Goal: Task Accomplishment & Management: Manage account settings

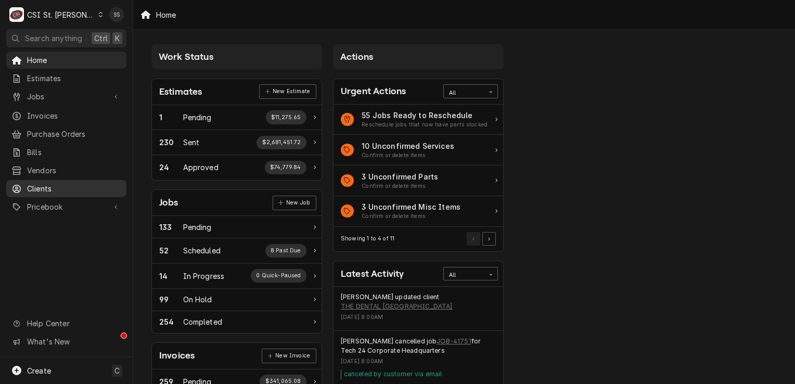
click at [60, 183] on span "Clients" at bounding box center [74, 188] width 94 height 11
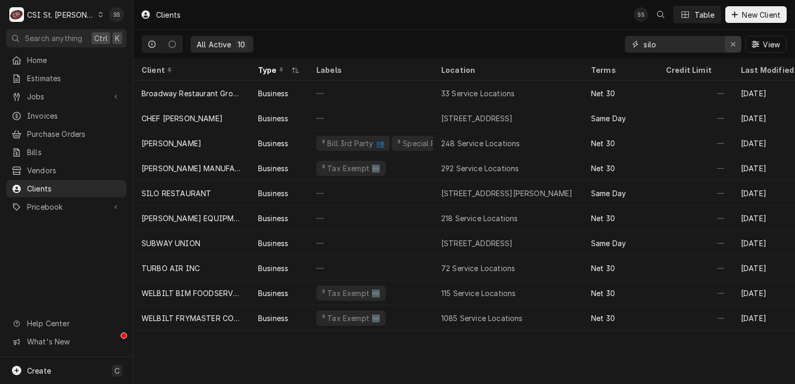
click at [734, 45] on icon "Erase input" at bounding box center [733, 44] width 6 height 7
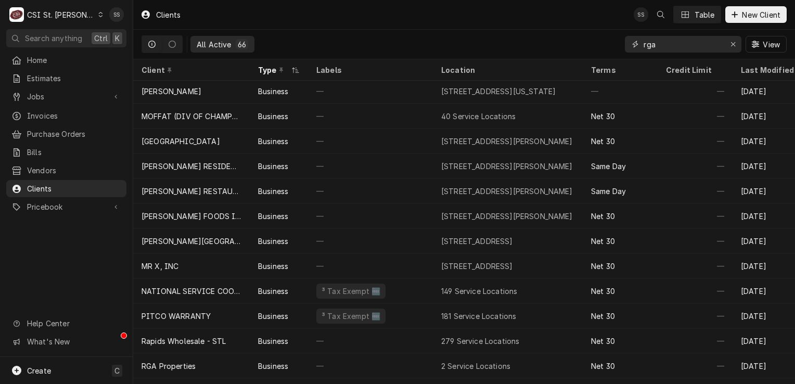
scroll to position [951, 0]
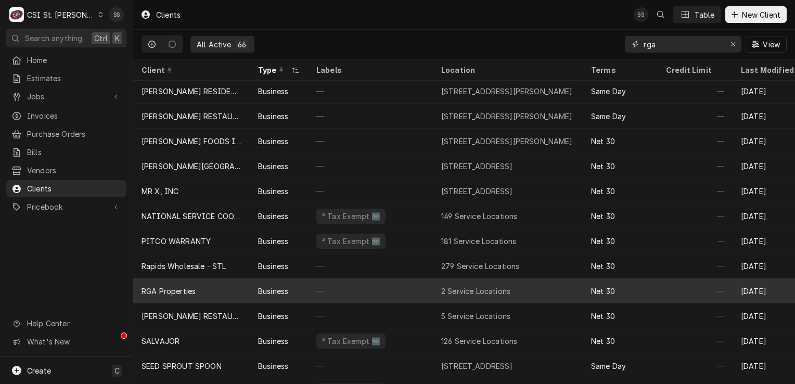
type input "rga"
click at [216, 287] on div "RGA Properties" at bounding box center [191, 290] width 117 height 25
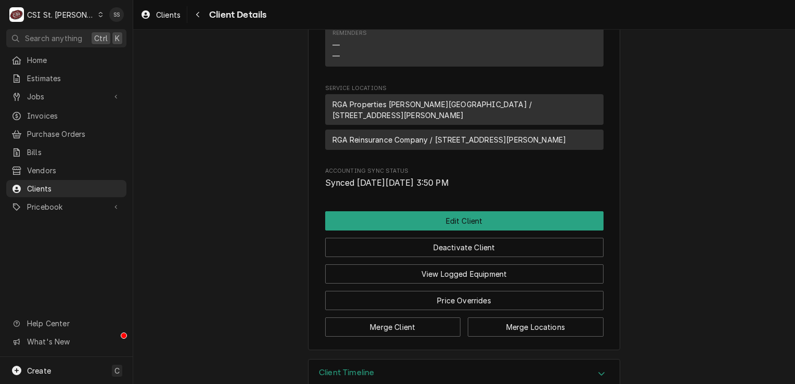
scroll to position [662, 0]
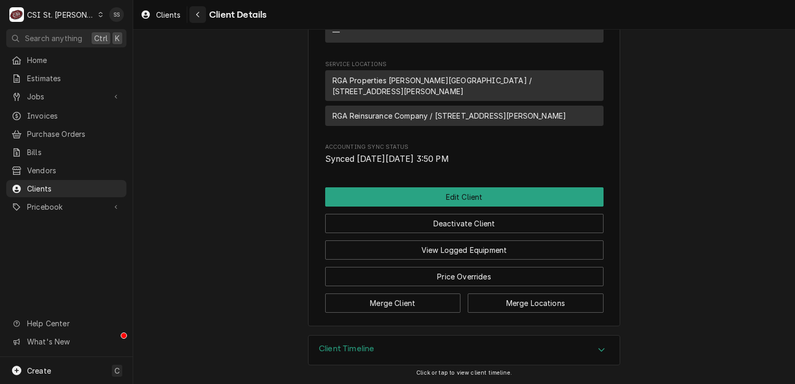
click at [203, 13] on div "Navigate back" at bounding box center [197, 14] width 10 height 10
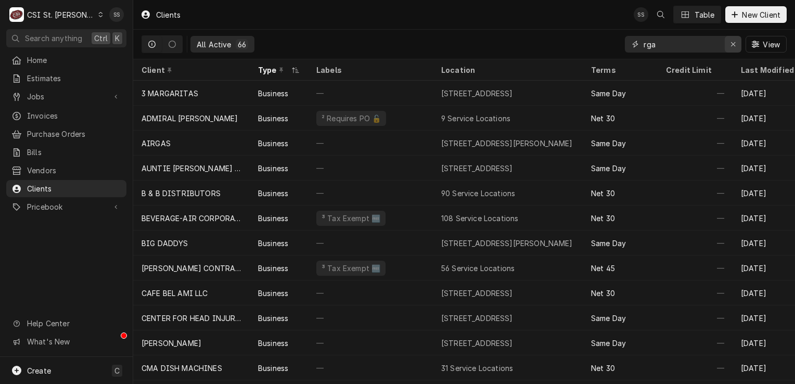
click at [734, 47] on icon "Erase input" at bounding box center [733, 44] width 6 height 7
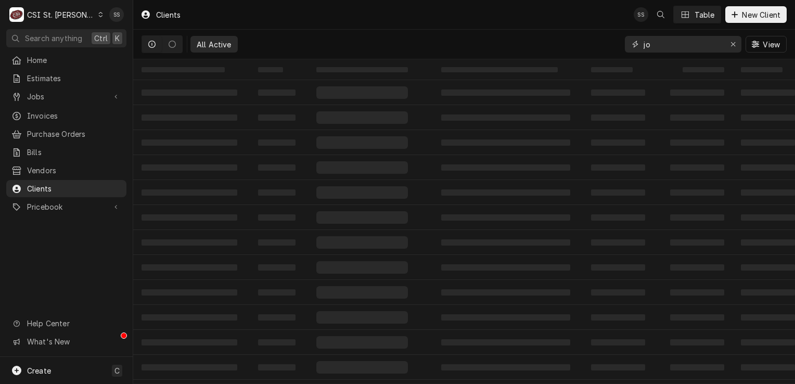
type input "j"
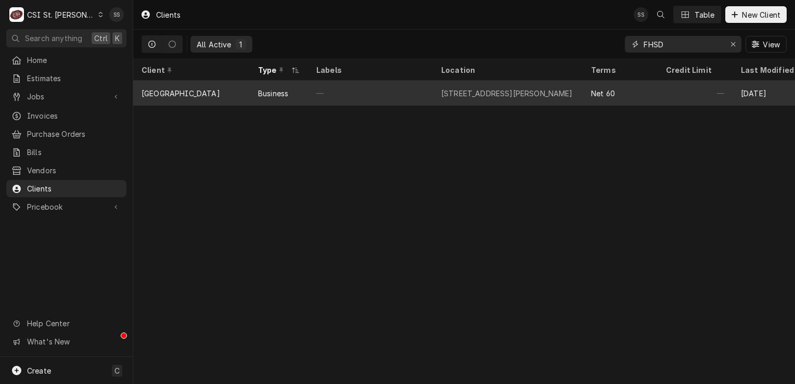
type input "FHSD"
click at [282, 88] on div "Business" at bounding box center [273, 93] width 30 height 11
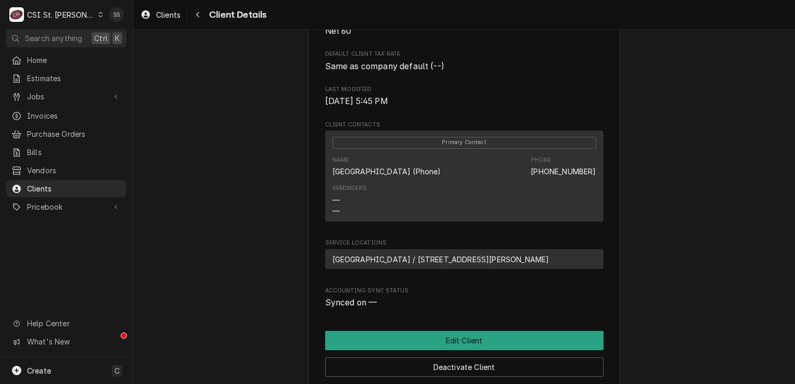
scroll to position [312, 0]
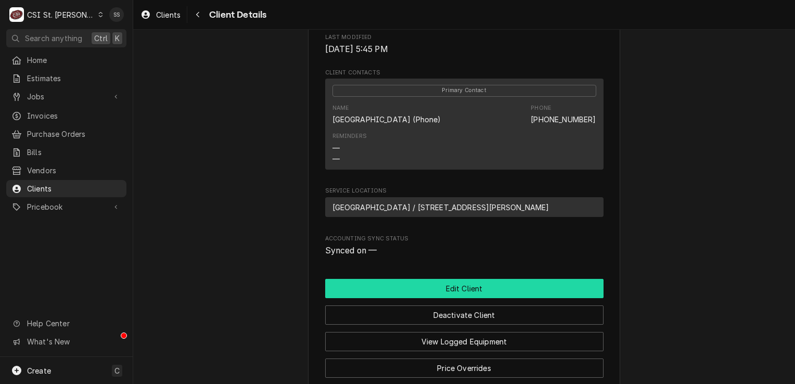
click at [460, 298] on button "Edit Client" at bounding box center [464, 288] width 278 height 19
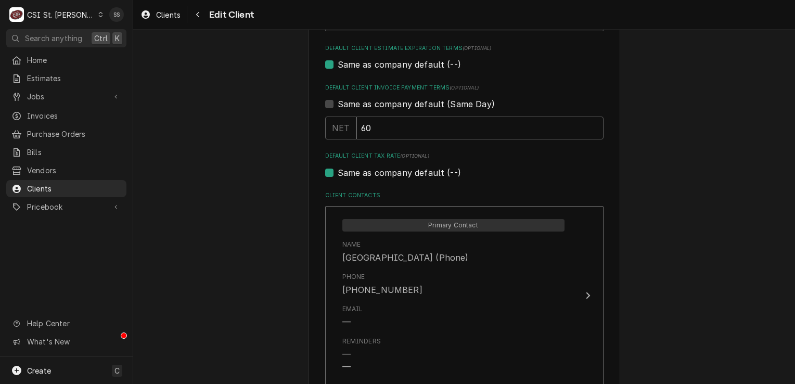
scroll to position [676, 0]
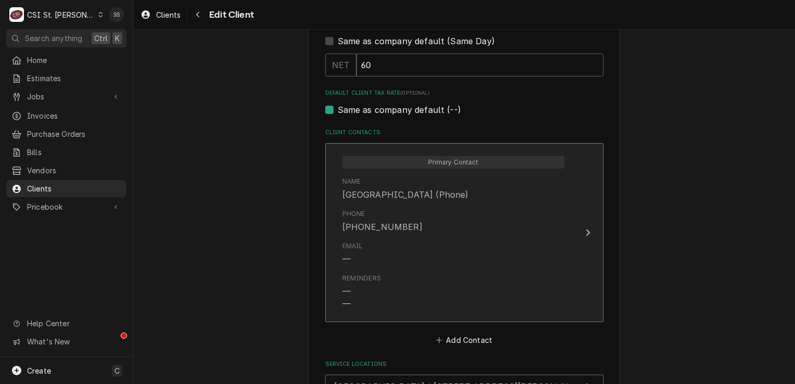
click at [474, 244] on div "Email —" at bounding box center [453, 253] width 222 height 32
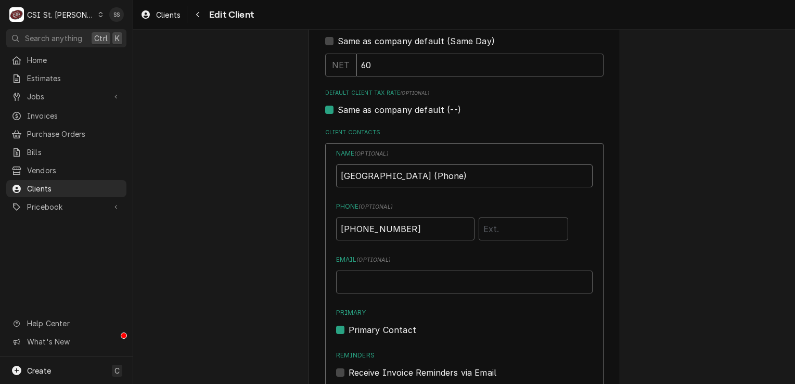
drag, startPoint x: 519, startPoint y: 173, endPoint x: 331, endPoint y: 179, distance: 187.9
click at [331, 179] on div "Name ( optional ) Fhsd Central Elementary School (Phone) Phone ( optional ) (63…" at bounding box center [464, 337] width 278 height 389
type input "JOHN KANNADY"
drag, startPoint x: 441, startPoint y: 236, endPoint x: 303, endPoint y: 232, distance: 137.9
click at [303, 232] on div "Please provide the following information about your client: Client Type Industr…" at bounding box center [464, 30] width 662 height 1332
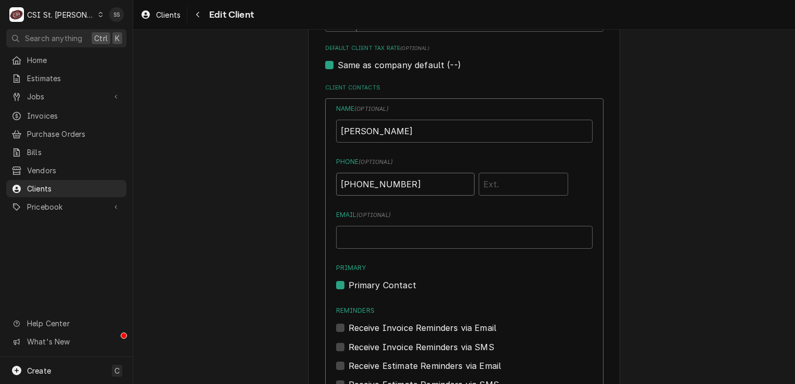
scroll to position [884, 0]
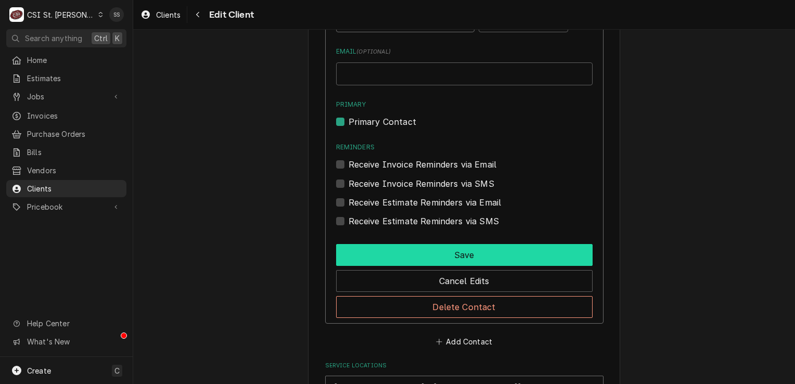
type input "(314) 540-3379"
click at [398, 256] on button "Save" at bounding box center [464, 255] width 256 height 22
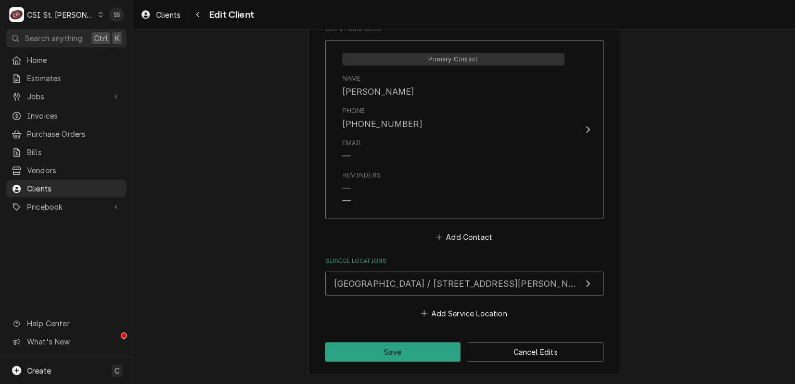
scroll to position [777, 0]
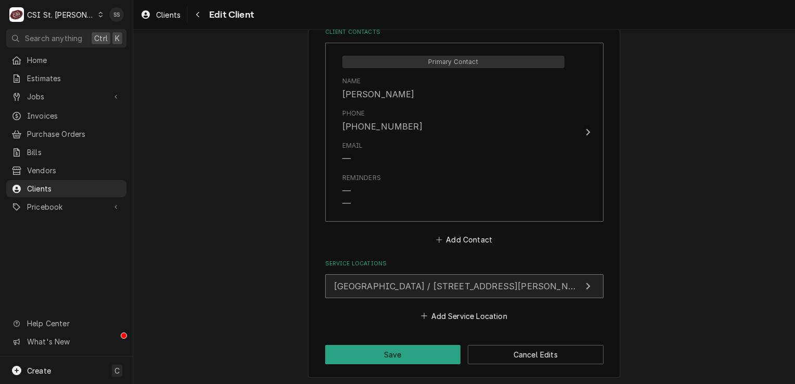
click at [411, 285] on span "Central Elementary School / 4525 Central School Road, St Charles, MO 63304" at bounding box center [462, 286] width 256 height 10
type textarea "x"
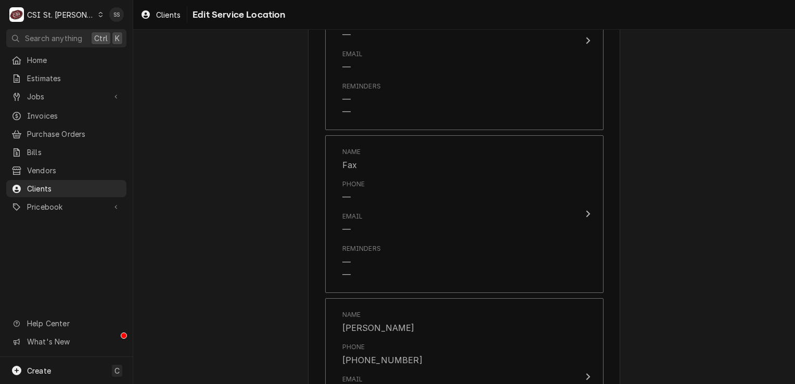
scroll to position [520, 0]
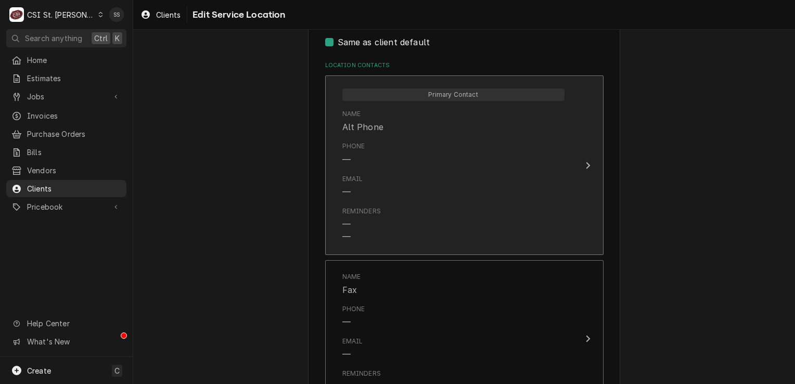
click at [414, 187] on div "Email —" at bounding box center [453, 186] width 222 height 32
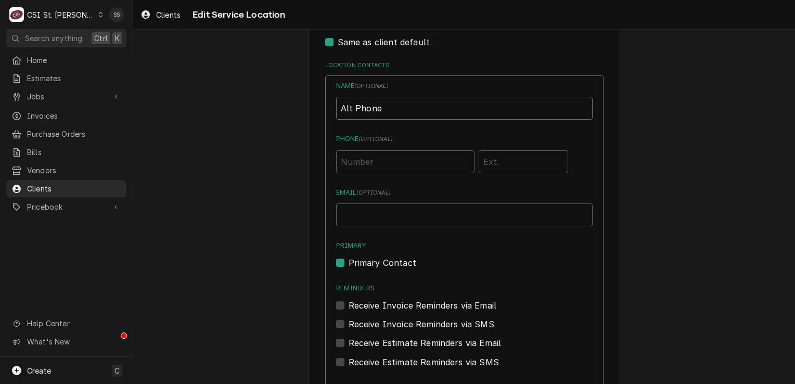
drag, startPoint x: 395, startPoint y: 111, endPoint x: 318, endPoint y: 111, distance: 77.0
click at [318, 111] on div "Use the fields below to edit this service location: Location Name ( optional ) …" at bounding box center [464, 362] width 312 height 1665
type input "JOHN KANNADY"
click at [374, 163] on input "Phone ( optional )" at bounding box center [405, 161] width 138 height 23
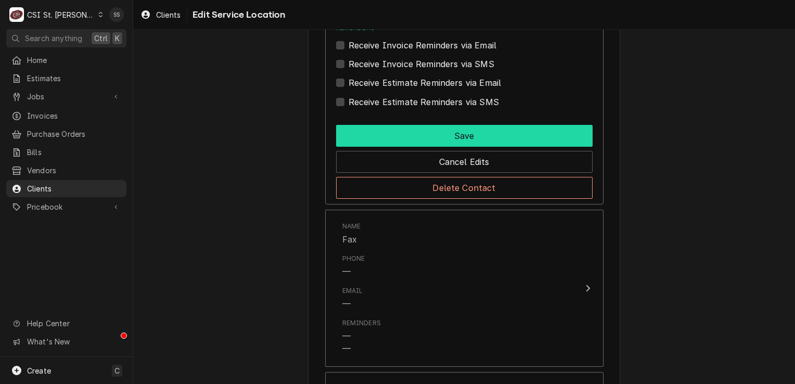
type input "(314) 540-3379"
click at [417, 131] on button "Save" at bounding box center [464, 136] width 256 height 22
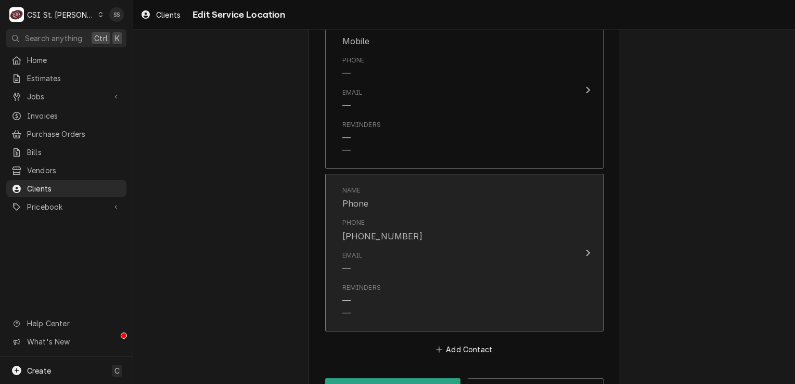
scroll to position [1129, 0]
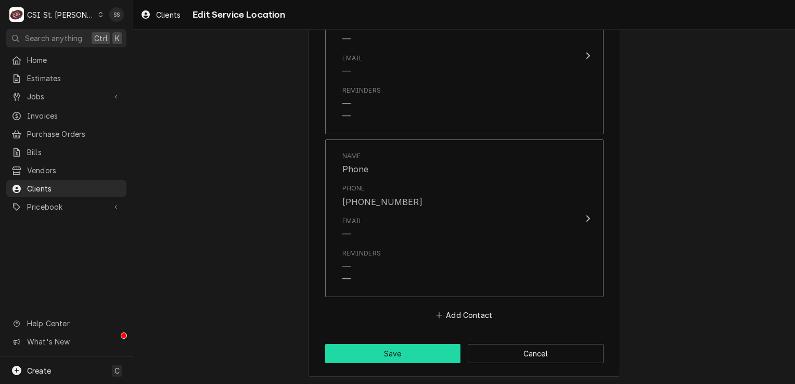
click at [405, 344] on button "Save" at bounding box center [393, 353] width 136 height 19
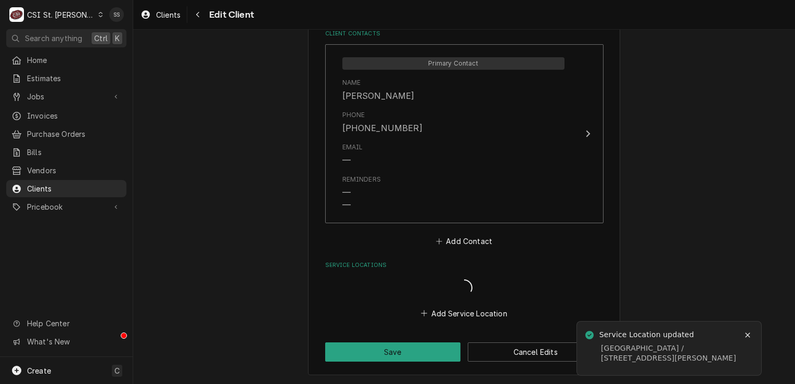
scroll to position [764, 0]
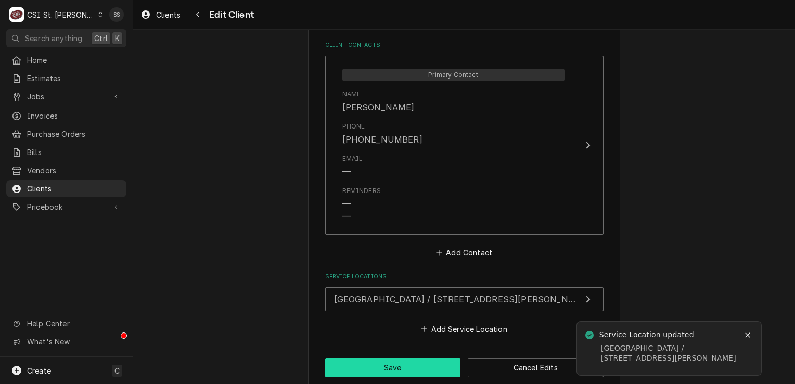
click at [401, 362] on button "Save" at bounding box center [393, 367] width 136 height 19
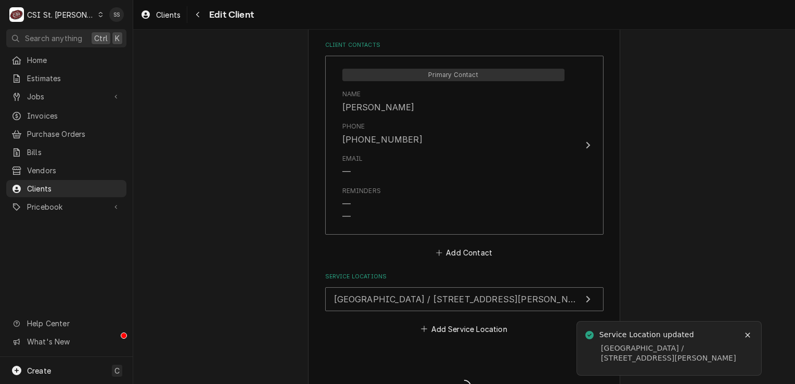
type textarea "x"
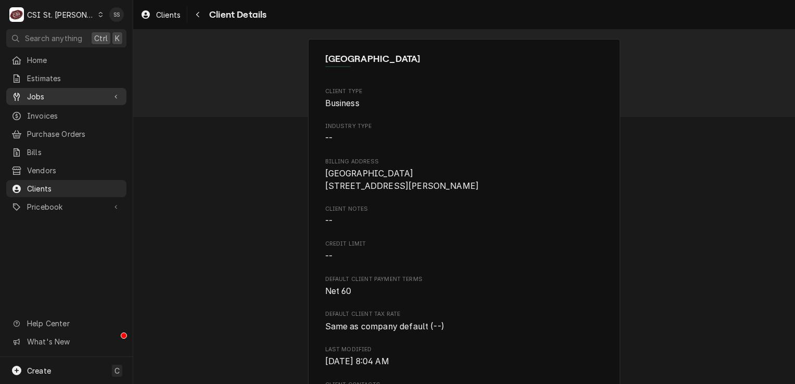
click at [54, 97] on span "Jobs" at bounding box center [66, 96] width 79 height 11
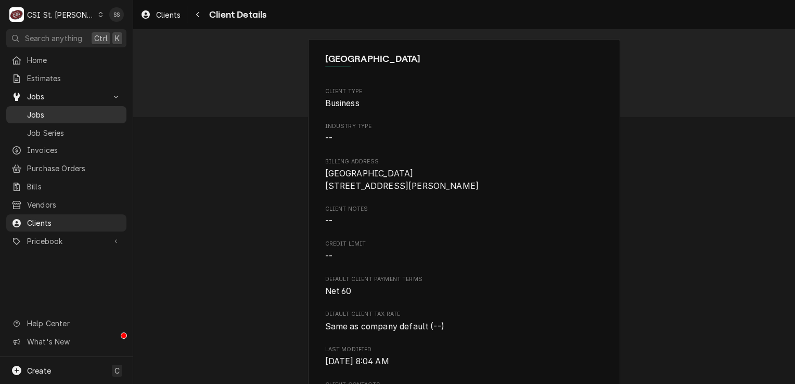
click at [66, 115] on span "Jobs" at bounding box center [74, 114] width 94 height 11
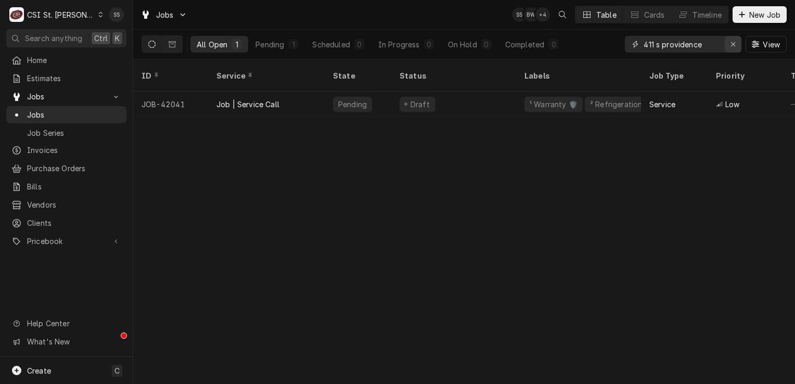
click at [738, 43] on div "Erase input" at bounding box center [733, 44] width 10 height 10
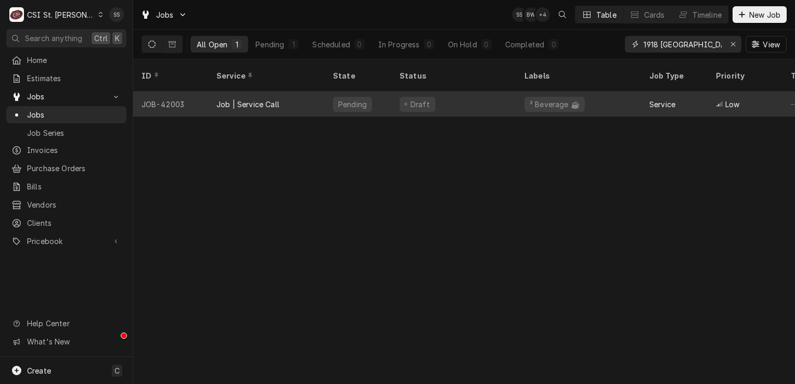
type input "1918 WENTZVILLE"
click at [316, 94] on div "Job | Service Call" at bounding box center [266, 104] width 117 height 25
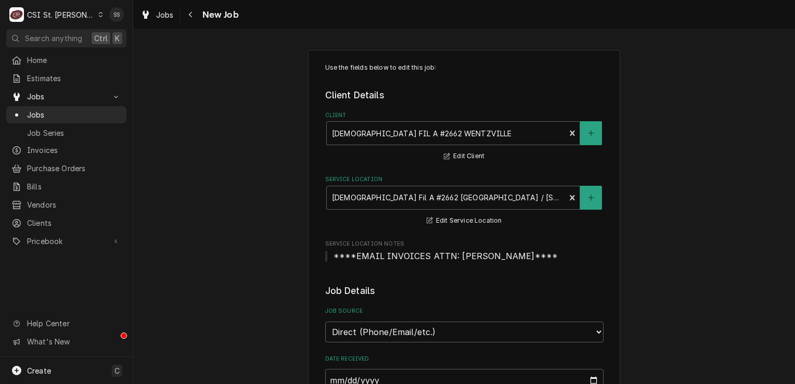
type textarea "x"
click at [184, 18] on button "Navigate back" at bounding box center [191, 14] width 17 height 17
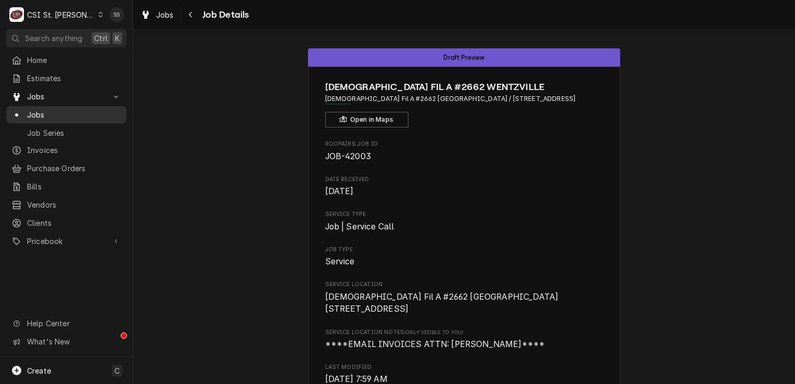
click at [50, 111] on span "Jobs" at bounding box center [74, 114] width 94 height 11
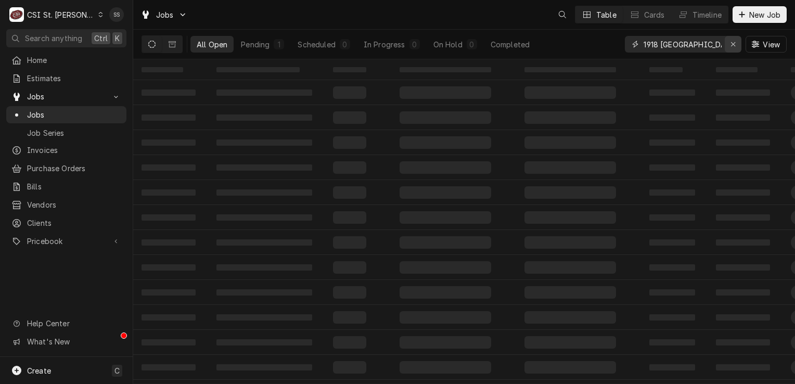
click at [734, 41] on icon "Erase input" at bounding box center [733, 44] width 6 height 7
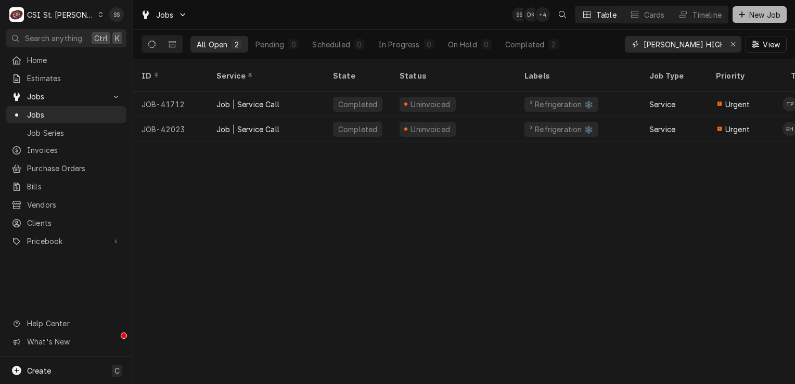
type input "[PERSON_NAME] HIGH"
click at [770, 19] on span "New Job" at bounding box center [764, 14] width 35 height 11
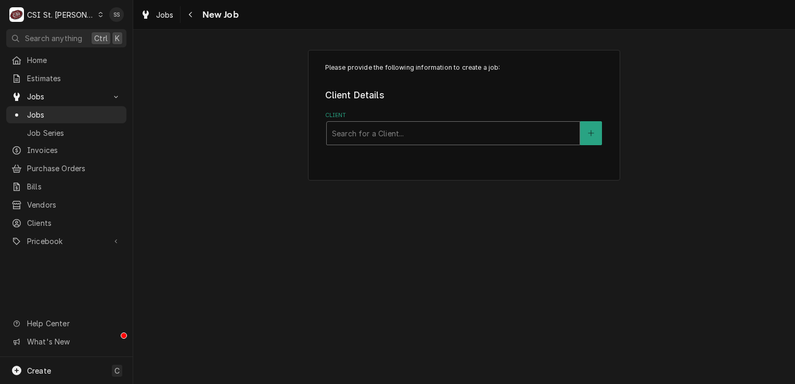
click at [414, 133] on div "Client" at bounding box center [453, 133] width 242 height 19
type input "[PERSON_NAME][GEOGRAPHIC_DATA]"
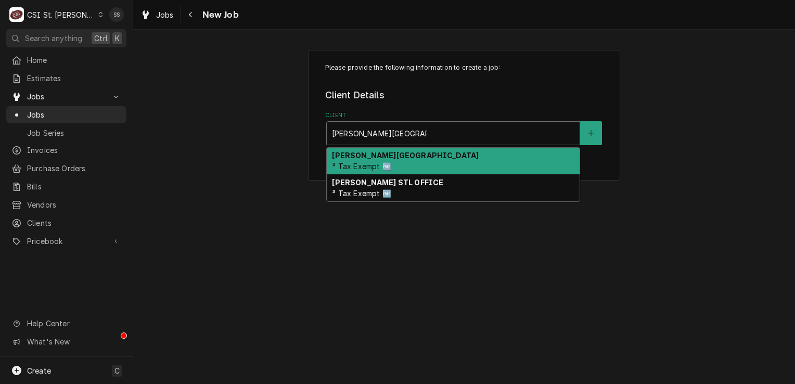
click at [423, 157] on div "[PERSON_NAME] School District ³ Tax Exempt 🆓" at bounding box center [453, 161] width 253 height 27
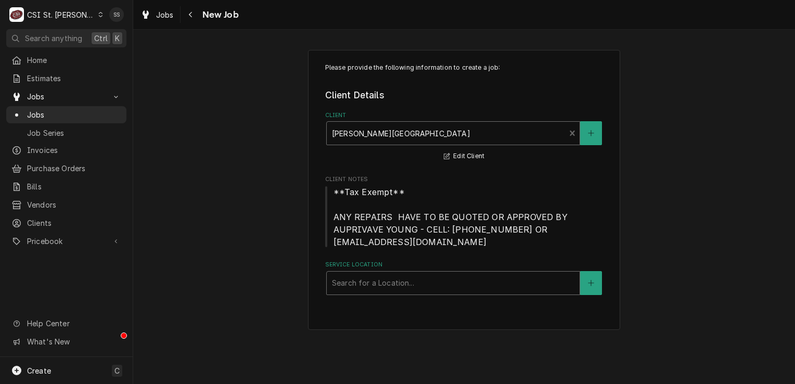
click at [384, 283] on div "Service Location" at bounding box center [453, 283] width 242 height 19
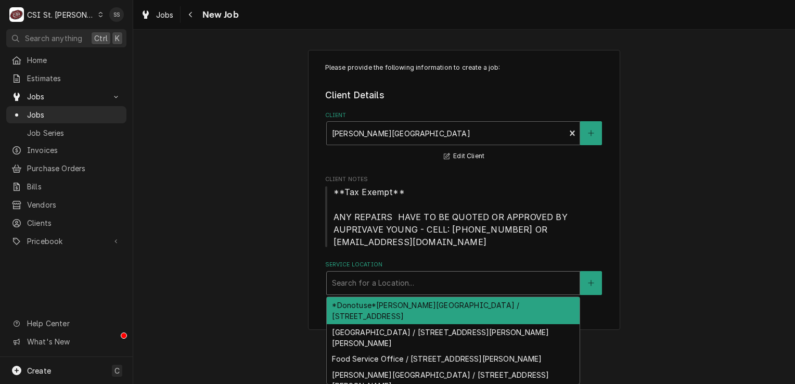
scroll to position [52, 0]
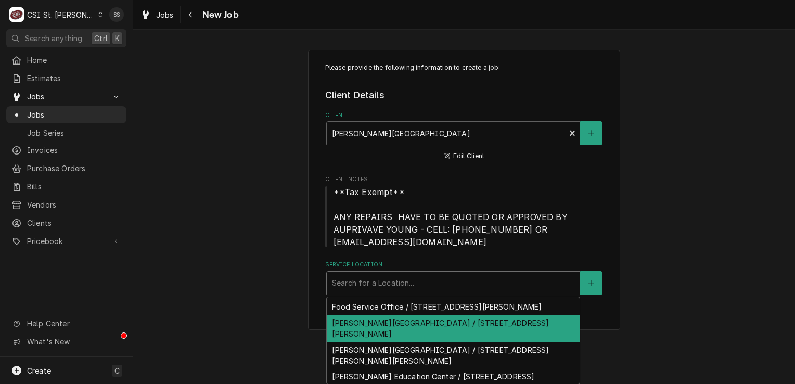
click at [631, 320] on div "Please provide the following information to create a job: Client Details Client…" at bounding box center [464, 190] width 662 height 299
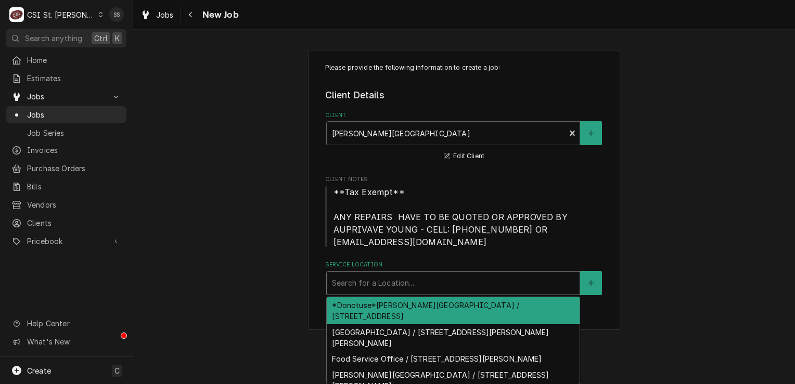
click at [513, 282] on div "Service Location" at bounding box center [453, 283] width 242 height 19
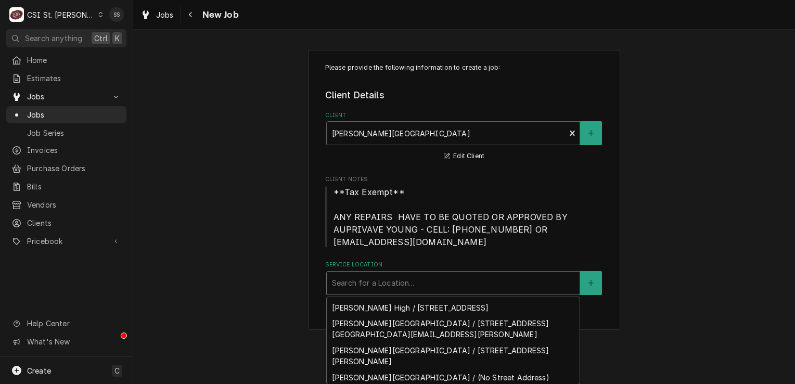
scroll to position [153, 0]
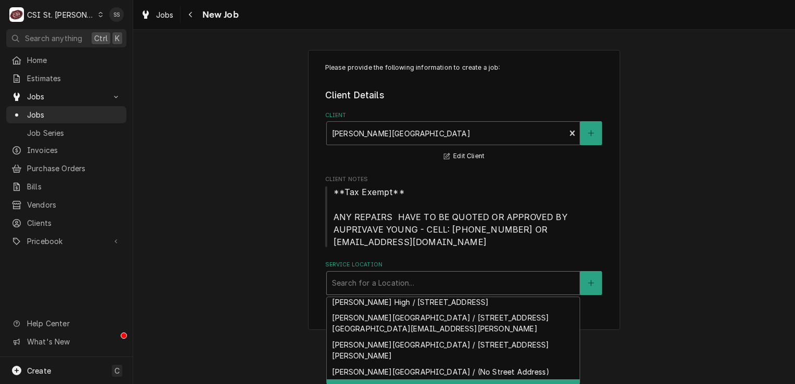
click at [443, 379] on div "Jennings Senior High School / 8850 Cozens Ave, Jennings, MO 63136" at bounding box center [453, 387] width 253 height 16
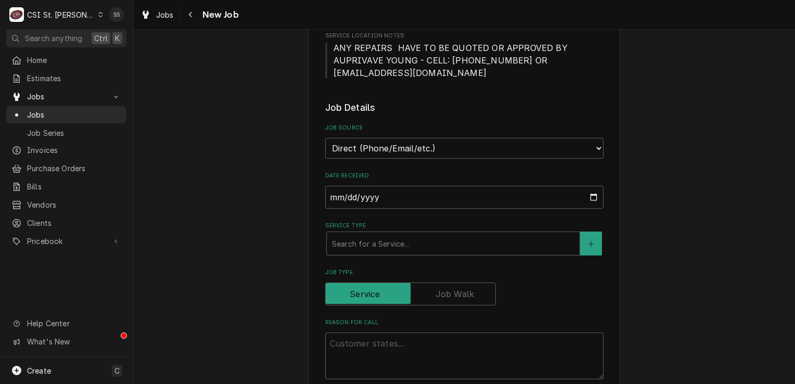
scroll to position [312, 0]
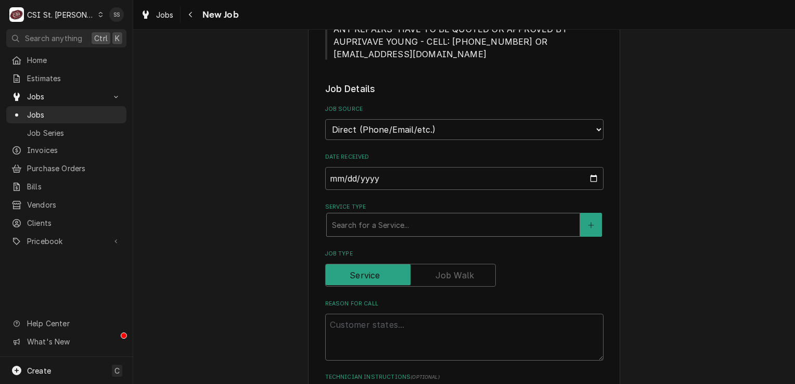
click at [383, 215] on div "Service Type" at bounding box center [453, 224] width 242 height 19
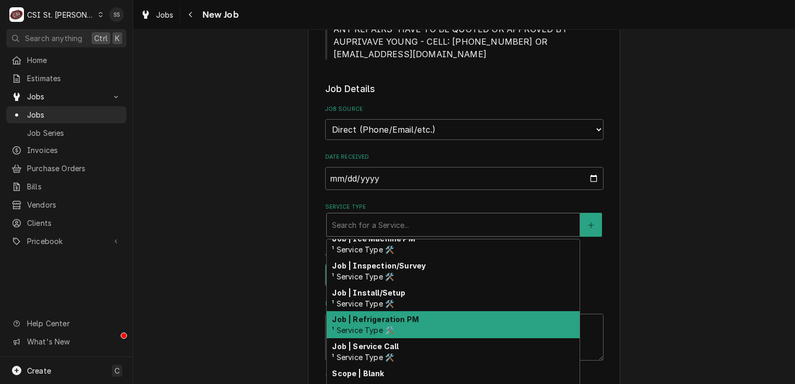
scroll to position [605, 0]
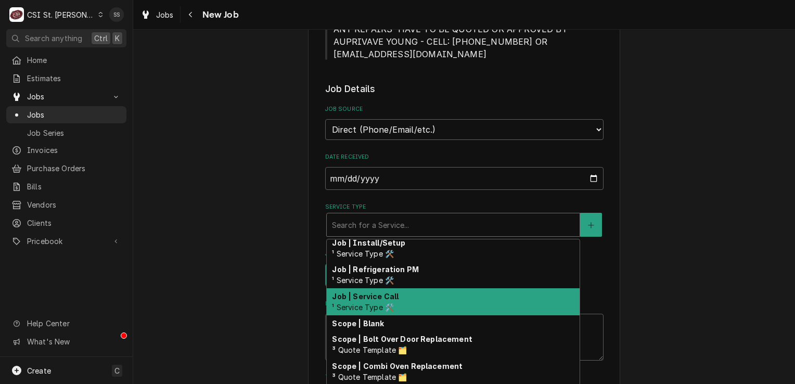
click at [429, 299] on div "Job | Service Call ¹ Service Type 🛠️" at bounding box center [453, 301] width 253 height 27
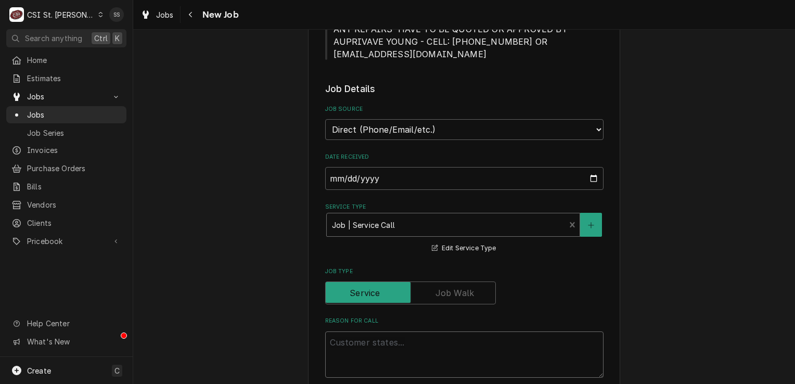
click at [366, 343] on textarea "Reason For Call" at bounding box center [464, 354] width 278 height 47
type textarea "x"
type textarea "*"
type textarea "x"
type textarea "**"
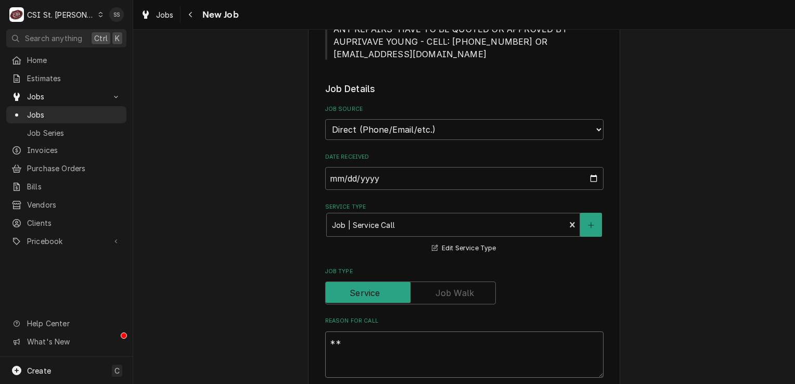
type textarea "x"
type textarea "***"
type textarea "x"
type textarea "***W"
type textarea "x"
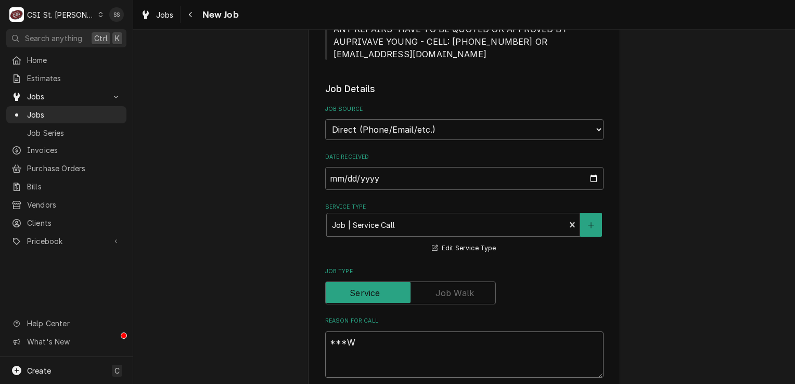
type textarea "***WI"
type textarea "x"
type textarea "***WIC"
type textarea "x"
type textarea "***WIC"
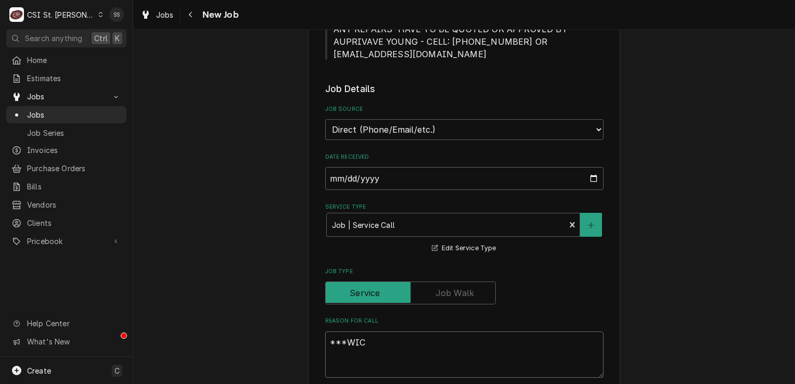
type textarea "x"
type textarea "***WIC I"
type textarea "x"
type textarea "***WIC IS"
type textarea "x"
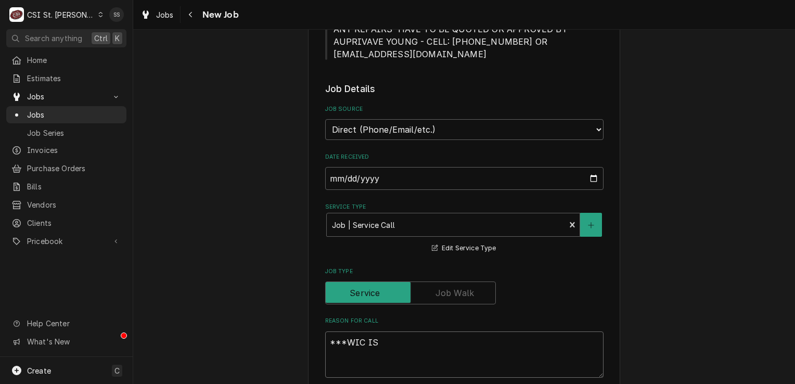
type textarea "***WIC IS"
type textarea "x"
type textarea "***WIC IS AT"
type textarea "x"
type textarea "***WIC IS AT"
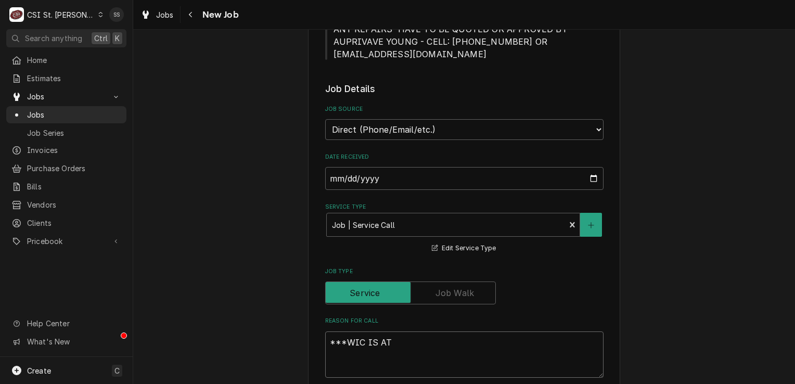
type textarea "x"
type textarea "***WIC IS AT 6"
type textarea "x"
type textarea "***WIC IS AT 60"
type textarea "x"
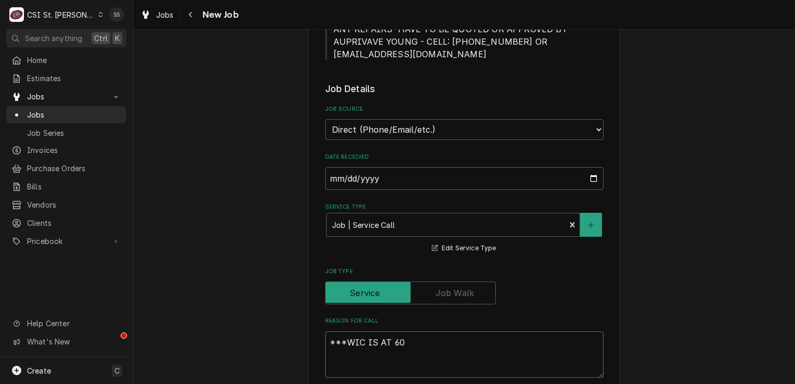
type textarea "***WIC IS AT 60"
type textarea "x"
type textarea "***WIC IS AT 60 A"
type textarea "x"
type textarea "***WIC IS AT 60 AN"
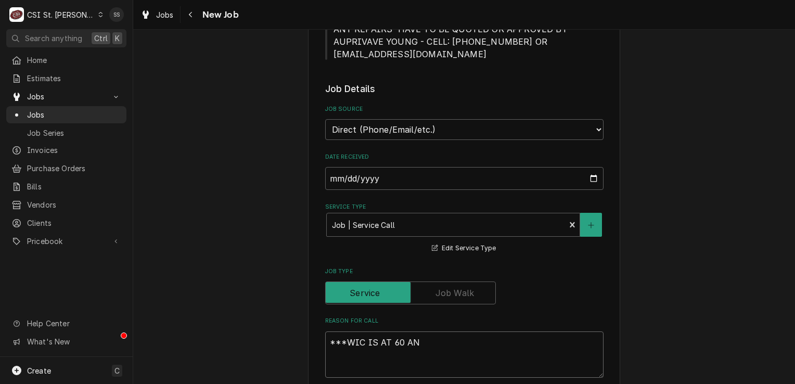
type textarea "x"
type textarea "***WIC IS AT 60 AND"
type textarea "x"
type textarea "***WIC IS AT 60 AND"
type textarea "x"
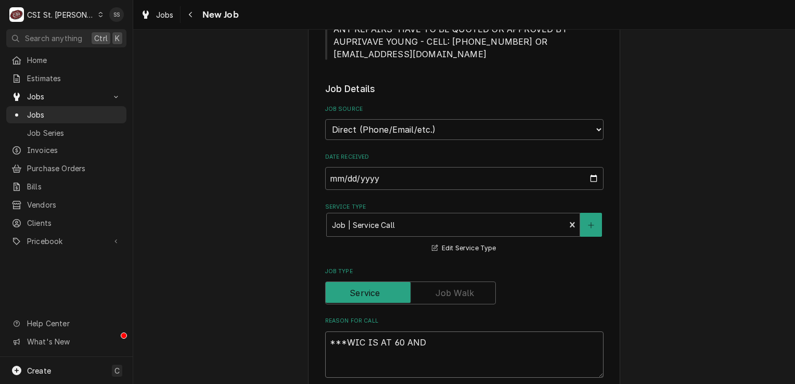
type textarea "***WIC IS AT 60 AND W"
type textarea "x"
type textarea "***WIC IS AT 60 AND WO"
type textarea "x"
type textarea "***WIC IS AT 60 AND WON"
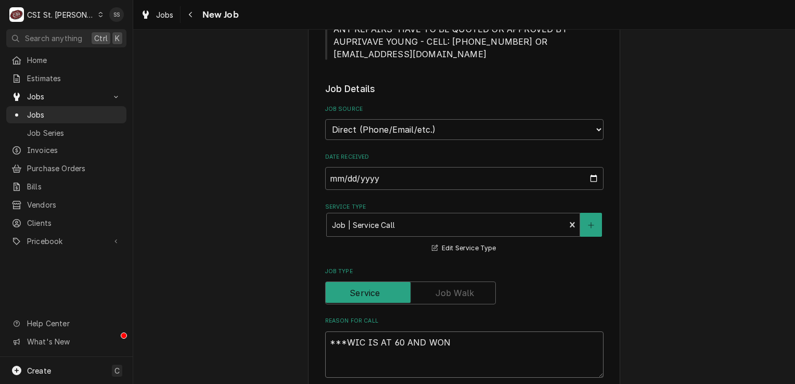
type textarea "x"
type textarea "***WIC IS AT 60 AND WONT"
type textarea "x"
type textarea "***WIC IS AT 60 AND WONT"
type textarea "x"
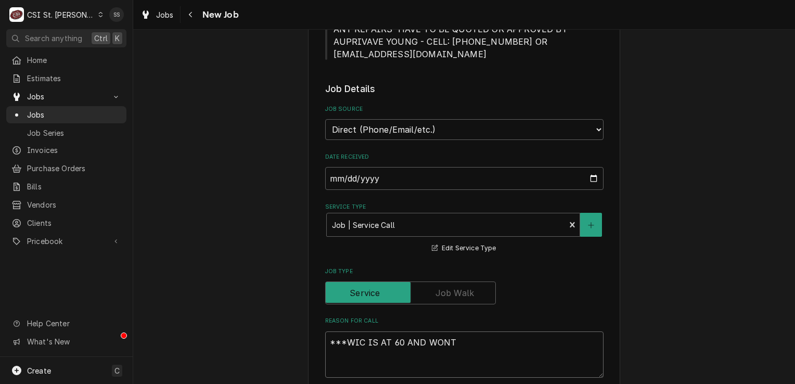
type textarea "***WIC IS AT 60 AND WONT C"
type textarea "x"
type textarea "***WIC IS AT 60 AND WONT CO"
type textarea "x"
type textarea "***WIC IS AT 60 AND WONT COO"
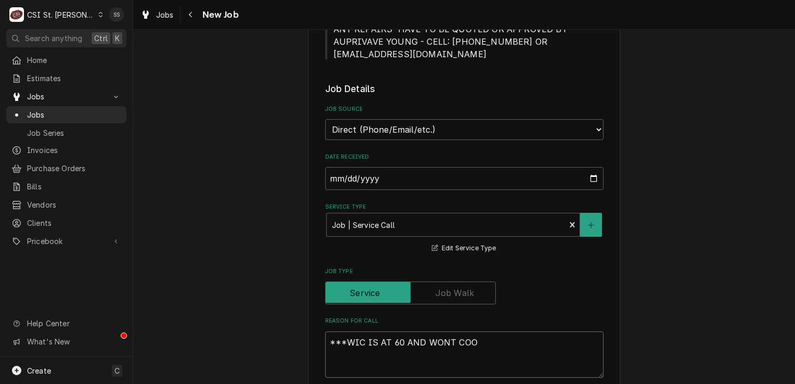
type textarea "x"
type textarea "***WIC IS AT 60 AND WONT COOL"
type textarea "x"
type textarea "***WIC IS AT 60 AND WONT COOL"
type textarea "x"
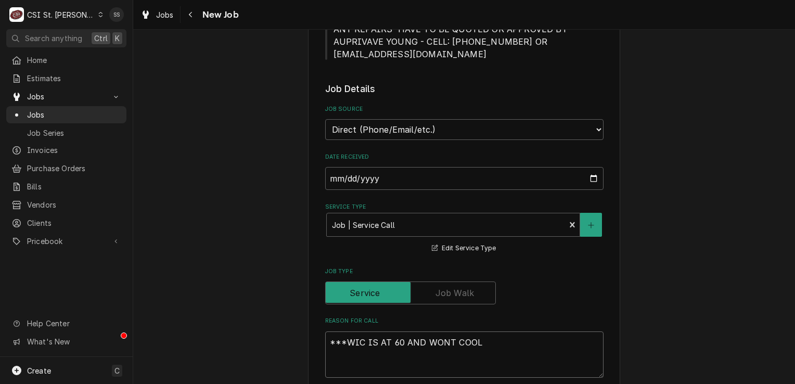
type textarea "***WIC IS AT 60 AND WONT COOL D"
type textarea "x"
type textarea "***WIC IS AT 60 AND WONT COOL DO"
type textarea "x"
type textarea "***WIC IS AT 60 AND WONT COOL DOWN"
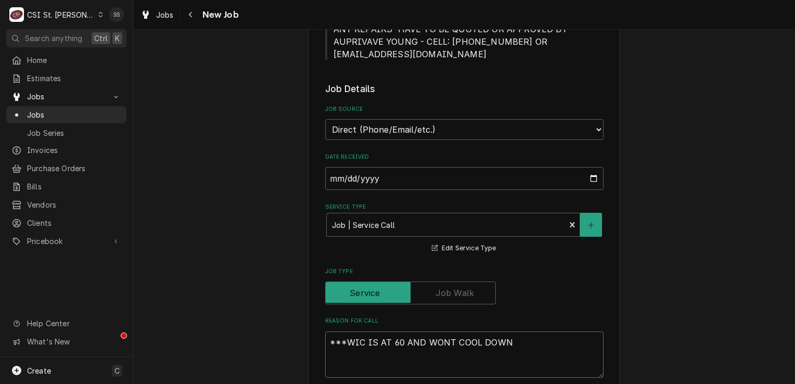
type textarea "x"
type textarea "***WIC IS AT 60 AND WONT COOL DOWN*"
type textarea "x"
type textarea "***WIC IS AT 60 AND WONT COOL DOWN**"
type textarea "x"
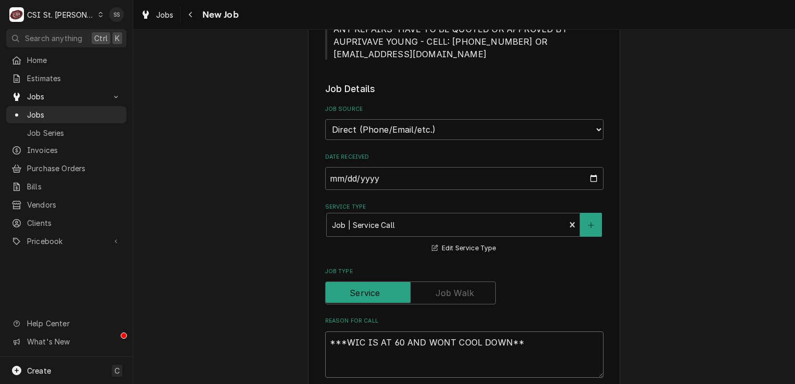
type textarea "***WIC IS AT 60 AND WONT COOL DOWN***"
type textarea "x"
type textarea "***WIC IS AT 60 AND WONT COOL DOWN***"
type textarea "x"
type textarea "***WIC IS AT 60 AND WONT COOL DOWN*** B"
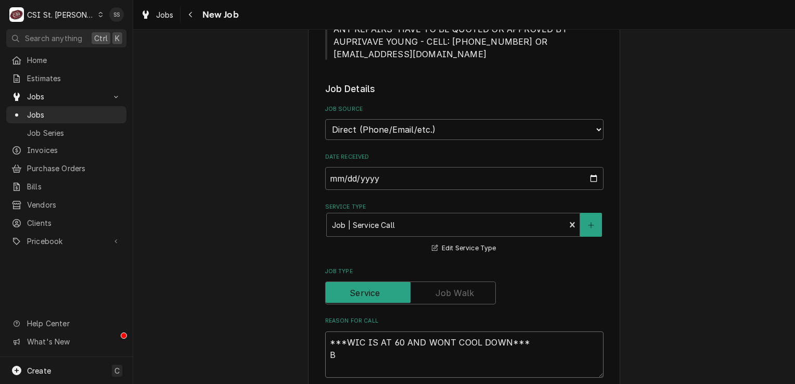
type textarea "x"
type textarea "***WIC IS AT 60 AND WONT COOL DOWN*** BR"
type textarea "x"
type textarea "***WIC IS AT 60 AND WONT COOL DOWN*** BRA"
type textarea "x"
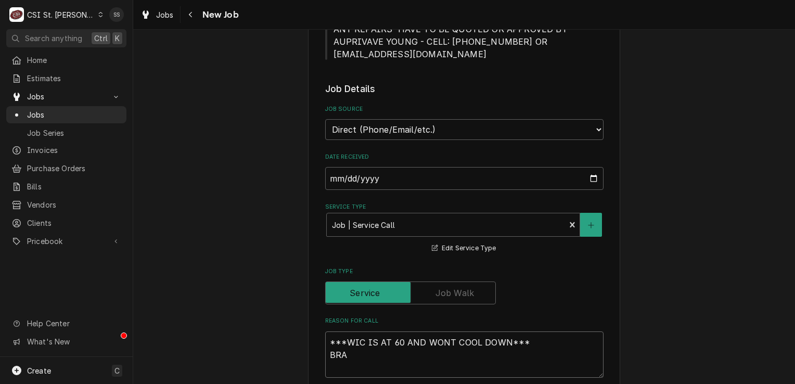
type textarea "***WIC IS AT 60 AND WONT COOL DOWN*** BRAN"
type textarea "x"
type textarea "***WIC IS AT 60 AND WONT COOL DOWN*** BRAND"
type textarea "x"
type textarea "***WIC IS AT 60 AND WONT COOL DOWN*** BRAND:"
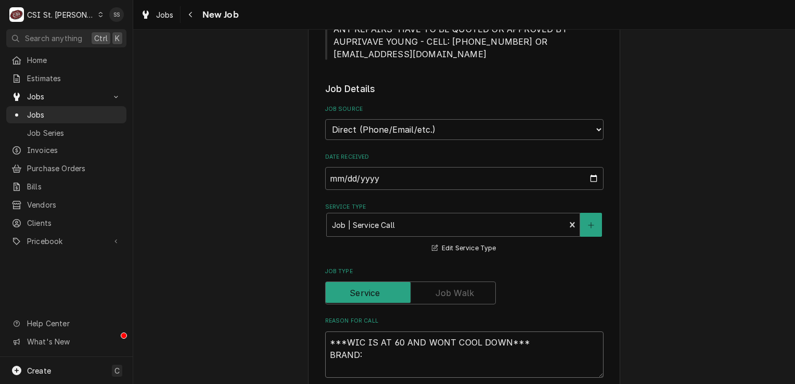
type textarea "x"
type textarea "***WIC IS AT 60 AND WONT COOL DOWN*** BRAND:"
type textarea "x"
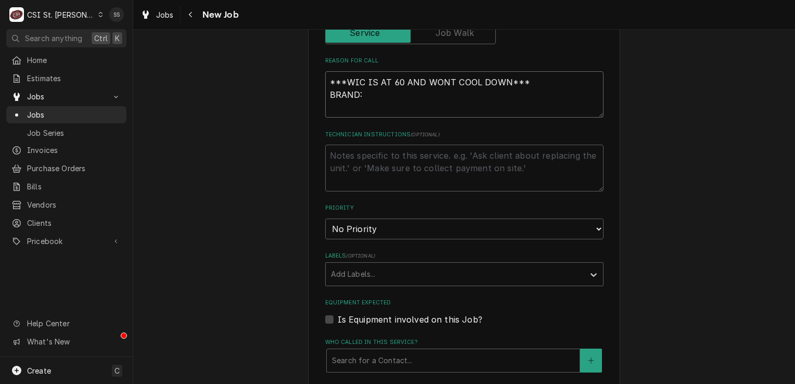
scroll to position [624, 0]
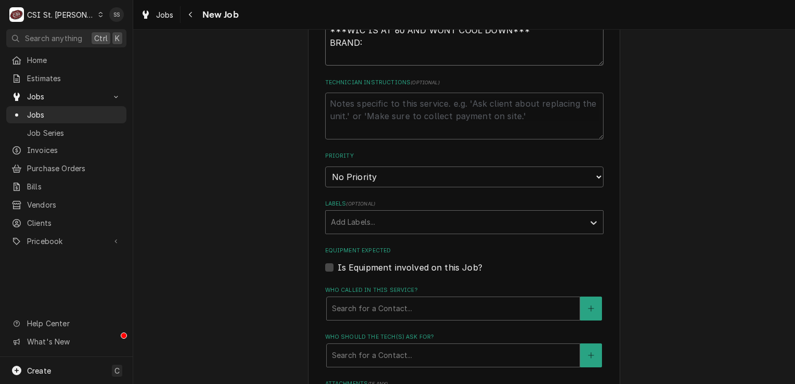
type textarea "***WIC IS AT 60 AND WONT COOL DOWN*** BRAND:"
click at [338, 263] on label "Is Equipment involved on this Job?" at bounding box center [410, 267] width 145 height 12
click at [338, 263] on input "Equipment Expected" at bounding box center [477, 272] width 278 height 23
checkbox input "true"
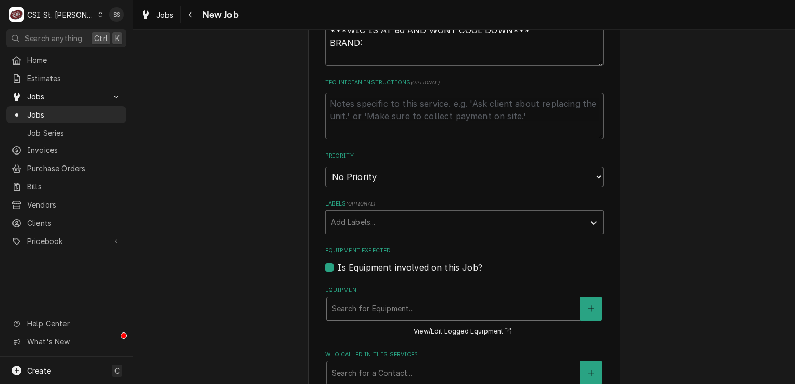
click at [525, 308] on div "Equipment" at bounding box center [453, 308] width 242 height 19
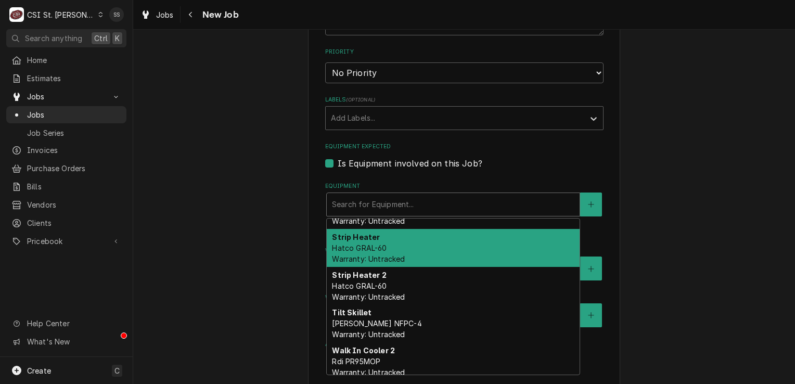
scroll to position [1248, 0]
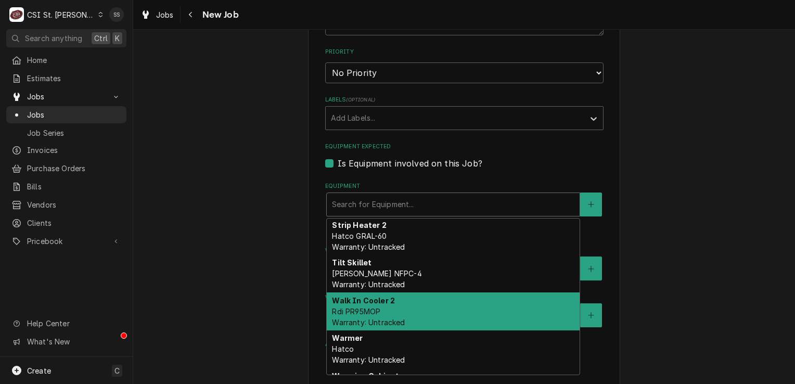
click at [442, 304] on div "Walk In Cooler 2 Rdi PR95MOP Warranty: Untracked" at bounding box center [453, 311] width 253 height 38
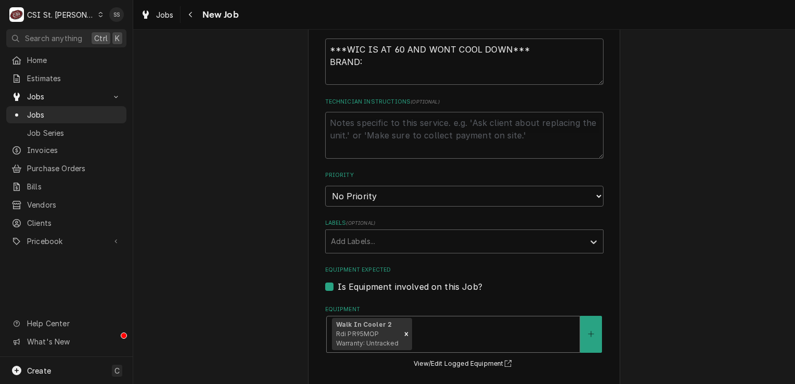
scroll to position [572, 0]
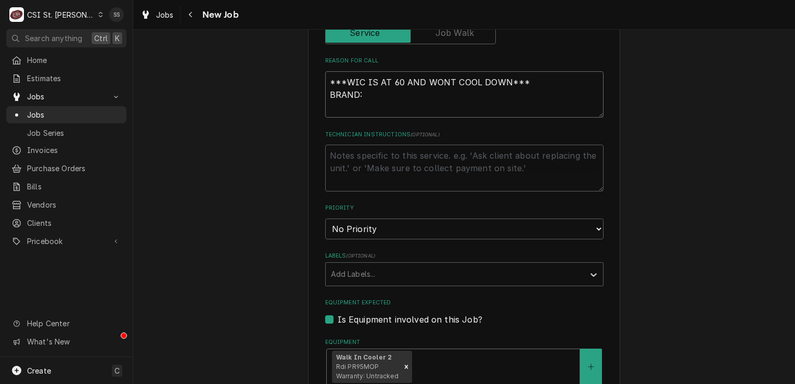
click at [370, 93] on textarea "***WIC IS AT 60 AND WONT COOL DOWN*** BRAND:" at bounding box center [464, 94] width 278 height 47
type textarea "x"
type textarea "***WIC IS AT 60 AND WONT COOL DOWN*** BRAND:"
type textarea "x"
type textarea "***WIC IS AT 60 AND WONT COOL DOWN*** BRAND: H"
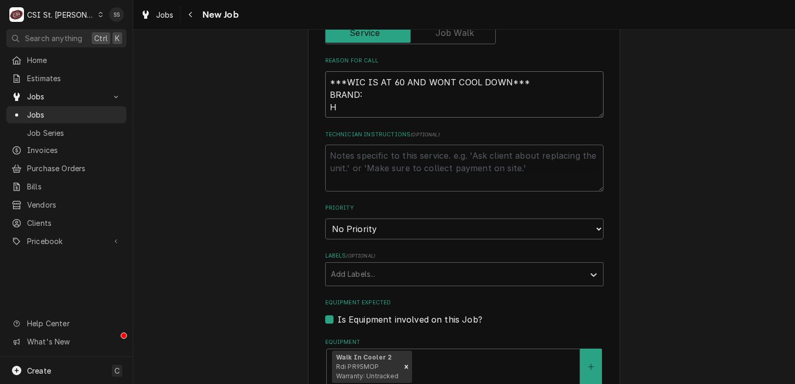
type textarea "x"
type textarea "***WIC IS AT 60 AND WONT COOL DOWN*** BRAND: HO"
type textarea "x"
type textarea "***WIC IS AT 60 AND WONT COOL DOWN*** BRAND: HOU"
type textarea "x"
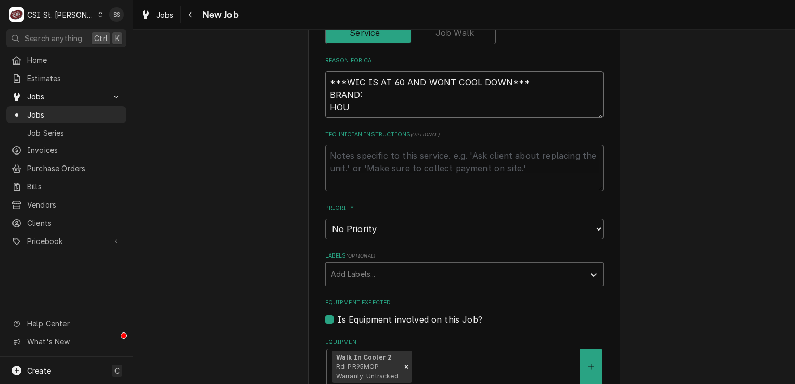
type textarea "***WIC IS AT 60 AND WONT COOL DOWN*** BRAND: HOUR"
type textarea "x"
type textarea "***WIC IS AT 60 AND WONT COOL DOWN*** BRAND: HOURS"
type textarea "x"
type textarea "***WIC IS AT 60 AND WONT COOL DOWN*** BRAND: HOURS:"
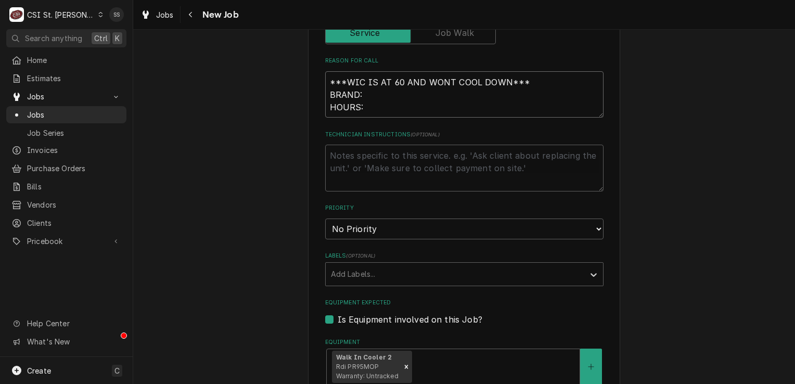
type textarea "x"
type textarea "***WIC IS AT 60 AND WONT COOL DOWN*** BRAND: HOURS:"
type textarea "x"
type textarea "***WIC IS AT 60 AND WONT COOL DOWN*** BRAND: HOURS: 6"
type textarea "x"
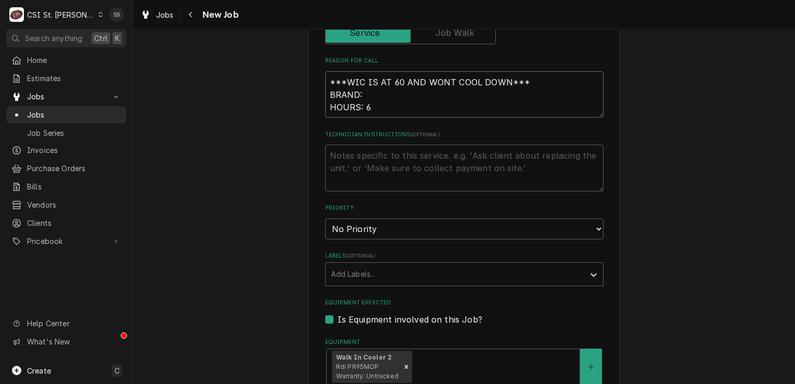
type textarea "***WIC IS AT 60 AND WONT COOL DOWN*** BRAND: HOURS: 6A"
type textarea "x"
type textarea "***WIC IS AT 60 AND WONT COOL DOWN*** BRAND: HOURS: 6AM"
type textarea "x"
type textarea "***WIC IS AT 60 AND WONT COOL DOWN*** BRAND: HOURS: 6AM-"
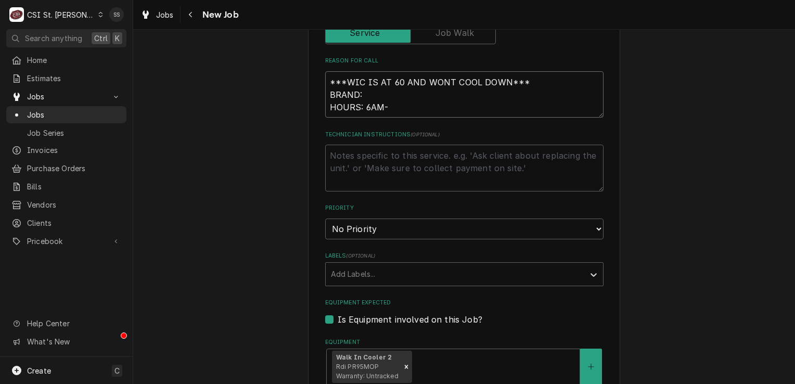
type textarea "x"
type textarea "***WIC IS AT 60 AND WONT COOL DOWN*** BRAND: HOURS: 6AM-2"
type textarea "x"
type textarea "***WIC IS AT 60 AND WONT COOL DOWN*** BRAND: HOURS: 6AM-2P"
type textarea "x"
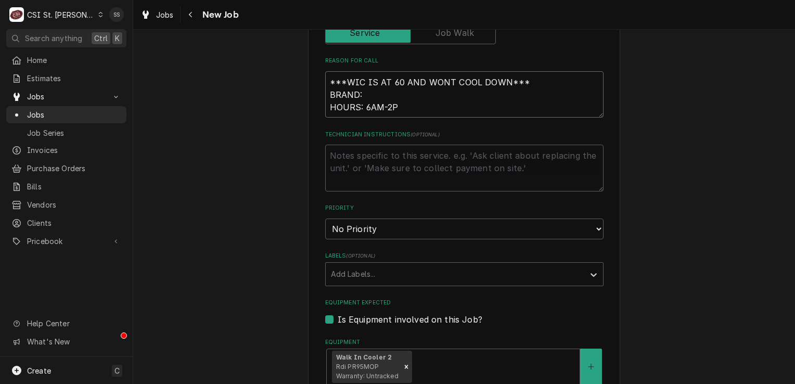
type textarea "***WIC IS AT 60 AND WONT COOL DOWN*** BRAND: HOURS: 6AM-2PM"
type textarea "x"
type textarea "***WIC IS AT 60 AND WONT COOL DOWN*** BRAND: HOURS: 6AM-2PM"
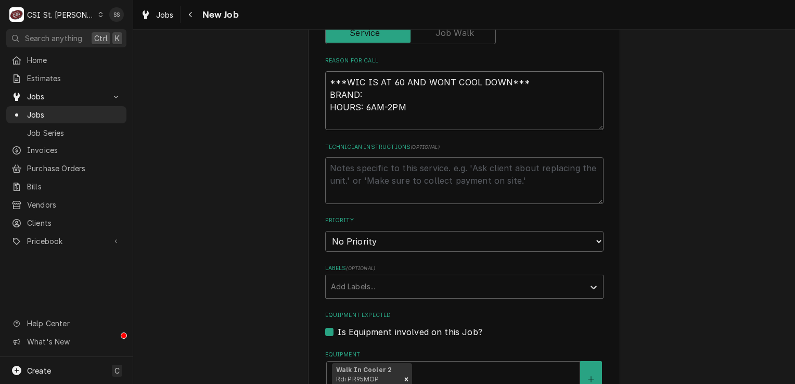
type textarea "x"
type textarea "***WIC IS AT 60 AND WONT COOL DOWN*** BRAND: HOURS: 6AM-2PM CO"
type textarea "x"
type textarea "***WIC IS AT 60 AND WONT COOL DOWN*** BRAND: HOURS: 6AM-2PM CONT"
type textarea "x"
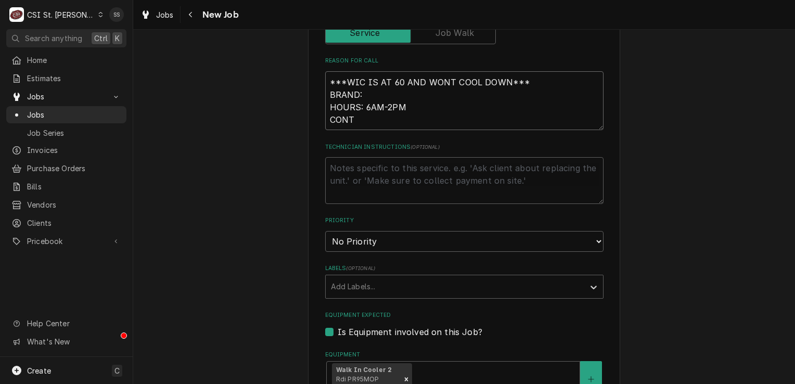
type textarea "***WIC IS AT 60 AND WONT COOL DOWN*** BRAND: HOURS: 6AM-2PM CONTA"
type textarea "x"
type textarea "***WIC IS AT 60 AND WONT COOL DOWN*** BRAND: HOURS: 6AM-2PM CONTAC"
type textarea "x"
type textarea "***WIC IS AT 60 AND WONT COOL DOWN*** BRAND: HOURS: 6AM-2PM CONTACT"
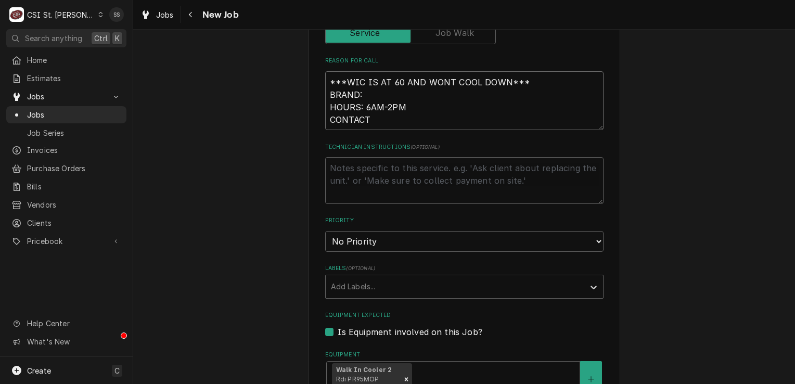
type textarea "x"
type textarea "***WIC IS AT 60 AND WONT COOL DOWN*** BRAND: HOURS: 6AM-2PM CONTACT:"
type textarea "x"
type textarea "***WIC IS AT 60 AND WONT COOL DOWN*** BRAND: HOURS: 6AM-2PM CONTACT:"
type textarea "x"
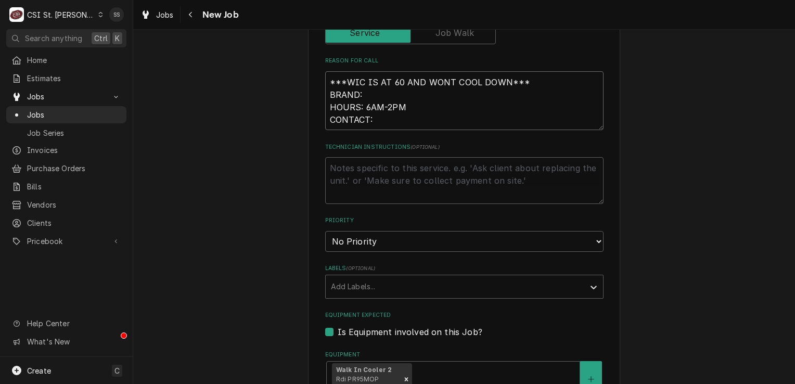
type textarea "***WIC IS AT 60 AND WONT COOL DOWN*** BRAND: HOURS: 6AM-2PM CONTACT: C"
type textarea "x"
type textarea "***WIC IS AT 60 AND WONT COOL DOWN*** BRAND: HOURS: 6AM-2PM CONTACT: CH"
type textarea "x"
type textarea "***WIC IS AT 60 AND WONT COOL DOWN*** BRAND: HOURS: 6AM-2PM CONTACT: CHE"
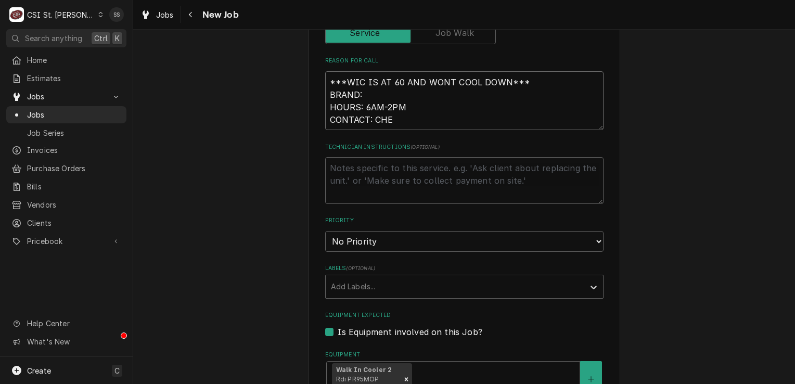
type textarea "x"
type textarea "***WIC IS AT 60 AND WONT COOL DOWN*** BRAND: HOURS: 6AM-2PM CONTACT: CHEF"
type textarea "x"
type textarea "***WIC IS AT 60 AND WONT COOL DOWN*** BRAND: HOURS: 6AM-2PM CONTACT: CHEF"
type textarea "x"
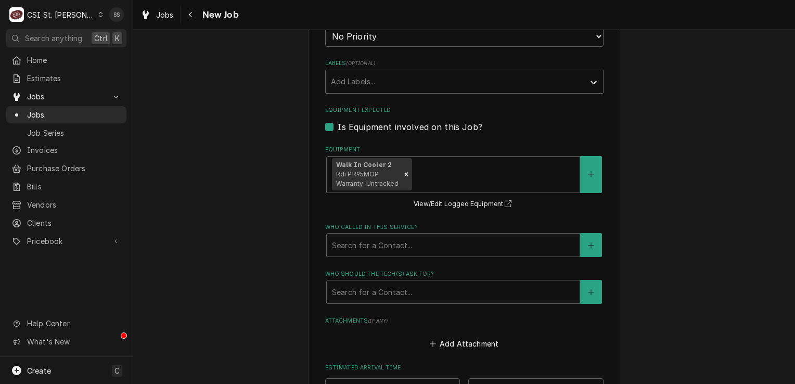
scroll to position [780, 0]
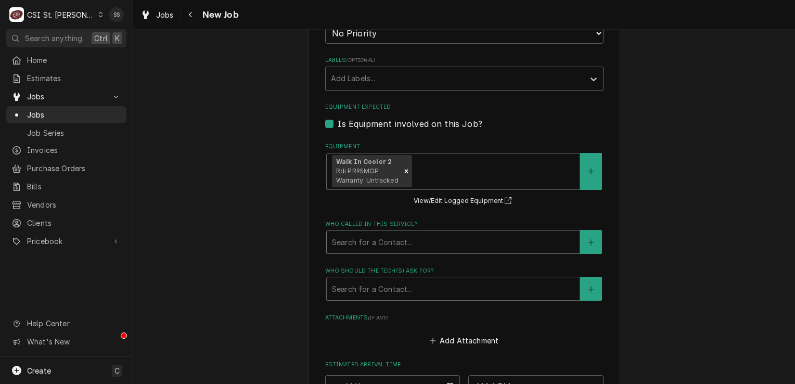
type textarea "***WIC IS AT 60 AND WONT COOL DOWN*** BRAND: HOURS: 6AM-2PM CONTACT: CHEF"
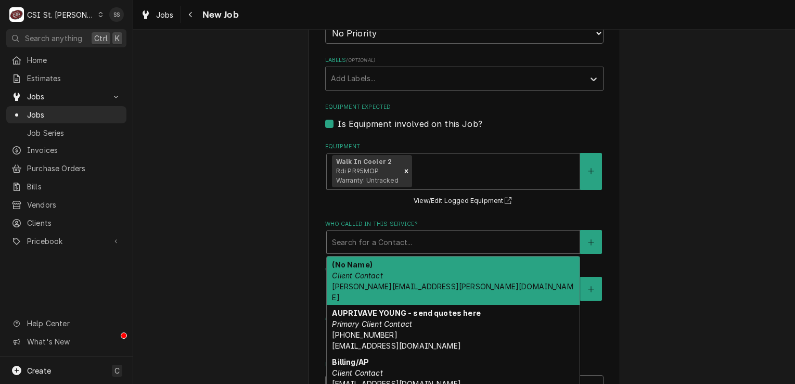
click at [444, 233] on div "Who called in this service?" at bounding box center [453, 242] width 242 height 19
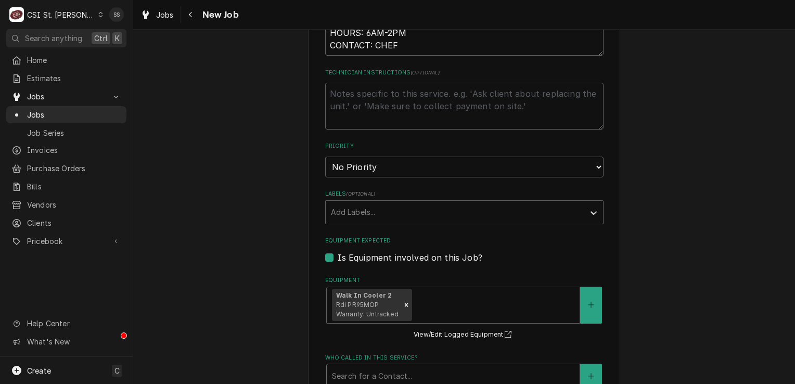
scroll to position [624, 0]
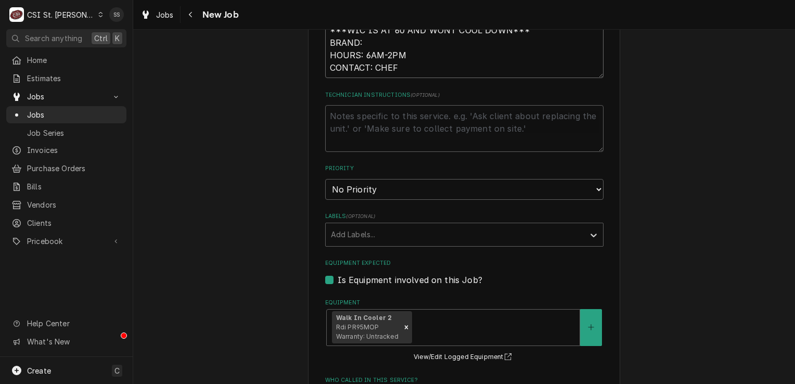
click at [417, 66] on textarea "***WIC IS AT 60 AND WONT COOL DOWN*** BRAND: HOURS: 6AM-2PM CONTACT: CHEF" at bounding box center [464, 48] width 278 height 59
type textarea "x"
type textarea "***WIC IS AT 60 AND WONT COOL DOWN*** BRAND: HOURS: 6AM-2PM CONTACT: CHEF 3"
type textarea "x"
type textarea "***WIC IS AT 60 AND WONT COOL DOWN*** BRAND: HOURS: 6AM-2PM CONTACT: CHEF 31"
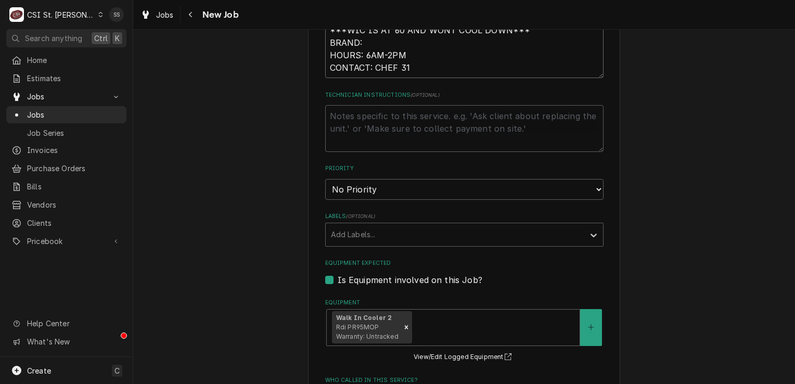
type textarea "x"
type textarea "***WIC IS AT 60 AND WONT COOL DOWN*** BRAND: HOURS: 6AM-2PM CONTACT: CHEF 314"
type textarea "x"
type textarea "***WIC IS AT 60 AND WONT COOL DOWN*** BRAND: HOURS: 6AM-2PM CONTACT: CHEF 314-"
type textarea "x"
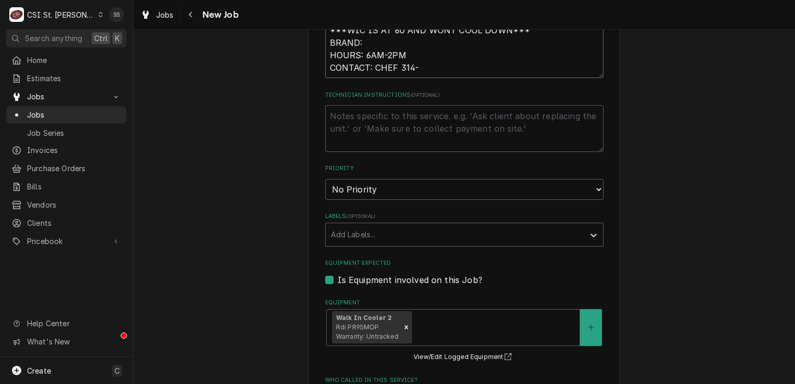
type textarea "***WIC IS AT 60 AND WONT COOL DOWN*** BRAND: HOURS: 6AM-2PM CONTACT: CHEF 314-5"
type textarea "x"
type textarea "***WIC IS AT 60 AND WONT COOL DOWN*** BRAND: HOURS: 6AM-2PM CONTACT: CHEF 314-53"
type textarea "x"
type textarea "***WIC IS AT 60 AND WONT COOL DOWN*** BRAND: HOURS: 6AM-2PM CONTACT: CHEF 314-5…"
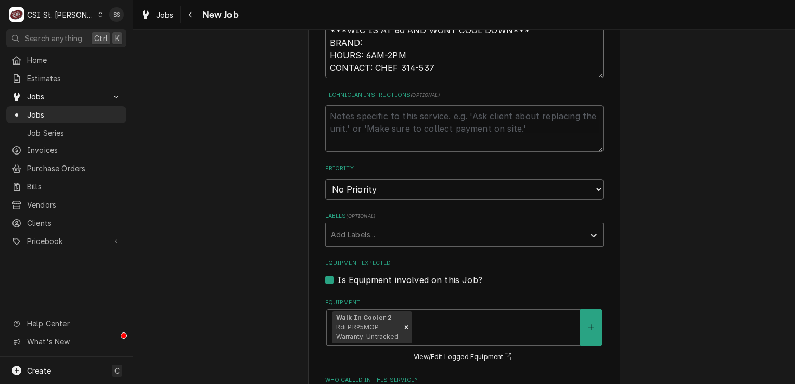
type textarea "x"
type textarea "***WIC IS AT 60 AND WONT COOL DOWN*** BRAND: HOURS: 6AM-2PM CONTACT: CHEF 314-5…"
type textarea "x"
type textarea "***WIC IS AT 60 AND WONT COOL DOWN*** BRAND: HOURS: 6AM-2PM CONTACT: CHEF 314-5…"
type textarea "x"
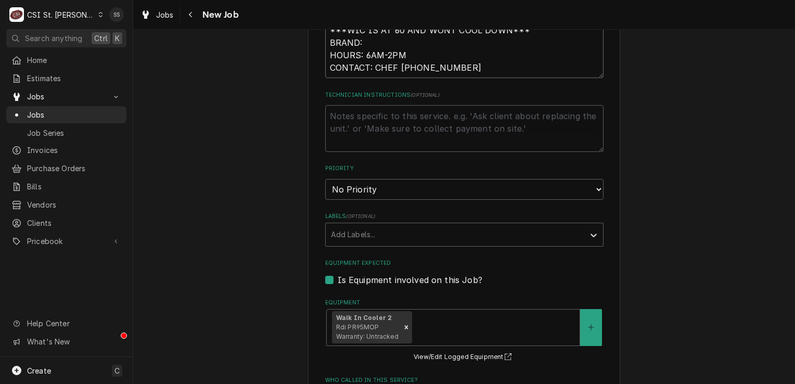
type textarea "***WIC IS AT 60 AND WONT COOL DOWN*** BRAND: HOURS: 6AM-2PM CONTACT: CHEF 314-5…"
type textarea "x"
type textarea "***WIC IS AT 60 AND WONT COOL DOWN*** BRAND: HOURS: 6AM-2PM CONTACT: CHEF 314-5…"
type textarea "x"
type textarea "***WIC IS AT 60 AND WONT COOL DOWN*** BRAND: HOURS: 6AM-2PM CONTACT: CHEF 314-5…"
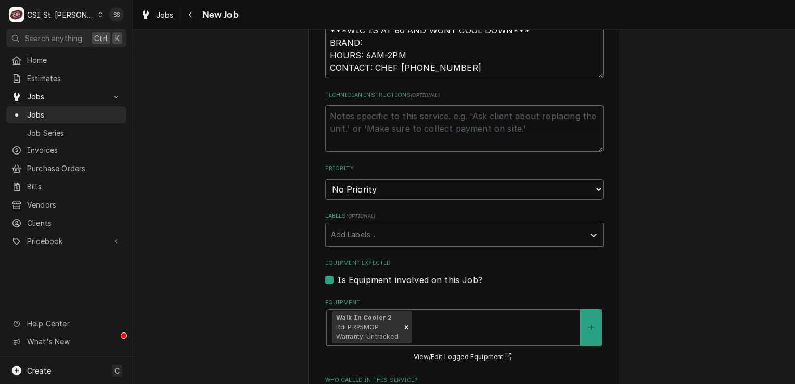
type textarea "x"
type textarea "***WIC IS AT 60 AND WONT COOL DOWN*** BRAND: HOURS: 6AM-2PM CONTACT: CHEF 314-5…"
click at [351, 113] on textarea "Technician Instructions ( optional )" at bounding box center [464, 128] width 278 height 47
type textarea "x"
type textarea "C"
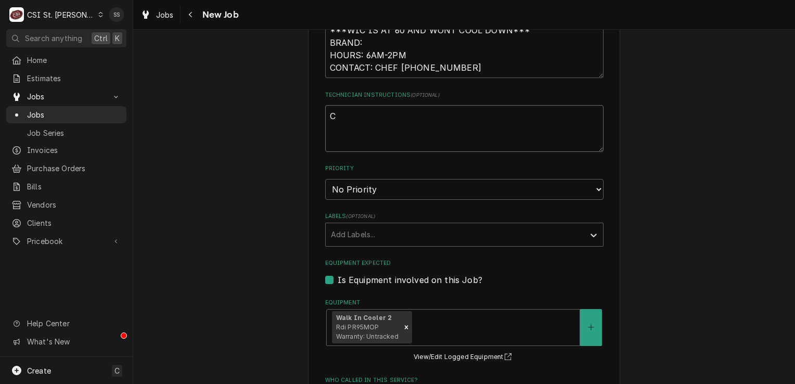
type textarea "x"
type textarea "CH"
type textarea "x"
type textarea "CHE"
type textarea "x"
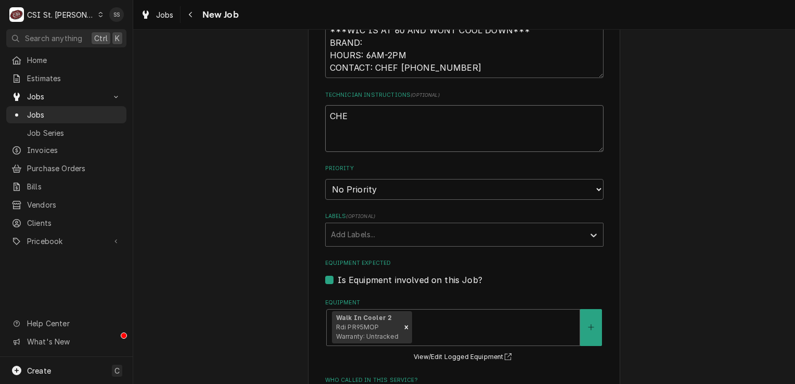
type textarea "CHEF"
type textarea "x"
type textarea "CHEF"
type textarea "x"
type textarea "CHEF G"
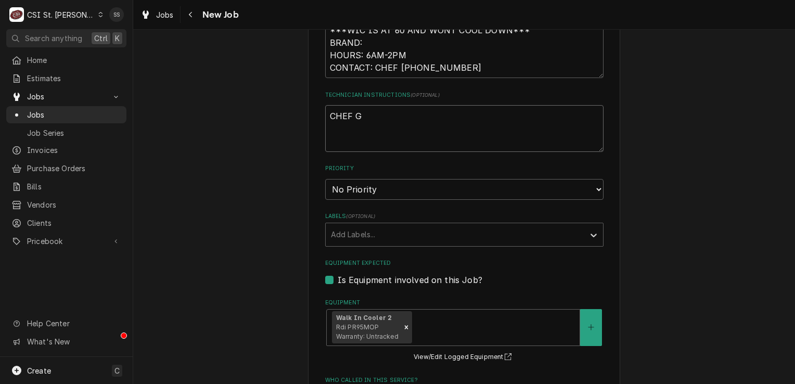
type textarea "x"
type textarea "CHEF GA"
type textarea "x"
type textarea "CHEF GAR"
type textarea "x"
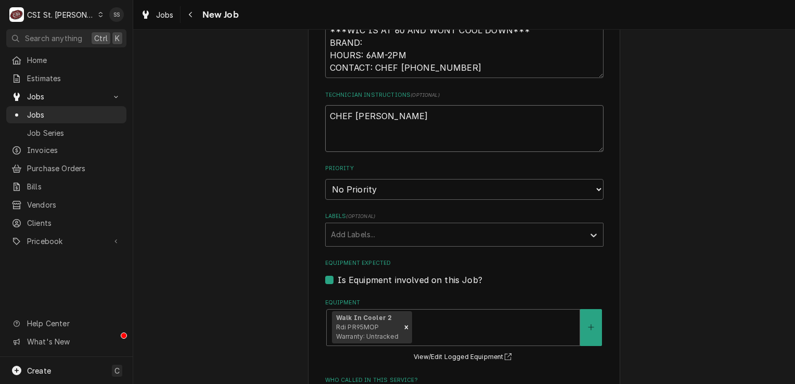
type textarea "CHEF GARY"
type textarea "x"
type textarea "CHEF GARY-"
type textarea "x"
type textarea "CHEF GARY--"
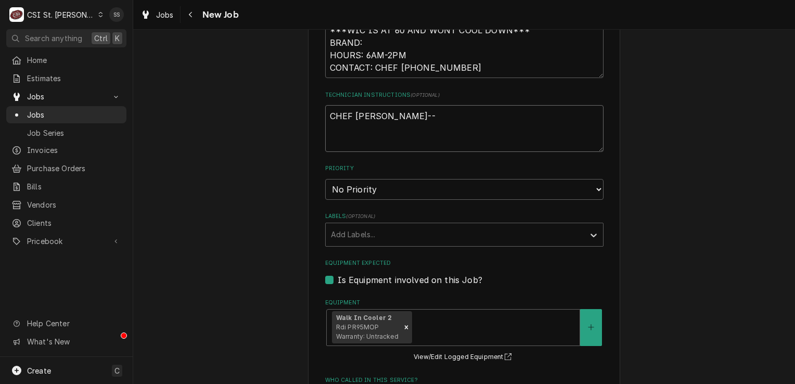
type textarea "x"
type textarea "CHEF GARY---"
type textarea "x"
click at [394, 66] on textarea "***WIC IS AT 60 AND WONT COOL DOWN*** BRAND: HOURS: 6AM-2PM CONTACT: CHEF 314-5…" at bounding box center [464, 48] width 278 height 59
click at [386, 182] on select "No Priority Urgent High Medium Low" at bounding box center [464, 189] width 278 height 21
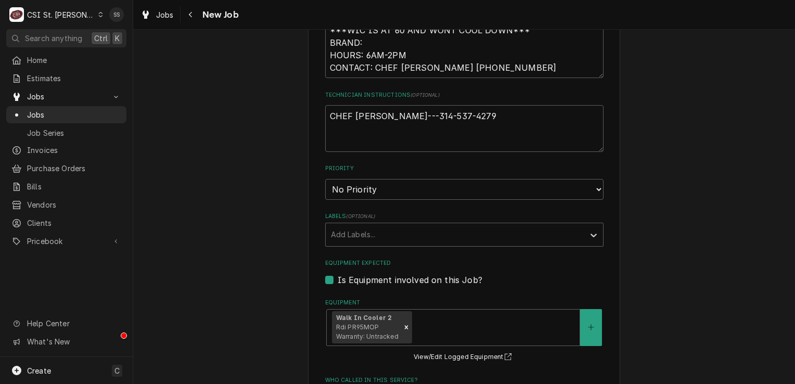
click at [310, 195] on div "Please provide the following information to create a job: Client Details Client…" at bounding box center [464, 126] width 312 height 1401
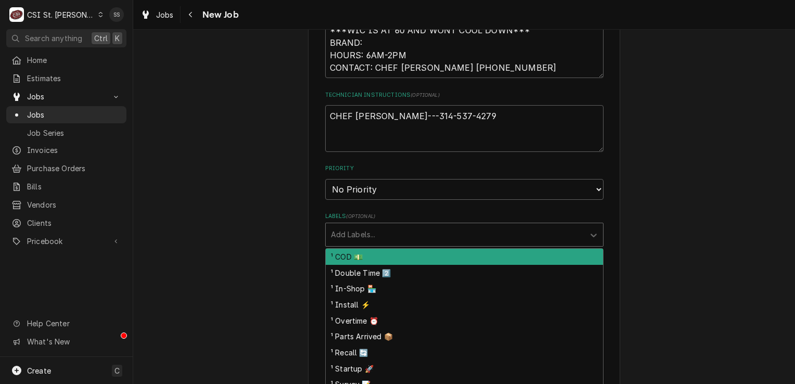
click at [369, 234] on div "Labels" at bounding box center [455, 234] width 248 height 19
click at [368, 182] on select "No Priority Urgent High Medium Low" at bounding box center [464, 189] width 278 height 21
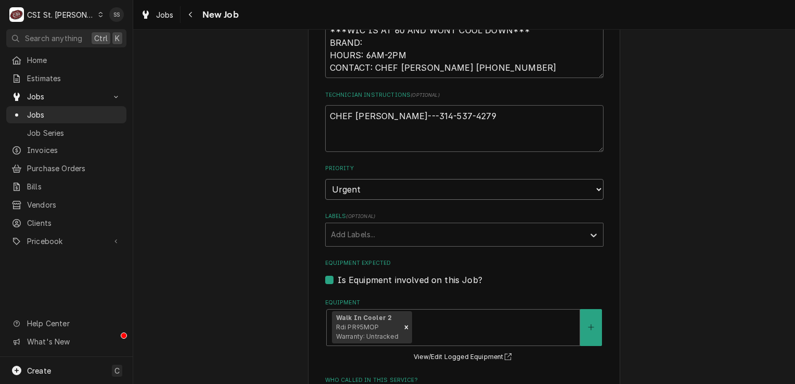
click at [325, 179] on select "No Priority Urgent High Medium Low" at bounding box center [464, 189] width 278 height 21
click at [370, 233] on div "Labels" at bounding box center [455, 234] width 248 height 19
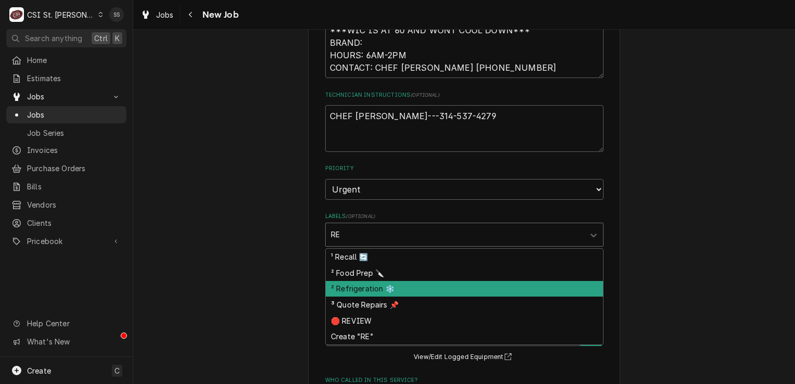
click at [389, 288] on div "² Refrigeration ❄️" at bounding box center [464, 289] width 277 height 16
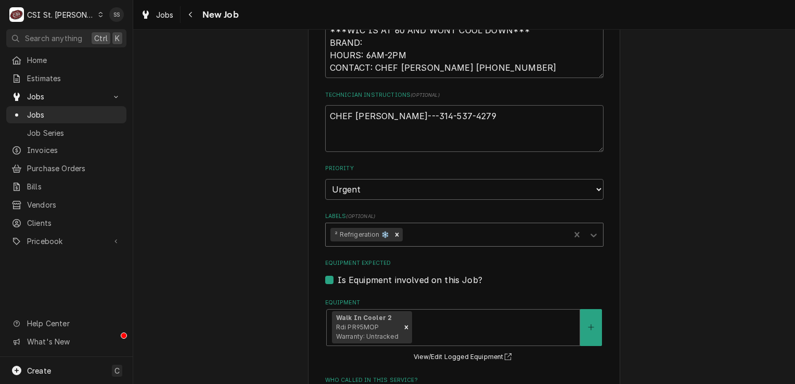
scroll to position [728, 0]
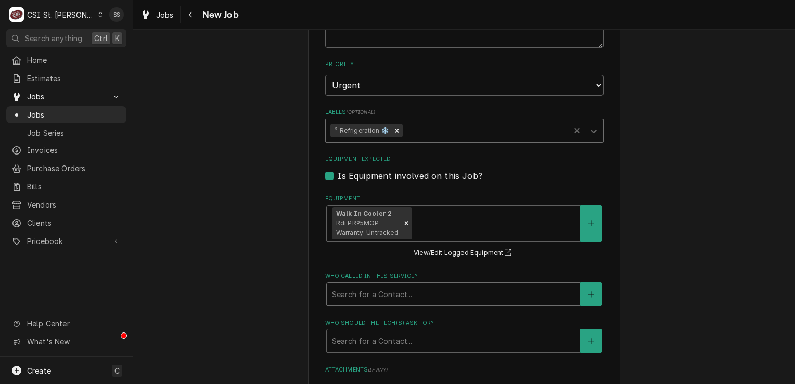
click at [418, 295] on div "Who called in this service?" at bounding box center [453, 294] width 242 height 19
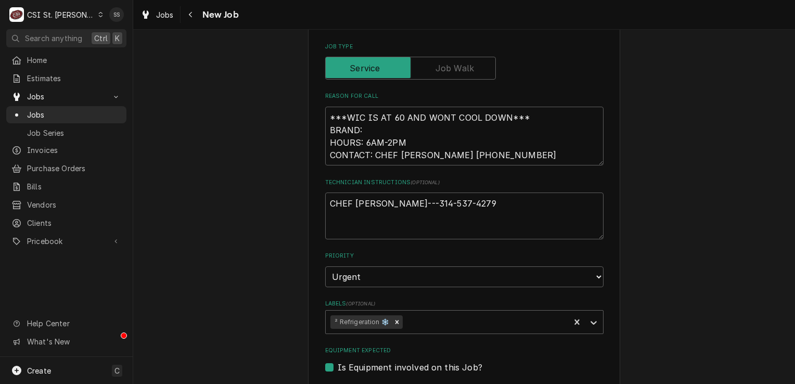
scroll to position [520, 0]
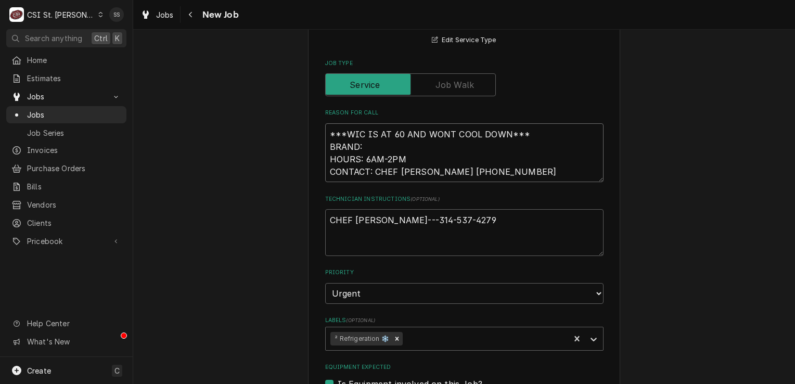
click at [370, 140] on textarea "***WIC IS AT 60 AND WONT COOL DOWN*** BRAND: HOURS: 6AM-2PM CONTACT: CHEF GARY …" at bounding box center [464, 152] width 278 height 59
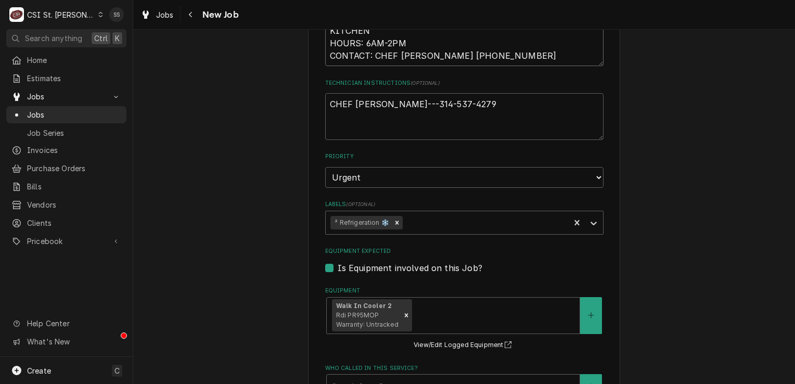
scroll to position [780, 0]
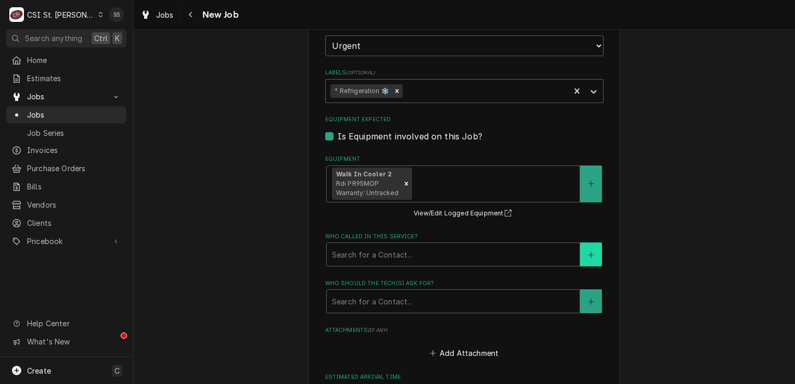
click at [588, 251] on icon "Create New Contact" at bounding box center [591, 254] width 6 height 7
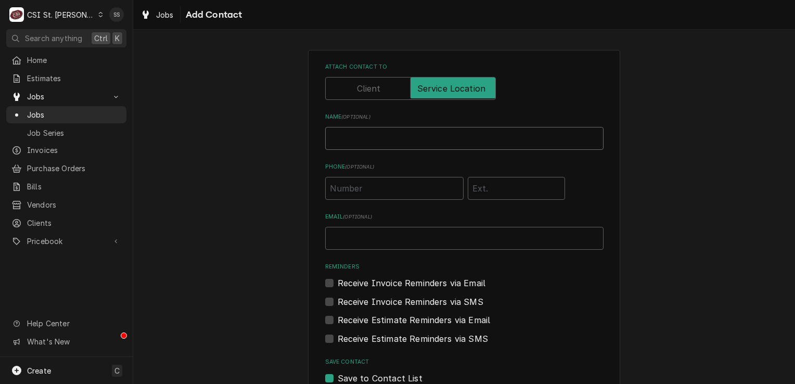
click at [358, 136] on input "Name ( optional )" at bounding box center [464, 138] width 278 height 23
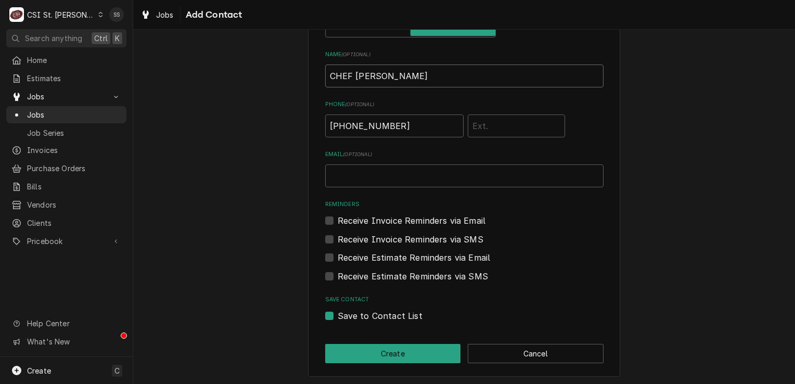
scroll to position [63, 0]
click at [390, 357] on button "Create" at bounding box center [393, 352] width 136 height 19
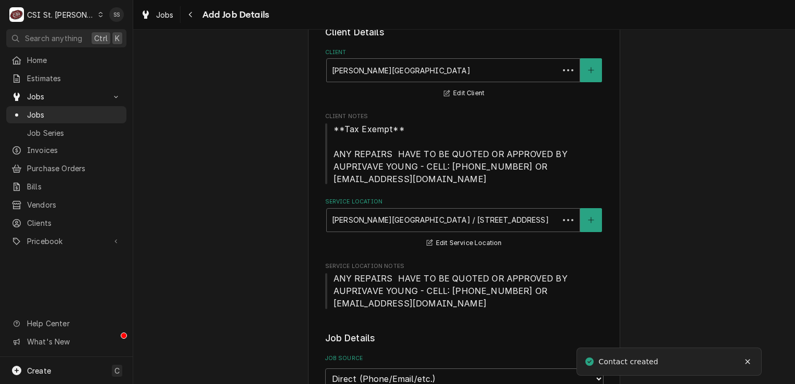
scroll to position [780, 0]
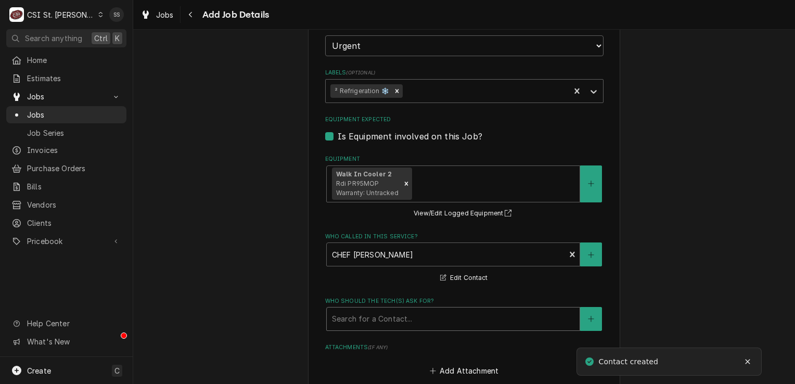
click at [406, 317] on div "Who should the tech(s) ask for?" at bounding box center [453, 319] width 242 height 19
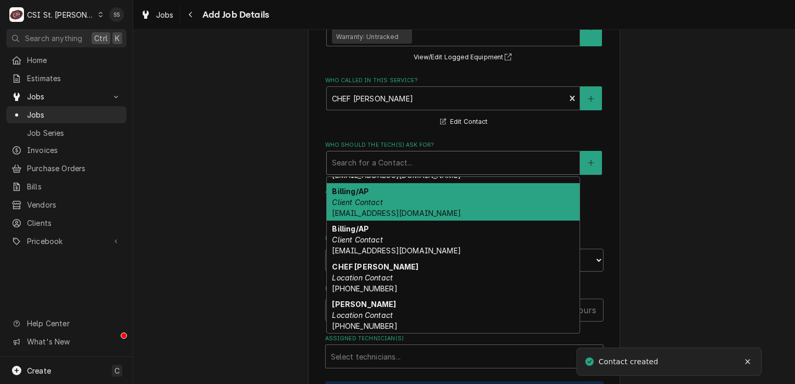
scroll to position [104, 0]
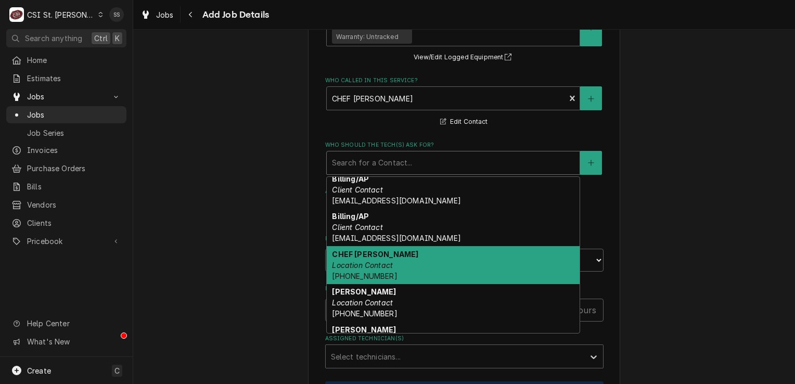
click at [413, 261] on div "CHEF GARY Location Contact (314) 537-4279" at bounding box center [453, 265] width 253 height 38
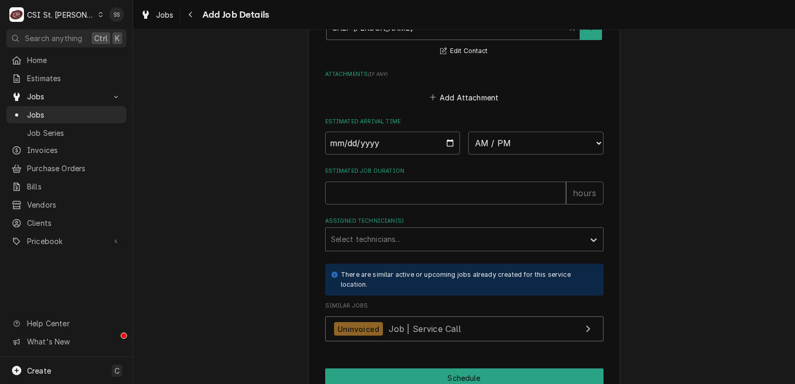
scroll to position [1119, 0]
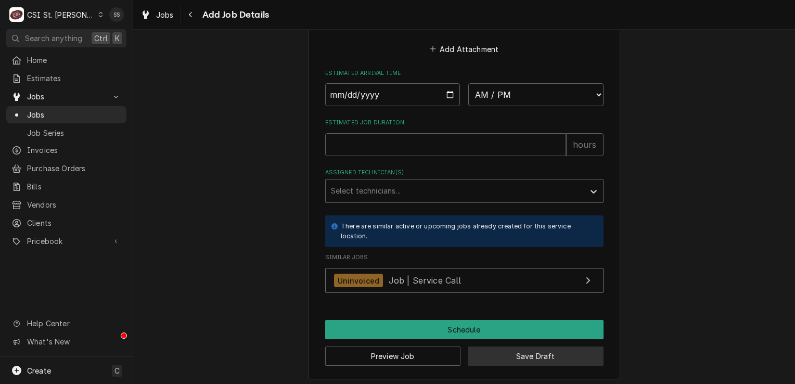
click at [532, 354] on button "Save Draft" at bounding box center [536, 355] width 136 height 19
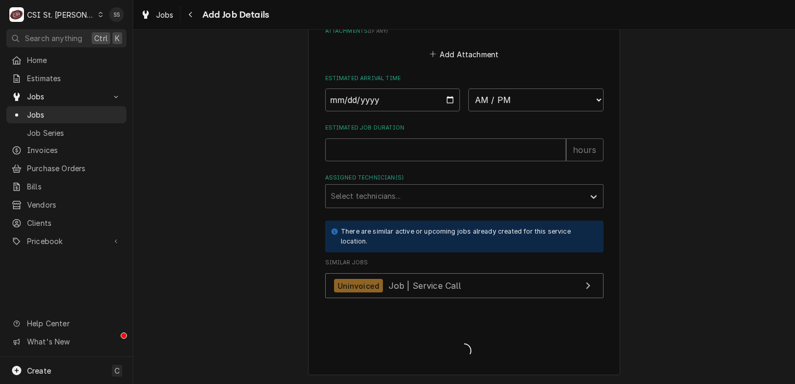
scroll to position [1110, 0]
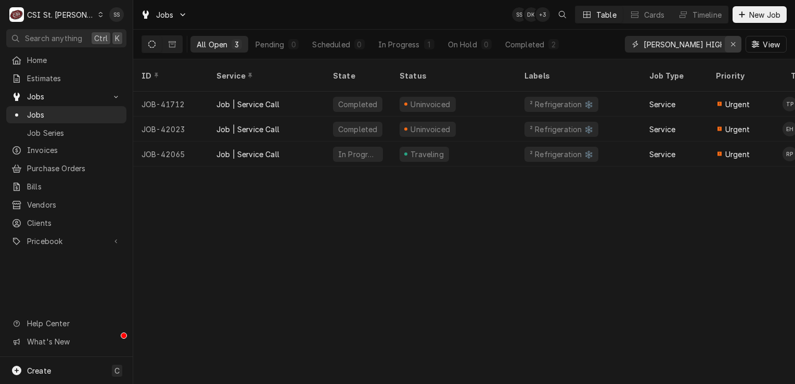
click at [730, 45] on icon "Erase input" at bounding box center [733, 44] width 6 height 7
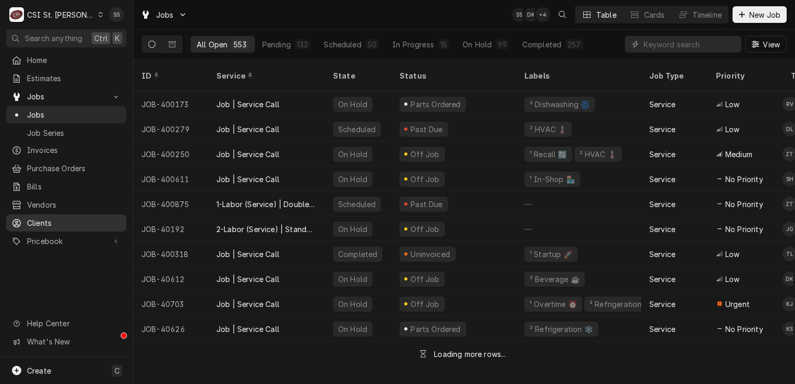
click at [62, 218] on span "Clients" at bounding box center [74, 222] width 94 height 11
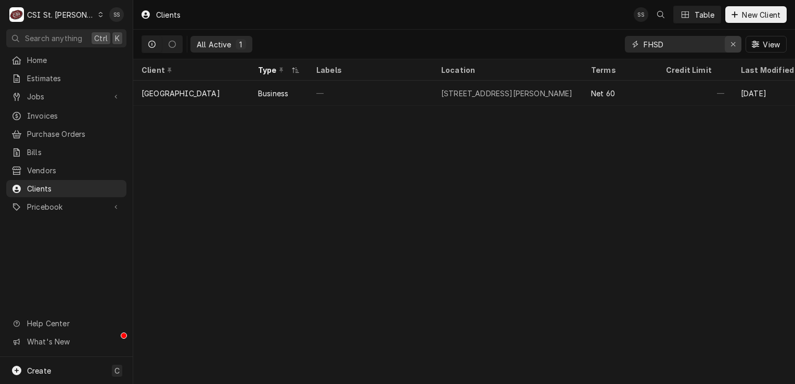
click at [732, 44] on icon "Erase input" at bounding box center [733, 44] width 6 height 7
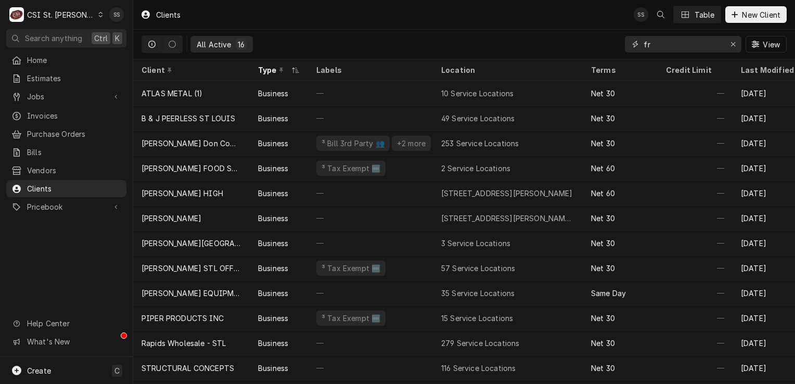
type input "f"
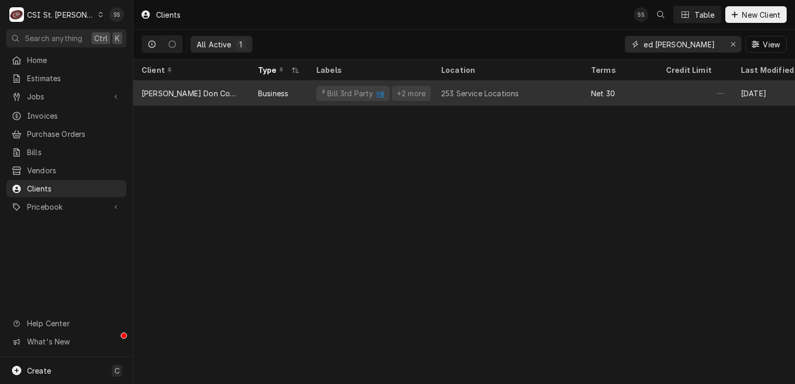
type input "ed [PERSON_NAME]"
click at [476, 96] on div "253 Service Locations" at bounding box center [480, 93] width 78 height 11
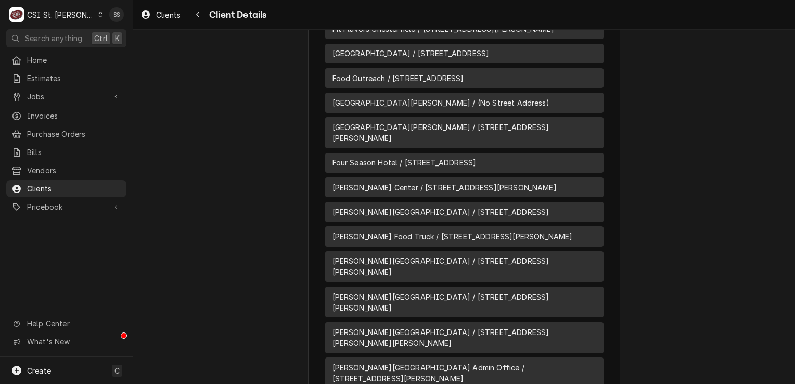
scroll to position [3485, 0]
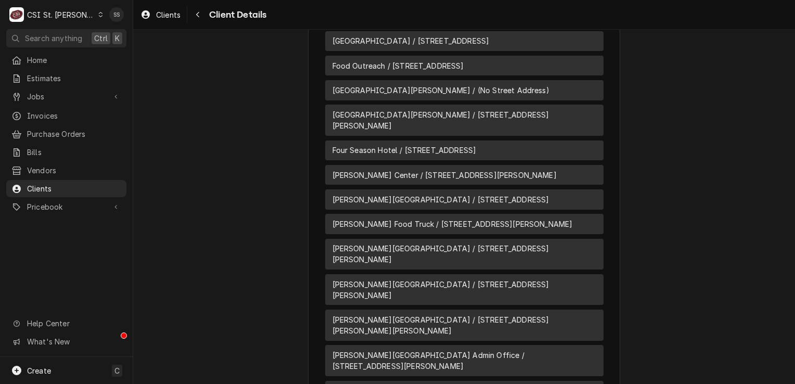
click at [449, 170] on span "[PERSON_NAME] Center / [STREET_ADDRESS][PERSON_NAME]" at bounding box center [444, 175] width 224 height 11
click at [466, 170] on span "[PERSON_NAME] Center / [STREET_ADDRESS][PERSON_NAME]" at bounding box center [444, 175] width 224 height 11
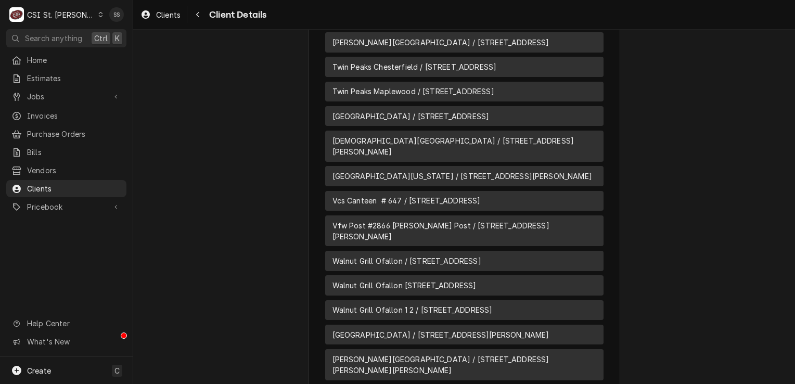
scroll to position [7731, 0]
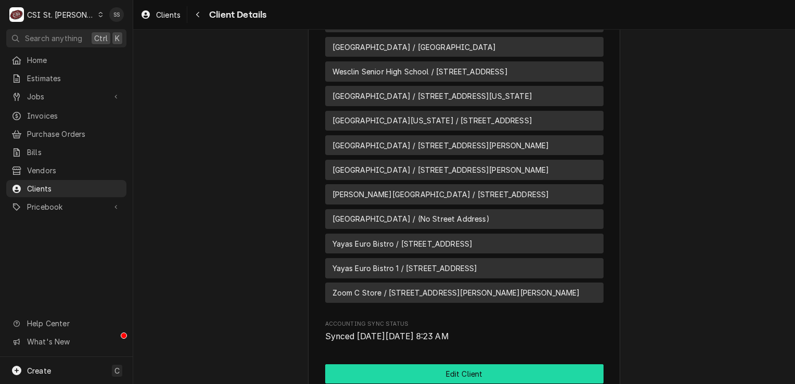
click at [455, 364] on button "Edit Client" at bounding box center [464, 373] width 278 height 19
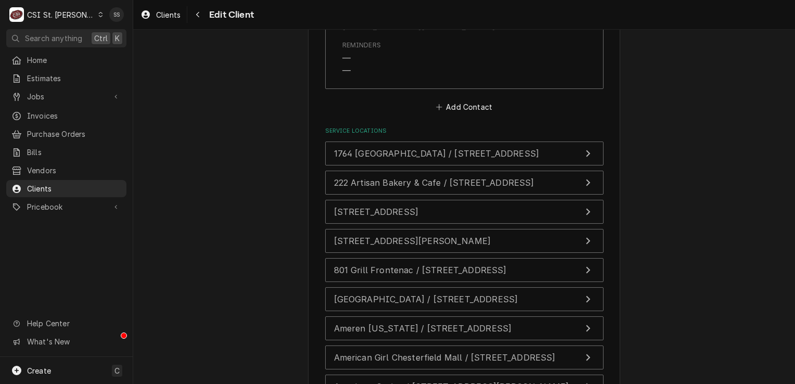
scroll to position [2081, 0]
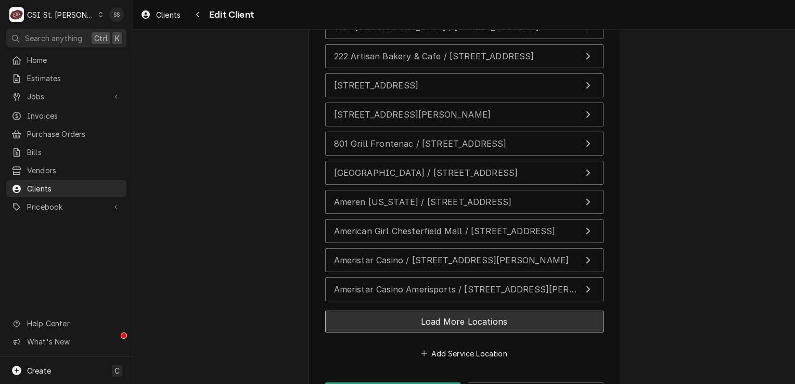
click at [457, 311] on button "Load More Locations" at bounding box center [464, 322] width 278 height 22
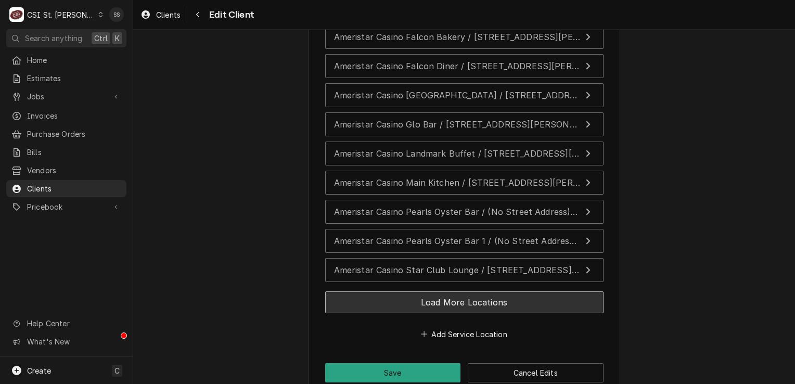
click at [457, 291] on button "Load More Locations" at bounding box center [464, 302] width 278 height 22
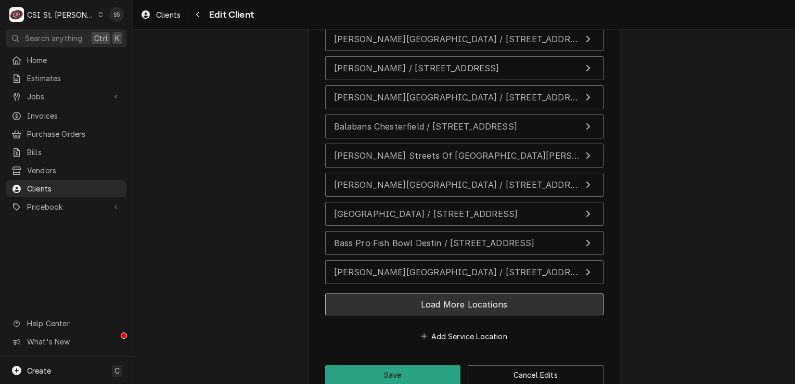
click at [457, 293] on button "Load More Locations" at bounding box center [464, 304] width 278 height 22
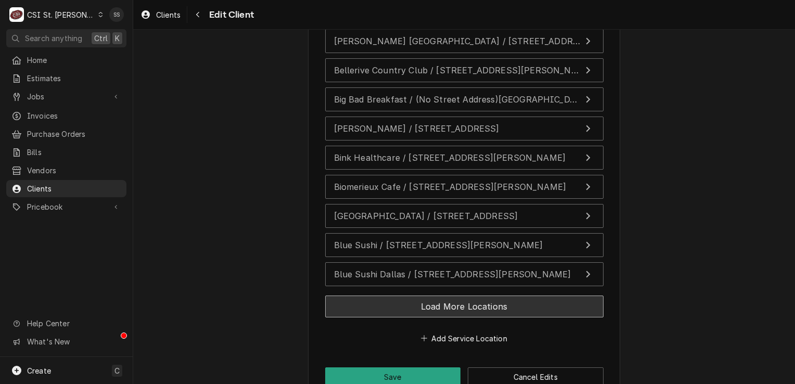
click at [457, 295] on button "Load More Locations" at bounding box center [464, 306] width 278 height 22
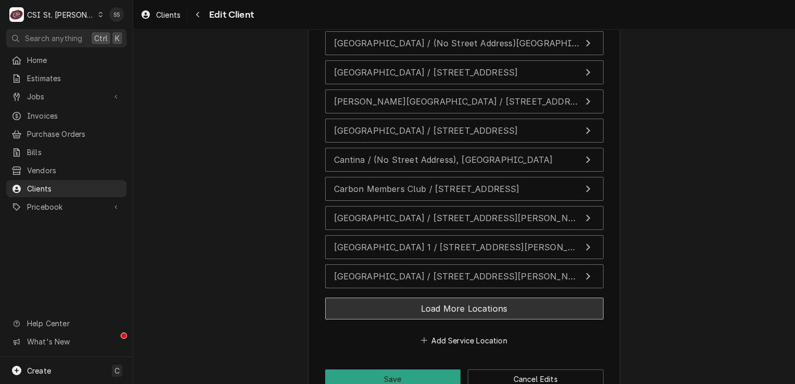
click at [457, 298] on button "Load More Locations" at bounding box center [464, 309] width 278 height 22
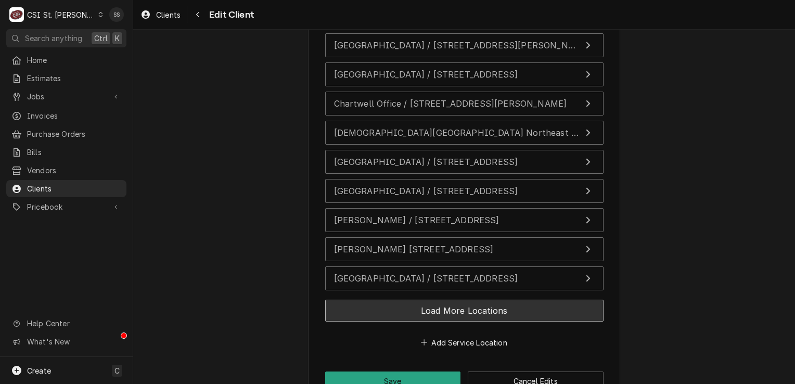
click at [457, 300] on button "Load More Locations" at bounding box center [464, 311] width 278 height 22
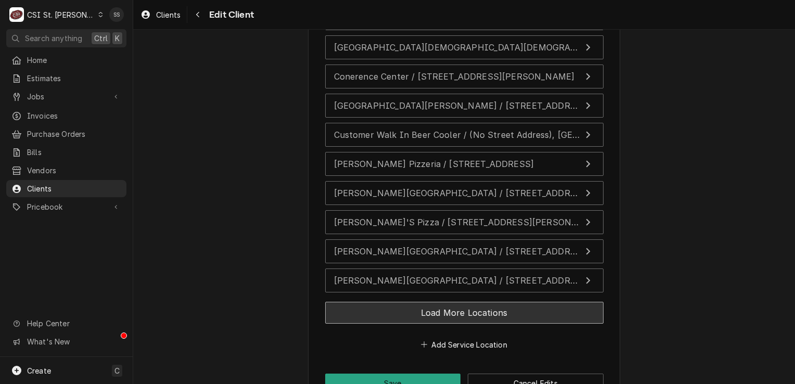
click at [457, 302] on button "Load More Locations" at bounding box center [464, 313] width 278 height 22
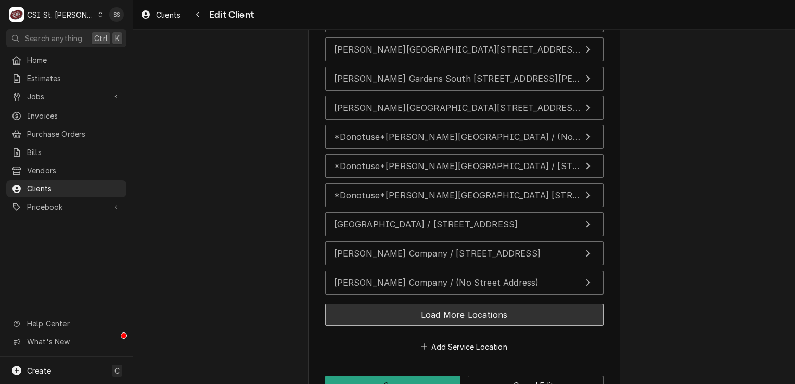
click at [457, 304] on button "Load More Locations" at bounding box center [464, 315] width 278 height 22
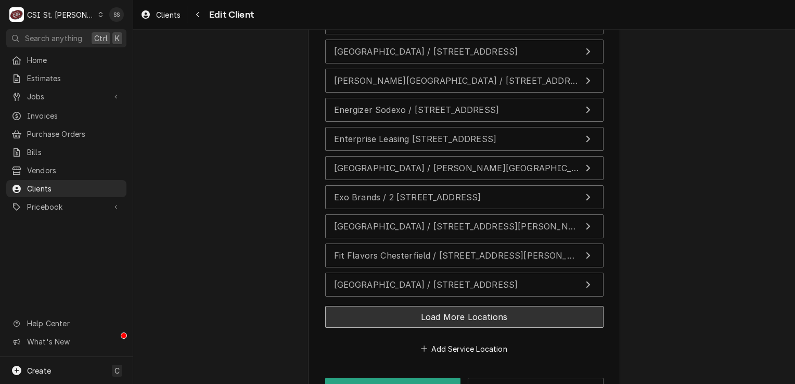
click at [457, 306] on button "Load More Locations" at bounding box center [464, 317] width 278 height 22
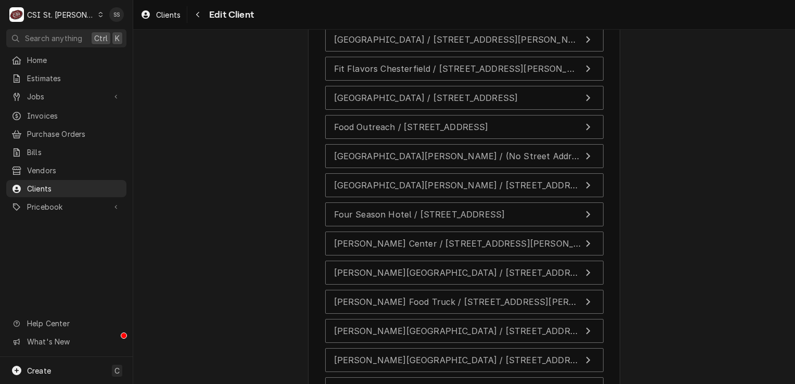
scroll to position [4676, 0]
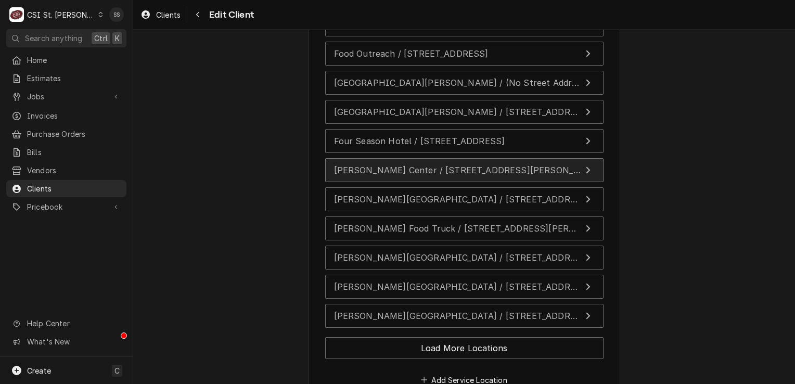
click at [427, 164] on div "[PERSON_NAME] Center / [STREET_ADDRESS][PERSON_NAME]" at bounding box center [457, 170] width 247 height 12
type textarea "x"
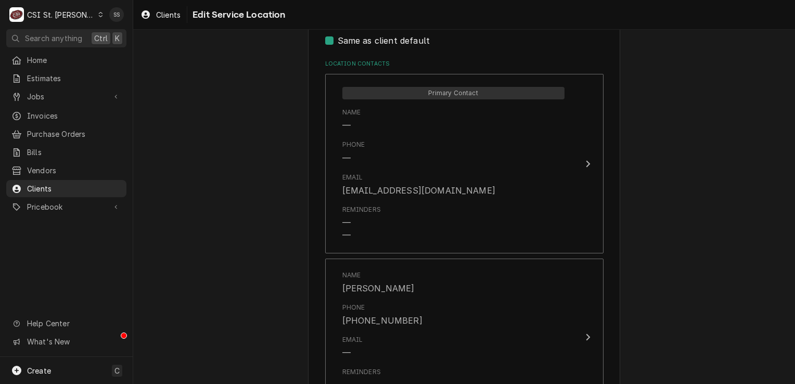
scroll to position [520, 0]
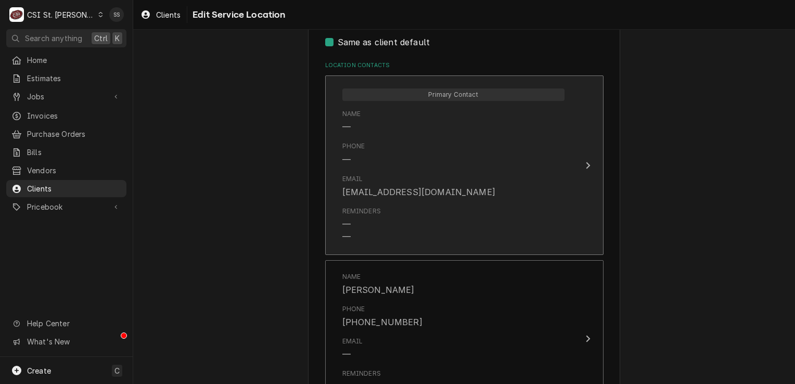
click at [486, 161] on div "Phone —" at bounding box center [453, 153] width 222 height 32
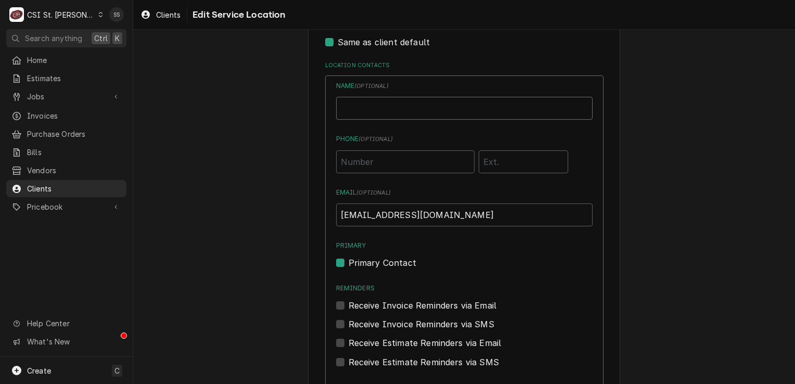
click at [412, 109] on input "Location Name ( optional )" at bounding box center [464, 108] width 256 height 23
type input "JOHN KANNADY"
type input "(314) 540-3379"
drag, startPoint x: 458, startPoint y: 218, endPoint x: 269, endPoint y: 226, distance: 189.0
click at [269, 226] on div "Use the fields below to edit this service location: Location Name ( optional ) …" at bounding box center [464, 199] width 662 height 1358
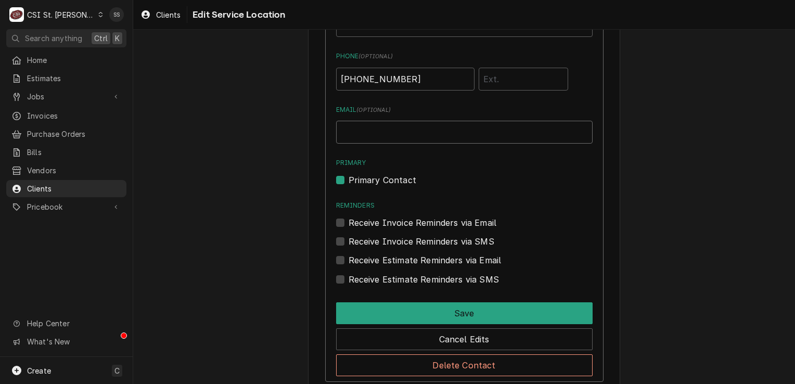
scroll to position [780, 0]
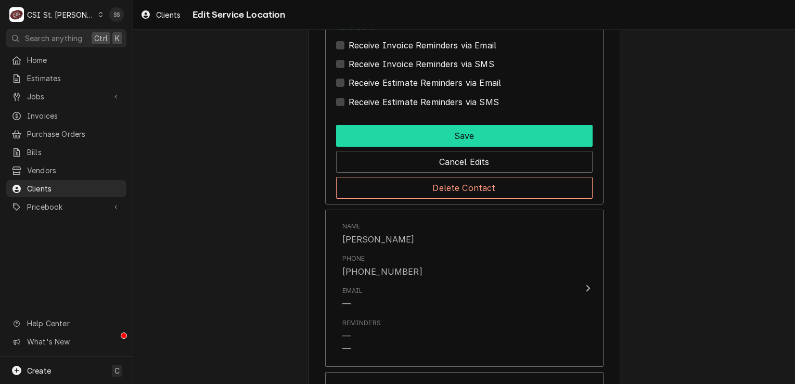
click at [446, 132] on button "Save" at bounding box center [464, 136] width 256 height 22
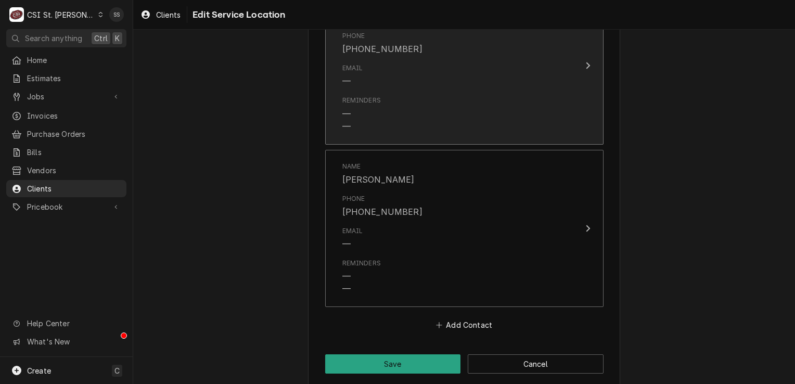
scroll to position [804, 0]
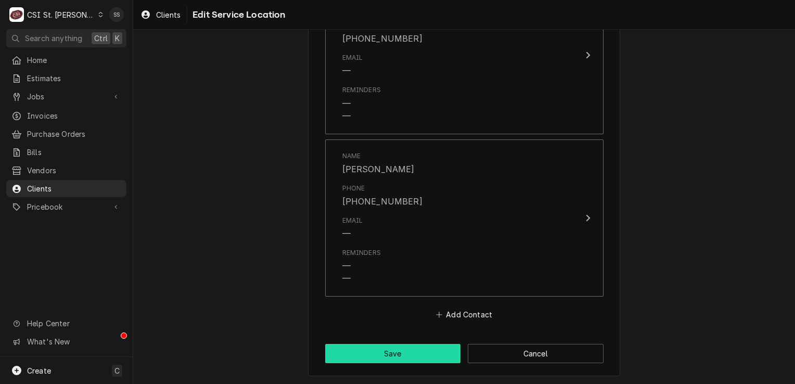
click at [442, 352] on button "Save" at bounding box center [393, 353] width 136 height 19
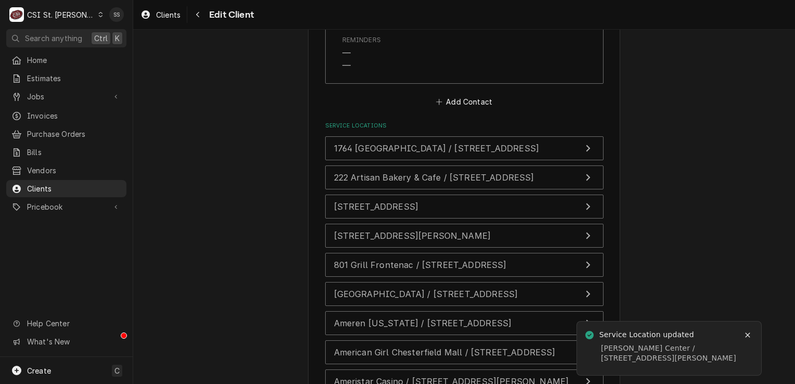
scroll to position [2064, 0]
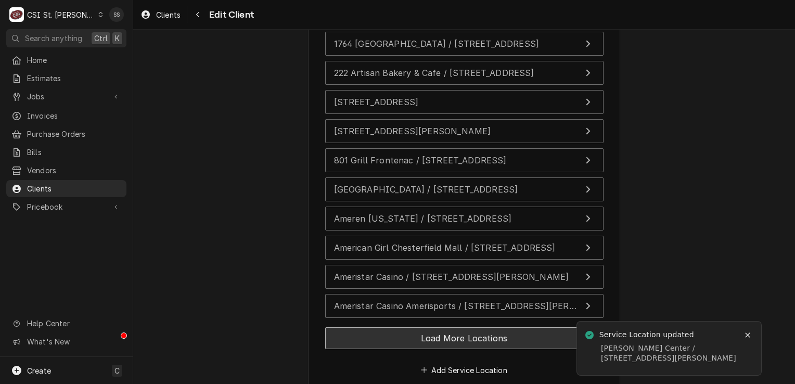
click at [456, 327] on button "Load More Locations" at bounding box center [464, 338] width 278 height 22
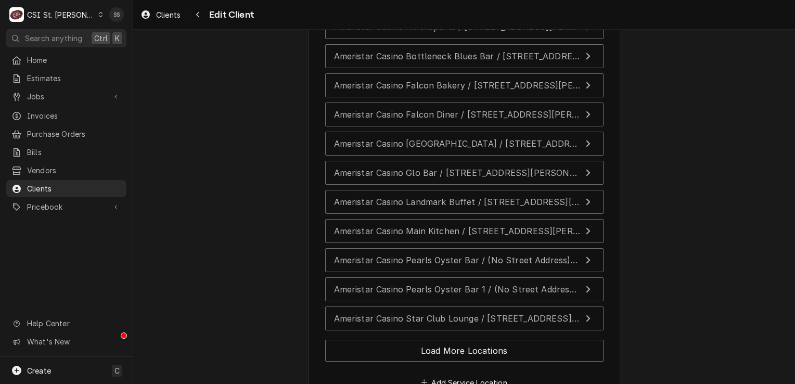
scroll to position [2339, 0]
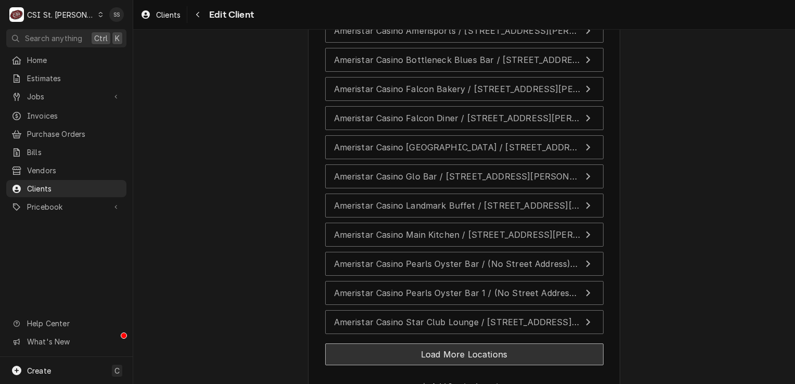
click at [449, 343] on button "Load More Locations" at bounding box center [464, 354] width 278 height 22
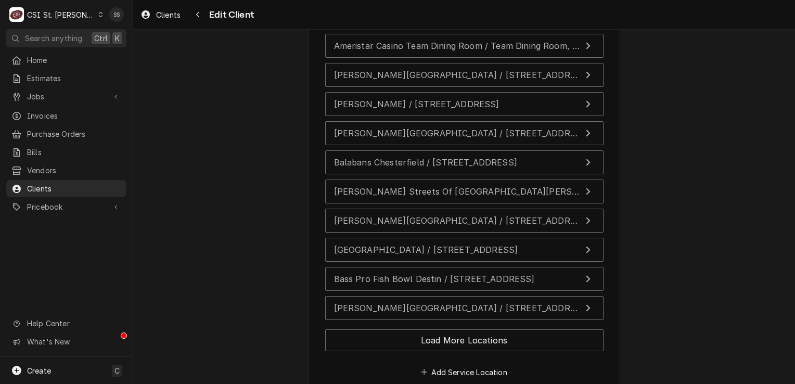
scroll to position [2680, 0]
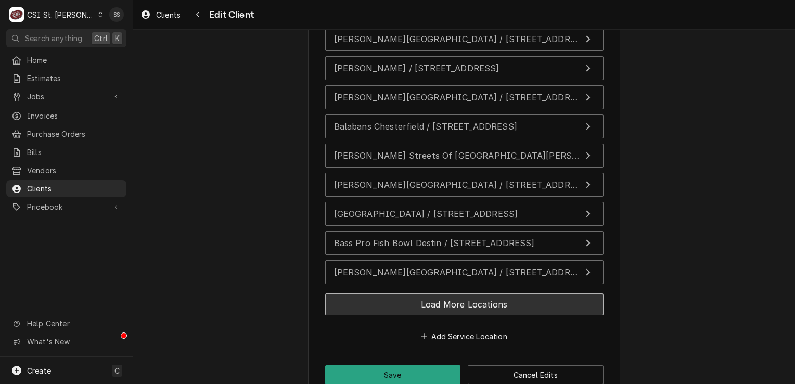
click at [447, 293] on button "Load More Locations" at bounding box center [464, 304] width 278 height 22
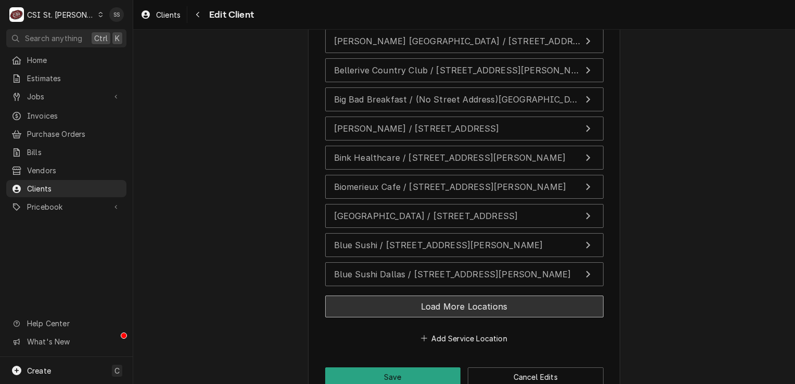
click at [447, 295] on button "Load More Locations" at bounding box center [464, 306] width 278 height 22
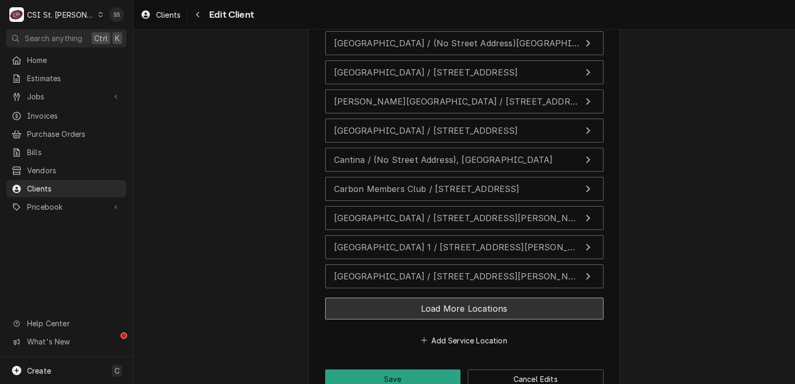
click at [447, 298] on button "Load More Locations" at bounding box center [464, 309] width 278 height 22
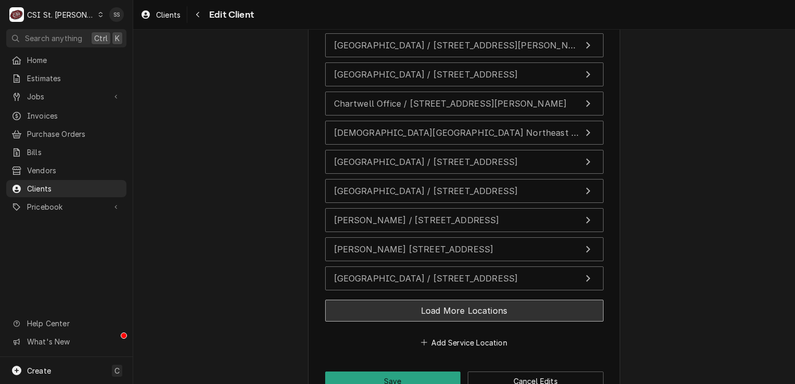
click at [447, 300] on button "Load More Locations" at bounding box center [464, 311] width 278 height 22
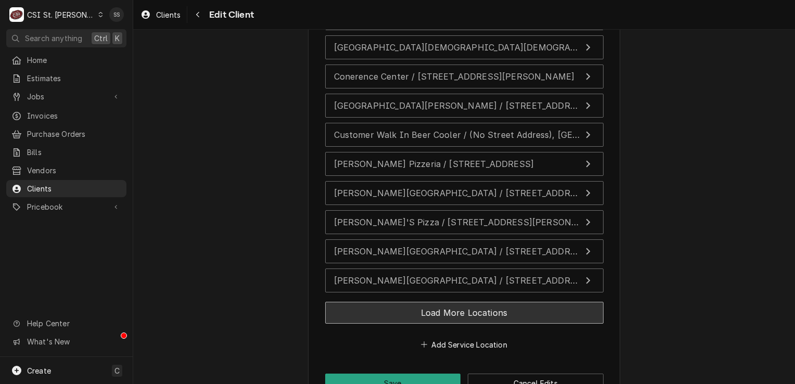
click at [447, 302] on button "Load More Locations" at bounding box center [464, 313] width 278 height 22
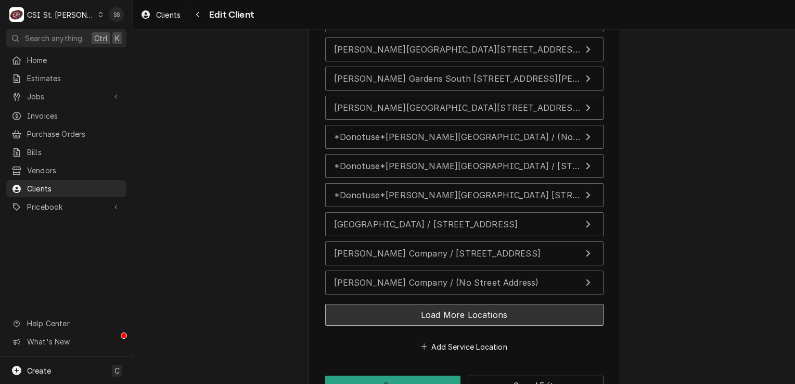
click at [447, 304] on button "Load More Locations" at bounding box center [464, 315] width 278 height 22
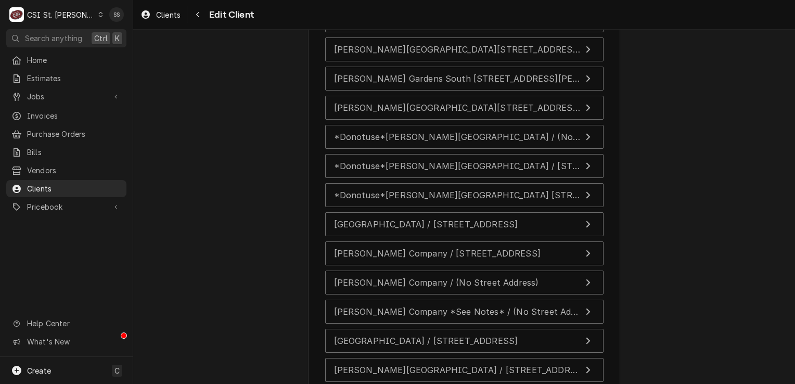
scroll to position [4387, 0]
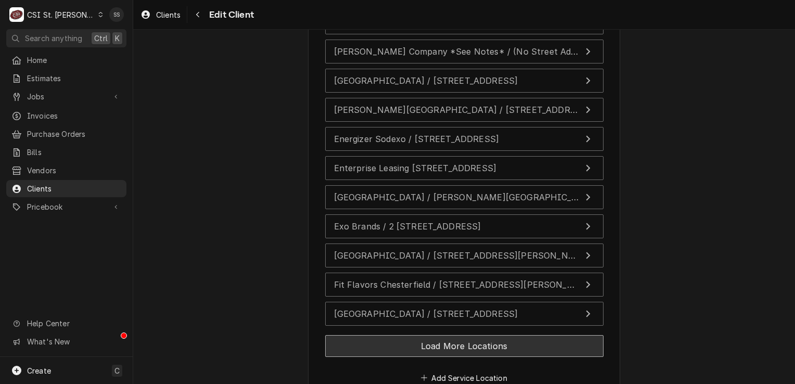
click at [445, 335] on button "Load More Locations" at bounding box center [464, 346] width 278 height 22
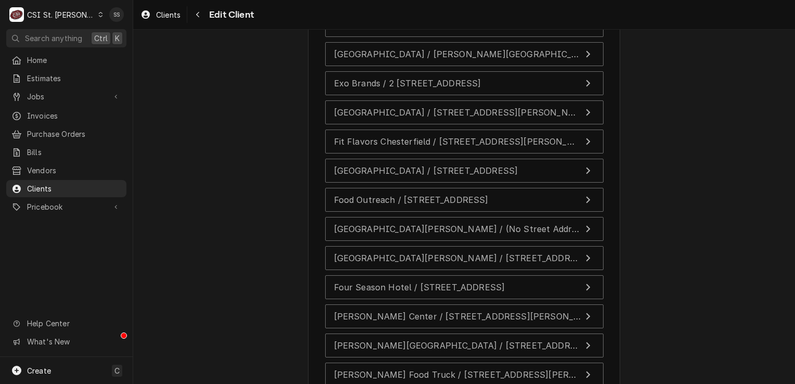
scroll to position [4543, 0]
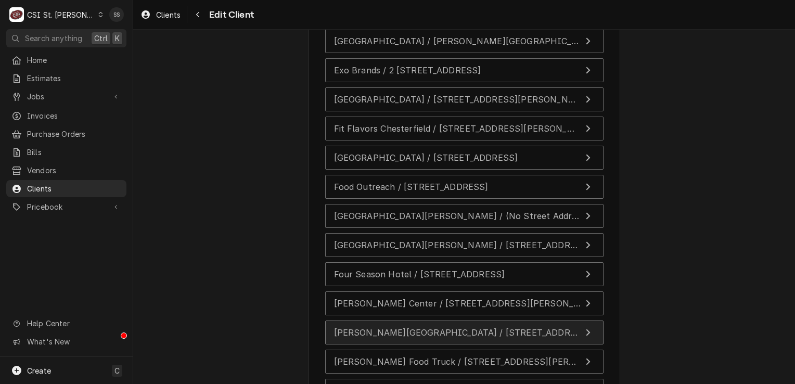
click at [442, 326] on div "Francis Howell Central High School / 5199 Highway N, Cottleville, MO 63304" at bounding box center [457, 332] width 247 height 12
type textarea "x"
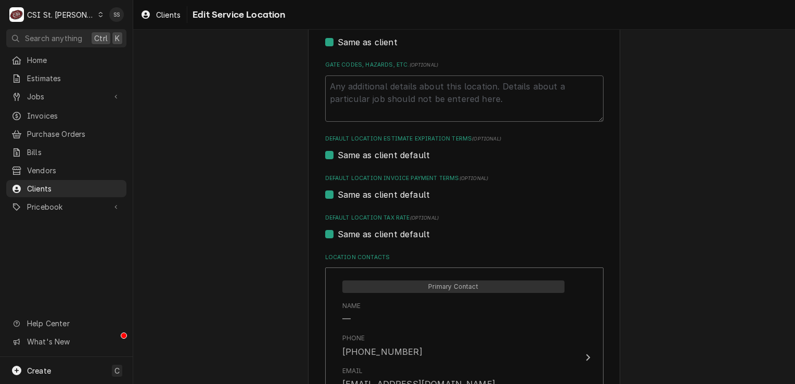
scroll to position [468, 0]
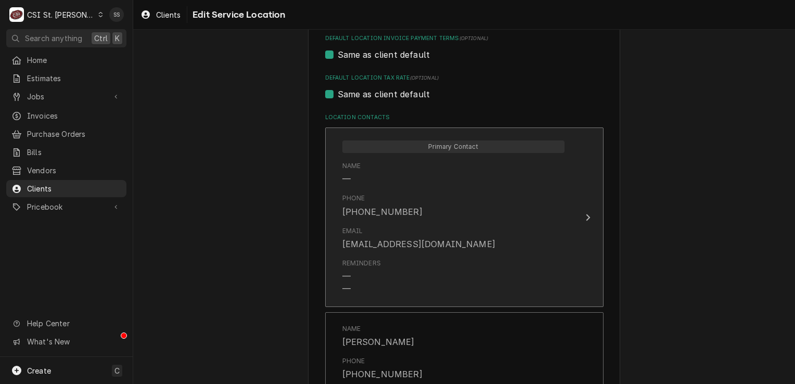
click at [481, 225] on div "Email davidreynolds@don.com" at bounding box center [453, 238] width 222 height 32
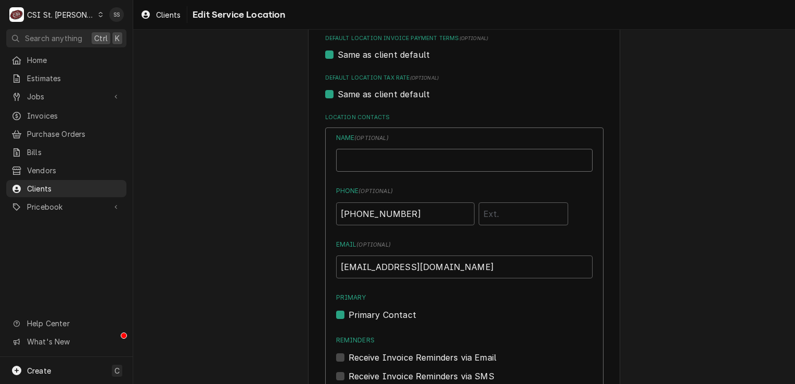
click at [366, 155] on input "Location Name ( optional )" at bounding box center [464, 160] width 256 height 23
type input "JOHN KANNADY"
drag, startPoint x: 408, startPoint y: 215, endPoint x: 326, endPoint y: 217, distance: 82.7
click at [326, 217] on div "Name ( optional ) JOHN KANNADY Phone ( optional ) (636) 851-4600 Email ( option…" at bounding box center [464, 321] width 278 height 389
click at [354, 213] on input "Phone ( optional )" at bounding box center [405, 213] width 138 height 23
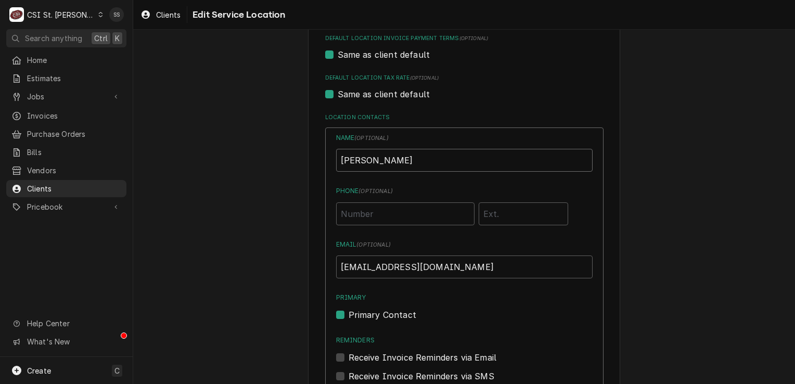
drag, startPoint x: 424, startPoint y: 164, endPoint x: 321, endPoint y: 163, distance: 103.5
click at [325, 163] on div "Name ( optional ) JOHN KANNADY Phone ( optional ) Email ( optional ) davidreyno…" at bounding box center [464, 321] width 278 height 389
type input "JOHN KANNADY"
click at [390, 211] on input "Phone ( optional )" at bounding box center [405, 213] width 138 height 23
click at [414, 181] on div "Name ( optional ) JOHN KANNADY Phone ( optional ) Email ( optional ) davidreyno…" at bounding box center [464, 276] width 256 height 287
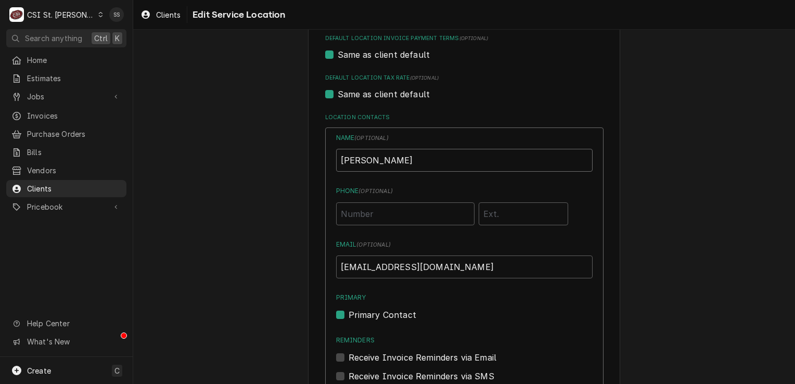
drag, startPoint x: 421, startPoint y: 161, endPoint x: 295, endPoint y: 162, distance: 125.4
type input "JOHN KANNADY"
click at [399, 211] on input "Phone ( optional )" at bounding box center [405, 213] width 138 height 23
type input "(314) 540-3379"
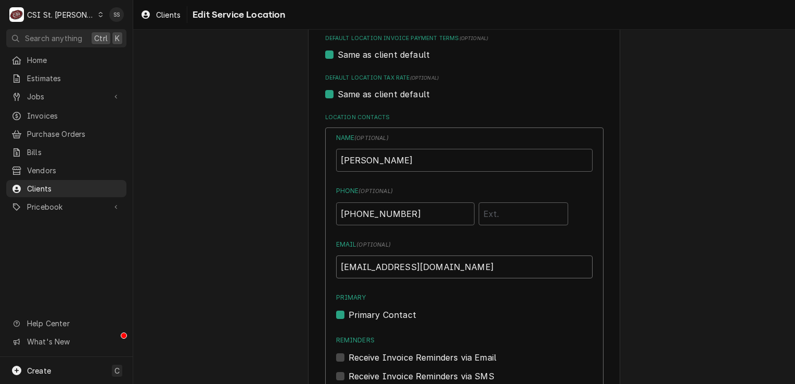
drag, startPoint x: 462, startPoint y: 268, endPoint x: 314, endPoint y: 270, distance: 148.3
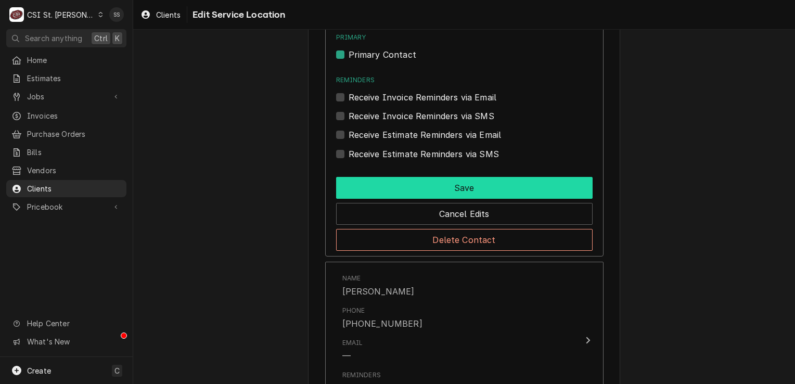
click at [431, 187] on button "Save" at bounding box center [464, 188] width 256 height 22
click at [478, 186] on button "Save" at bounding box center [464, 187] width 256 height 22
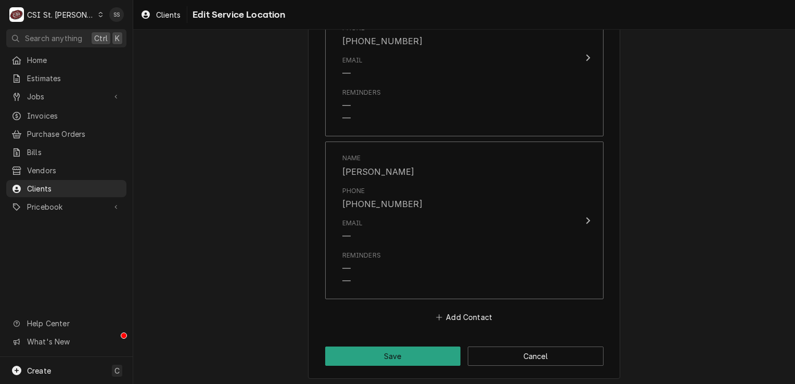
scroll to position [1527, 0]
click at [388, 352] on button "Save" at bounding box center [393, 354] width 136 height 19
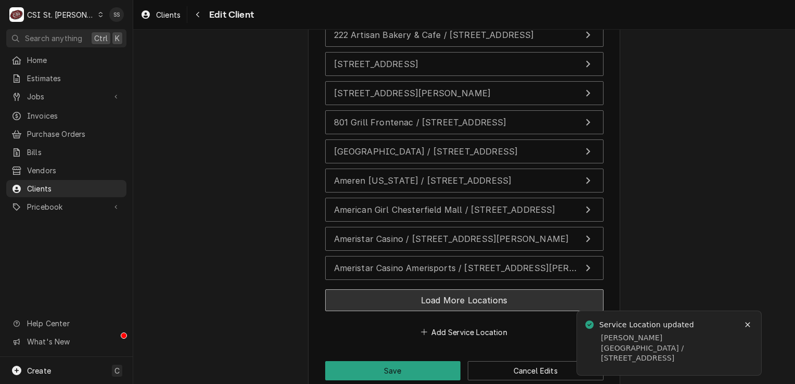
click at [448, 289] on button "Load More Locations" at bounding box center [464, 300] width 278 height 22
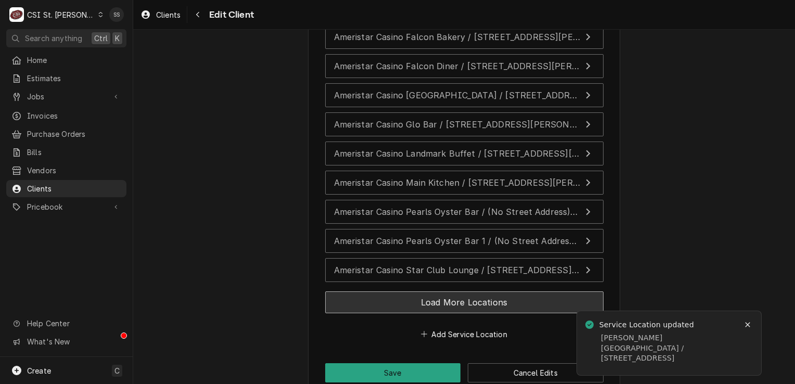
click at [448, 291] on button "Load More Locations" at bounding box center [464, 302] width 278 height 22
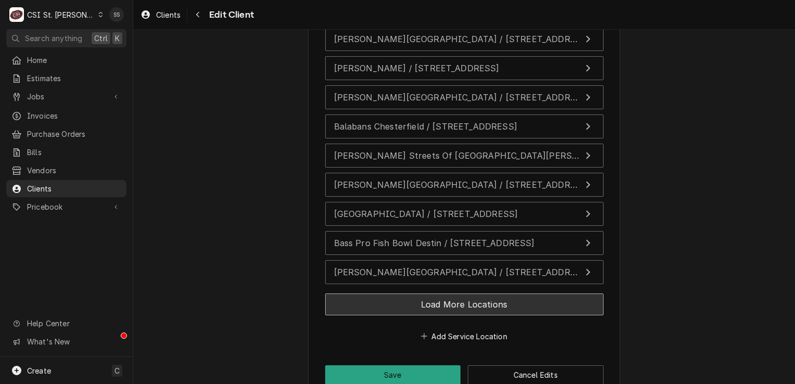
click at [448, 293] on button "Load More Locations" at bounding box center [464, 304] width 278 height 22
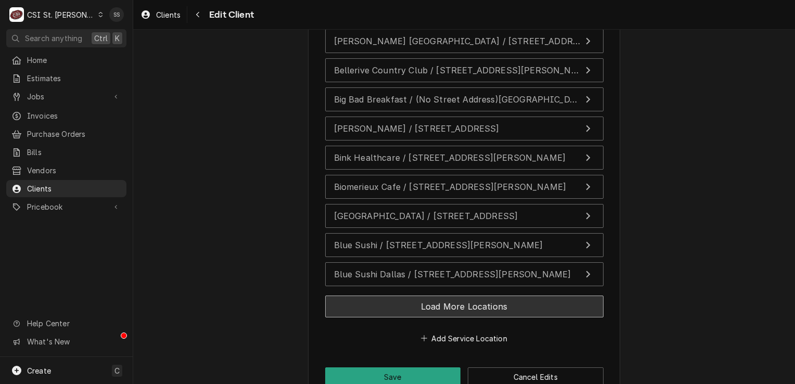
click at [448, 295] on button "Load More Locations" at bounding box center [464, 306] width 278 height 22
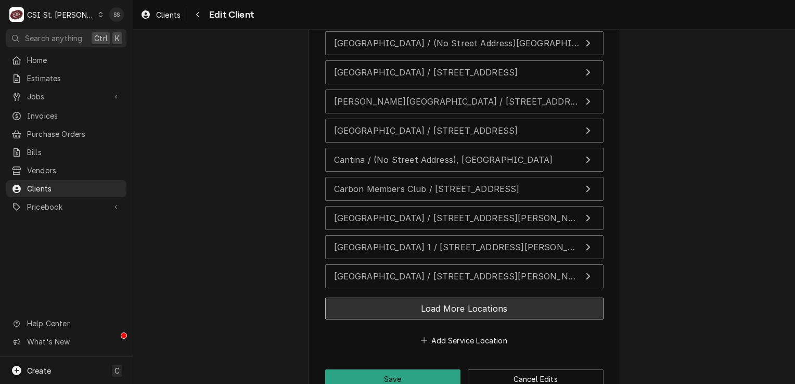
click at [447, 298] on button "Load More Locations" at bounding box center [464, 309] width 278 height 22
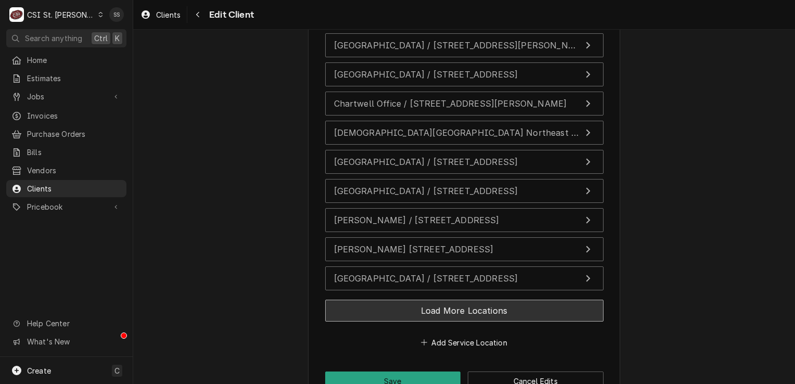
click at [447, 300] on button "Load More Locations" at bounding box center [464, 311] width 278 height 22
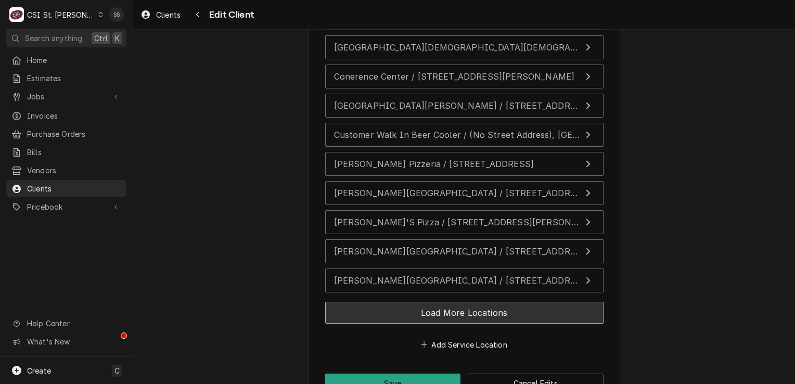
click at [447, 302] on button "Load More Locations" at bounding box center [464, 313] width 278 height 22
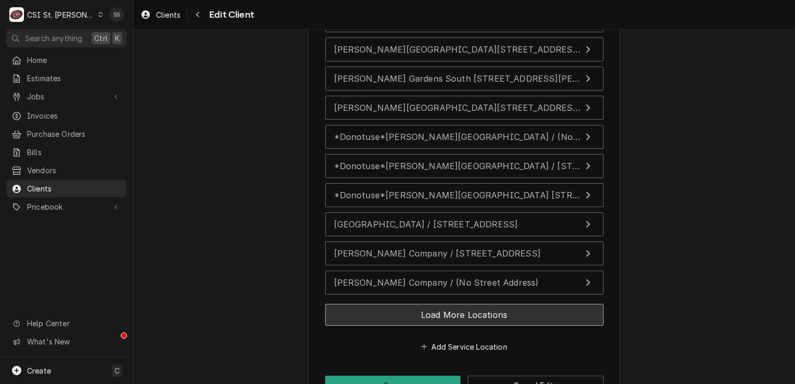
click at [447, 304] on button "Load More Locations" at bounding box center [464, 315] width 278 height 22
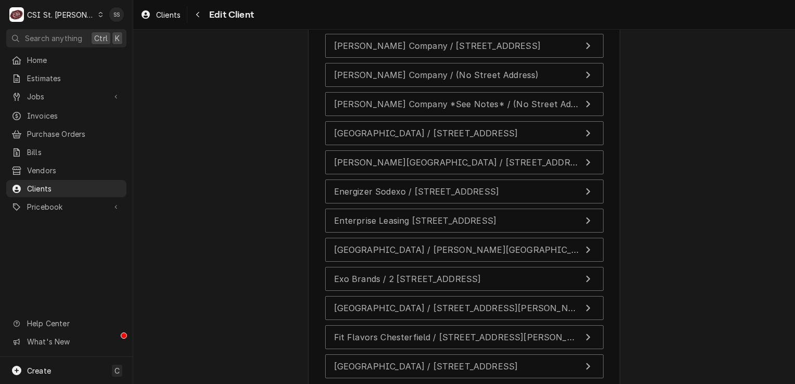
scroll to position [4335, 0]
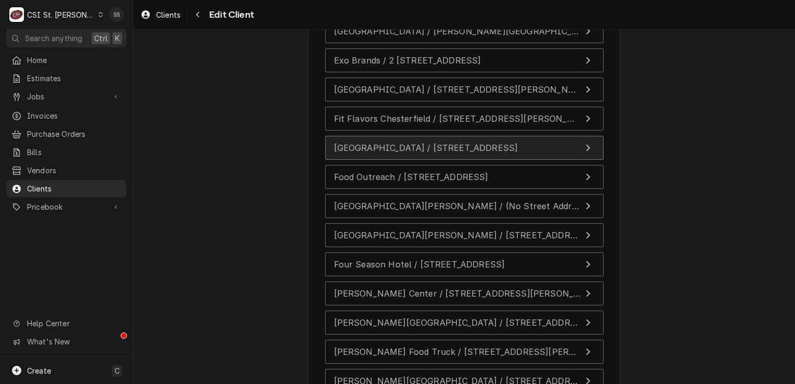
scroll to position [4595, 0]
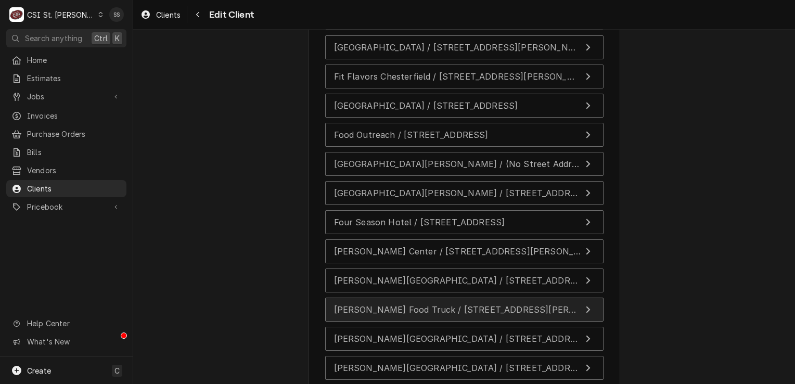
click at [424, 304] on span "Francis Howell Food Truck / 828 O'Fallon Rd, Weldon Spring, MO 63304" at bounding box center [477, 309] width 287 height 10
type textarea "x"
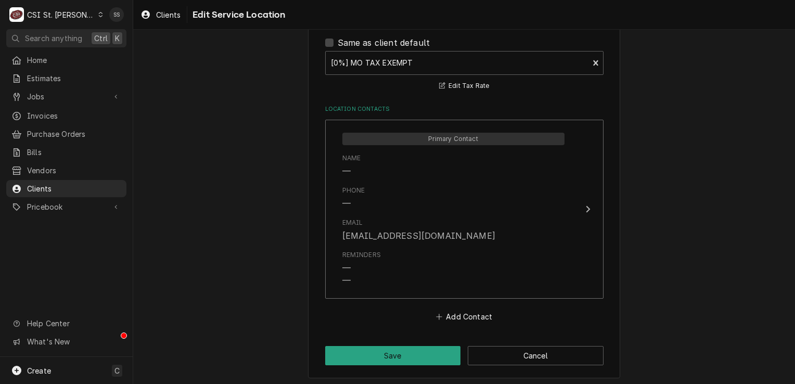
scroll to position [520, 0]
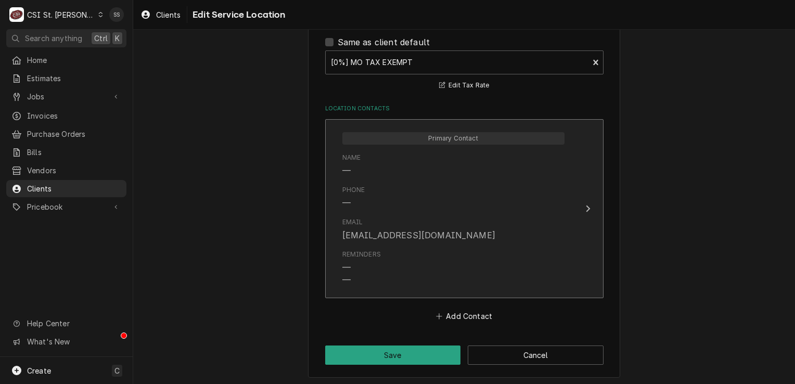
click at [435, 222] on div "Email davidreynolds@don.com" at bounding box center [418, 229] width 153 height 24
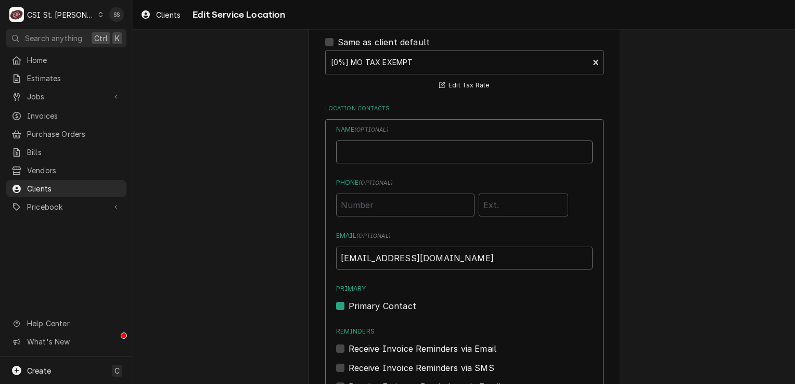
click at [364, 151] on input "Location Name ( optional )" at bounding box center [464, 151] width 256 height 23
type input "JOHN KANNADY"
type input "(314) 540-3379"
drag, startPoint x: 450, startPoint y: 261, endPoint x: 298, endPoint y: 264, distance: 152.4
click at [298, 263] on div "Use the fields below to edit this service location: Location Name ( optional ) …" at bounding box center [464, 58] width 662 height 1076
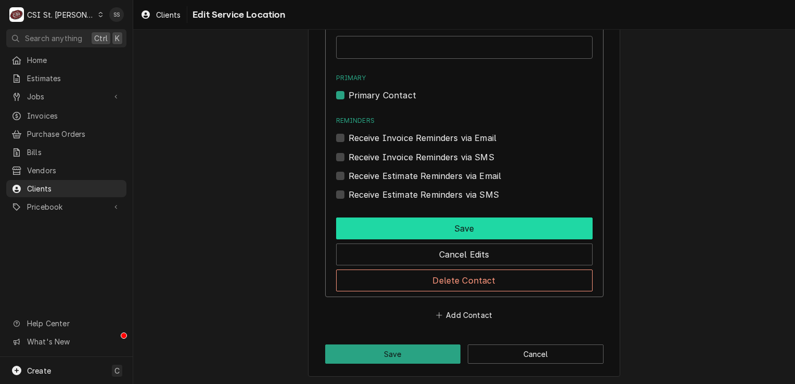
click at [430, 230] on button "Save" at bounding box center [464, 228] width 256 height 22
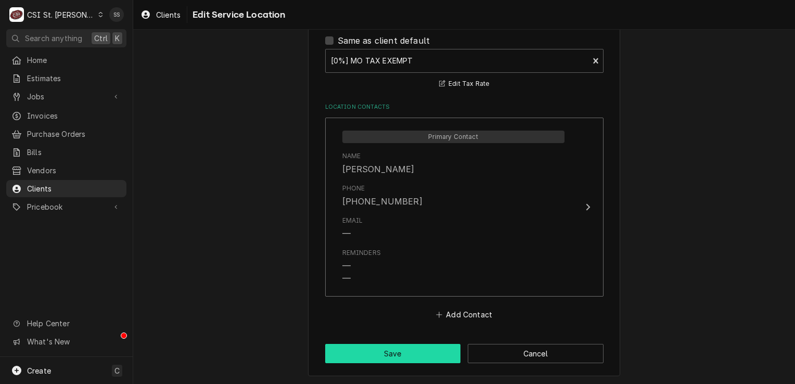
click at [408, 347] on button "Save" at bounding box center [393, 353] width 136 height 19
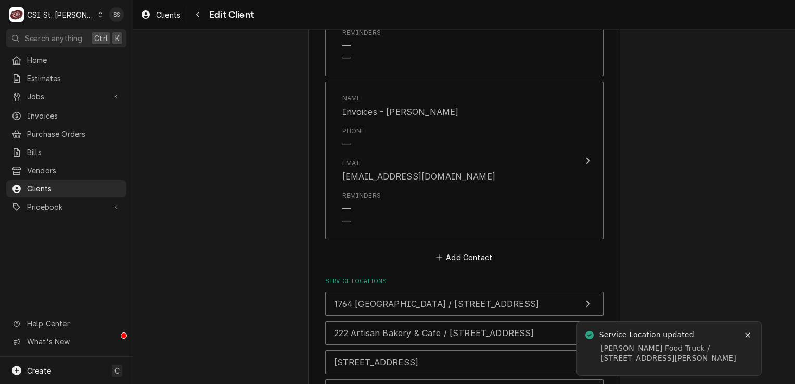
scroll to position [2102, 0]
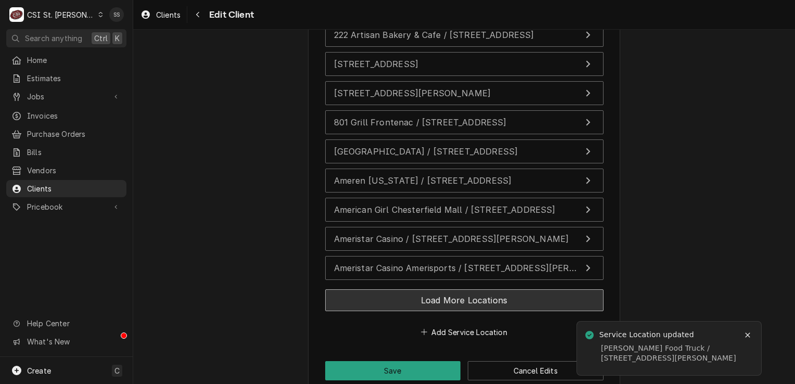
click at [422, 289] on button "Load More Locations" at bounding box center [464, 300] width 278 height 22
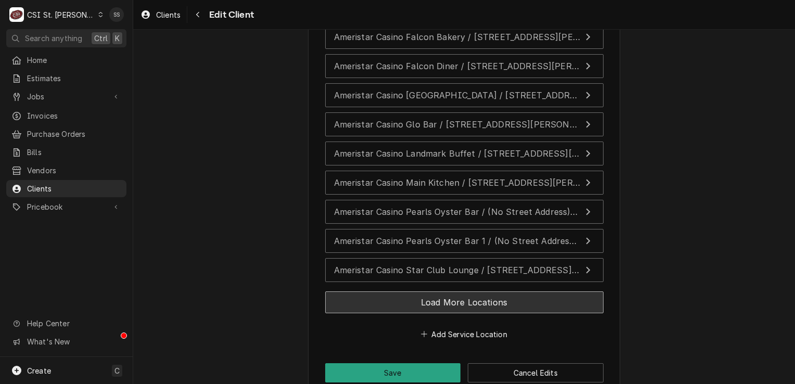
click at [423, 291] on button "Load More Locations" at bounding box center [464, 302] width 278 height 22
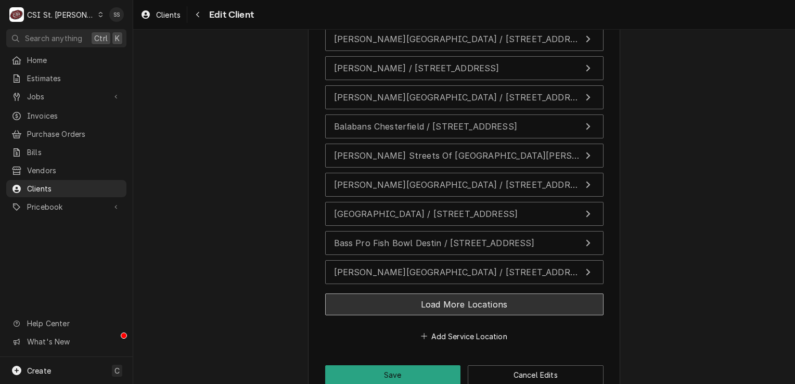
click at [423, 293] on button "Load More Locations" at bounding box center [464, 304] width 278 height 22
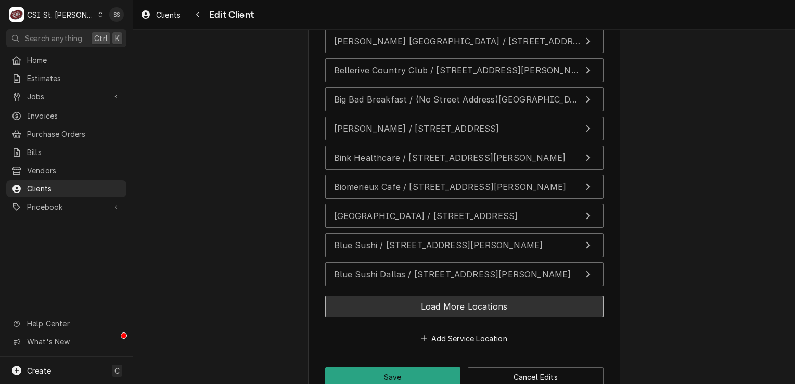
click at [423, 295] on button "Load More Locations" at bounding box center [464, 306] width 278 height 22
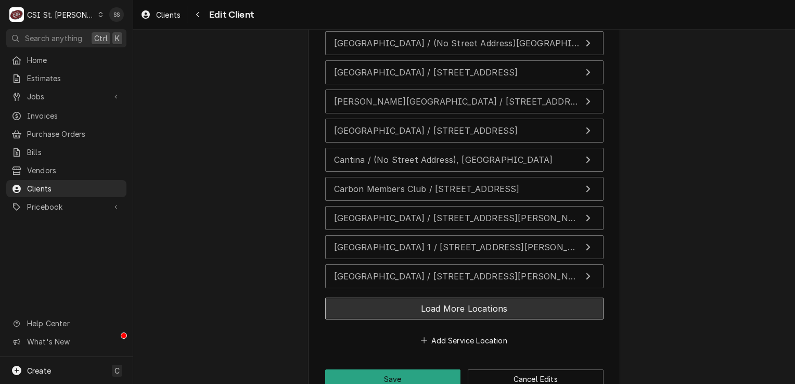
click at [423, 298] on button "Load More Locations" at bounding box center [464, 309] width 278 height 22
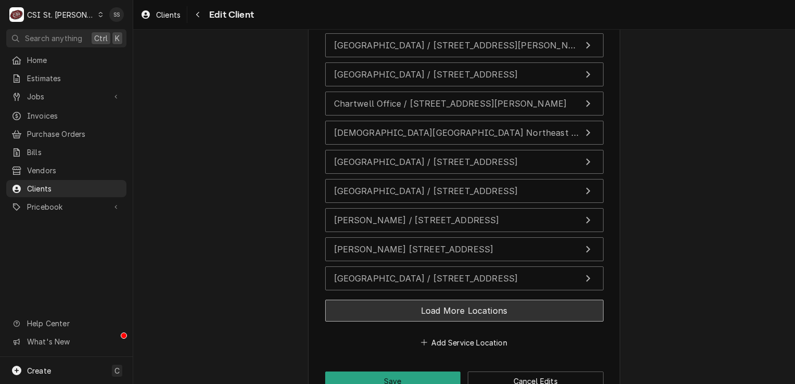
click at [423, 300] on button "Load More Locations" at bounding box center [464, 311] width 278 height 22
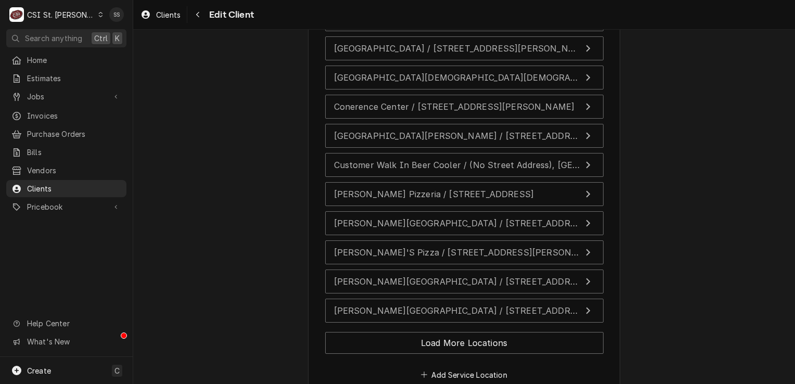
scroll to position [3808, 0]
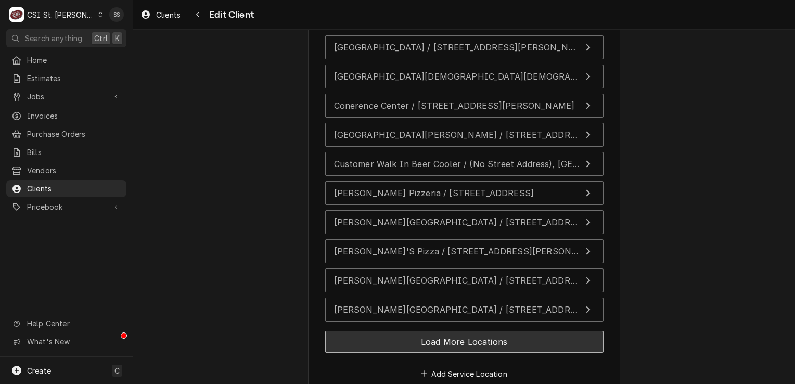
click at [422, 331] on button "Load More Locations" at bounding box center [464, 342] width 278 height 22
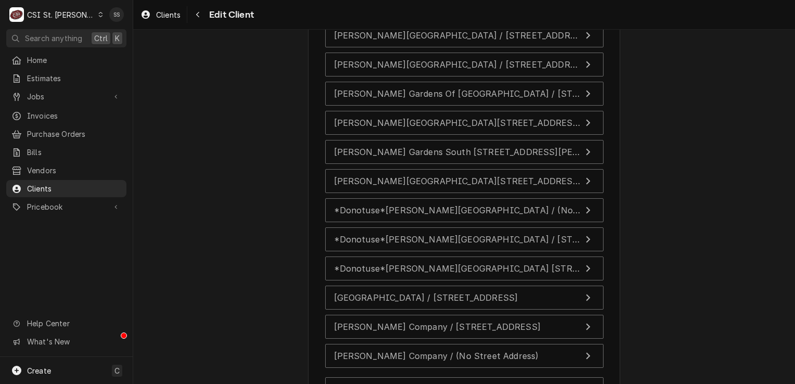
scroll to position [4068, 0]
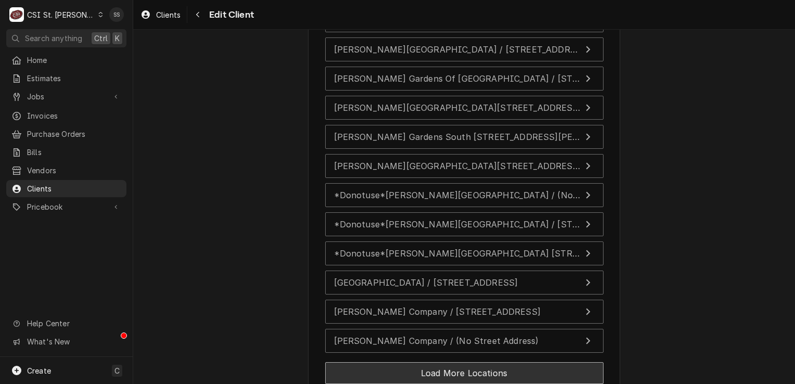
click at [414, 362] on button "Load More Locations" at bounding box center [464, 373] width 278 height 22
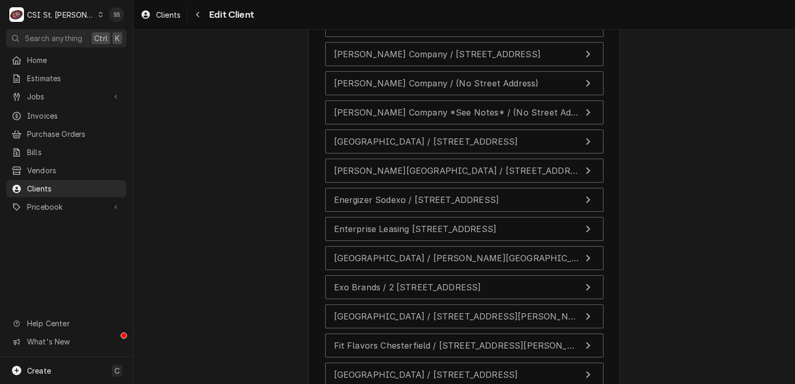
scroll to position [4328, 0]
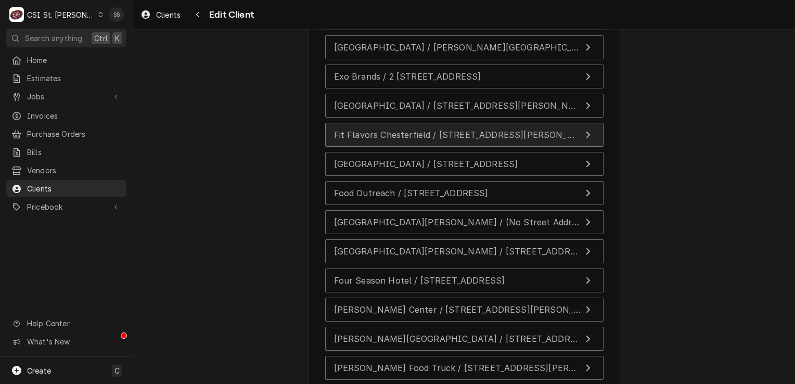
scroll to position [4588, 0]
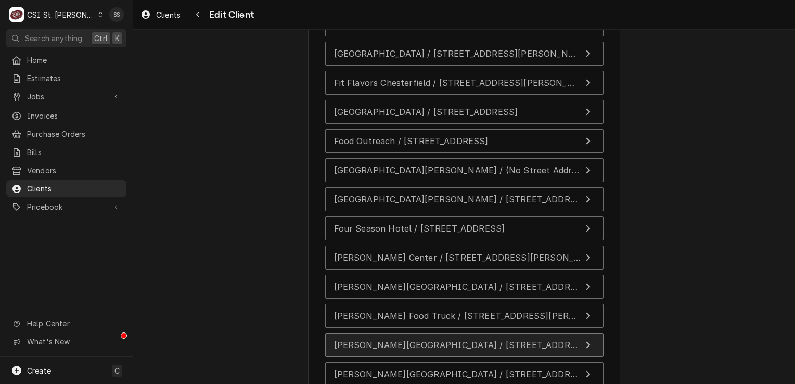
click at [424, 340] on span "Francis Howell High School / 7001 S Highway 94, St Charles, MO 63304" at bounding box center [498, 345] width 329 height 10
type textarea "x"
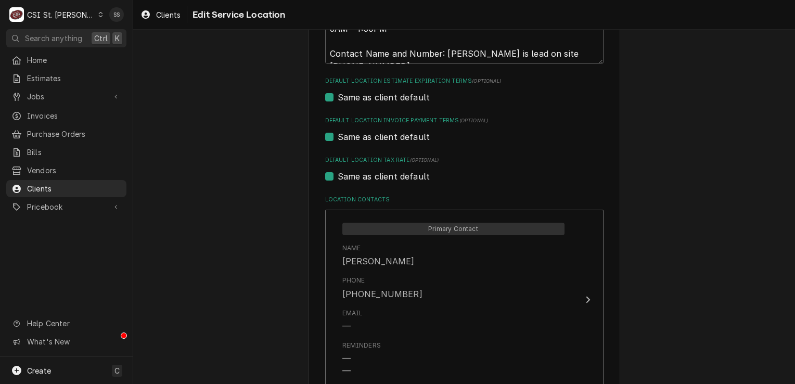
scroll to position [416, 0]
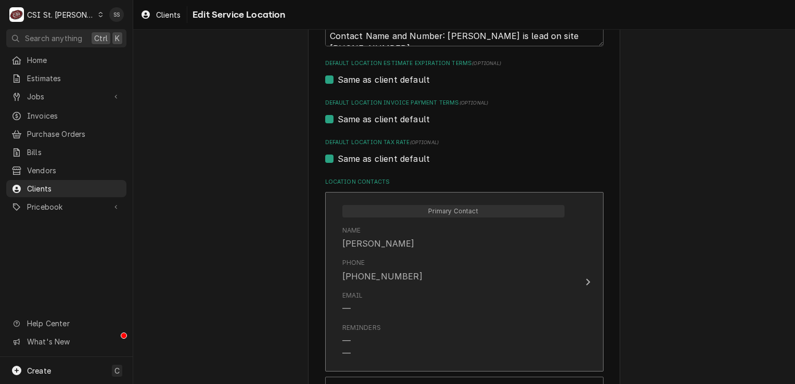
click at [443, 281] on div "Phone (636) 445-0056" at bounding box center [453, 270] width 222 height 32
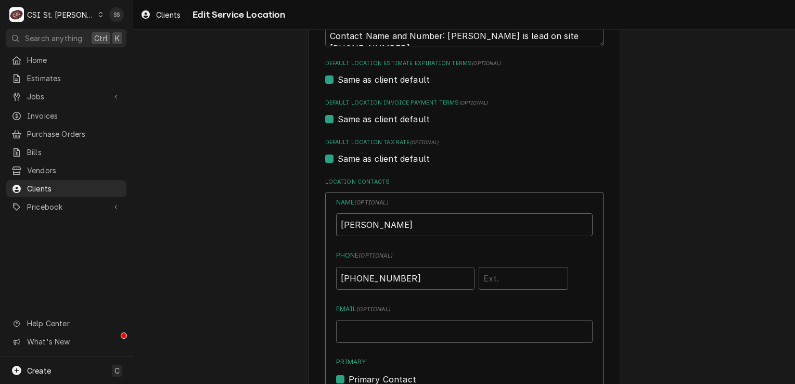
drag, startPoint x: 421, startPoint y: 230, endPoint x: 287, endPoint y: 234, distance: 134.3
drag, startPoint x: 408, startPoint y: 276, endPoint x: 312, endPoint y: 284, distance: 96.6
click at [359, 221] on input "Location Name ( optional )" at bounding box center [464, 224] width 256 height 23
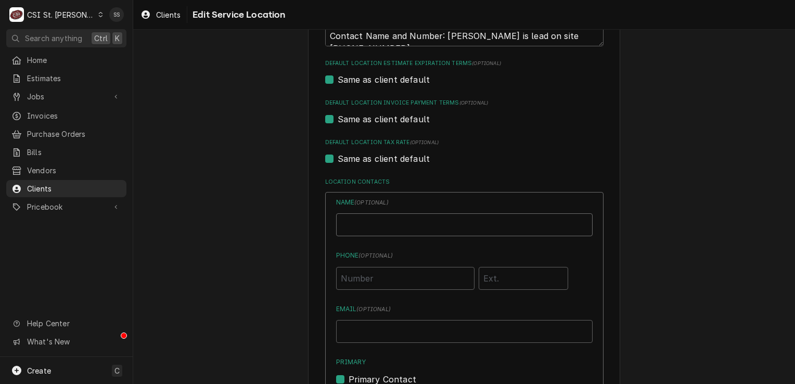
type input "JOHN KANNADY"
click at [401, 278] on input "Phone ( optional )" at bounding box center [405, 278] width 138 height 23
type input "(314) 540-3379"
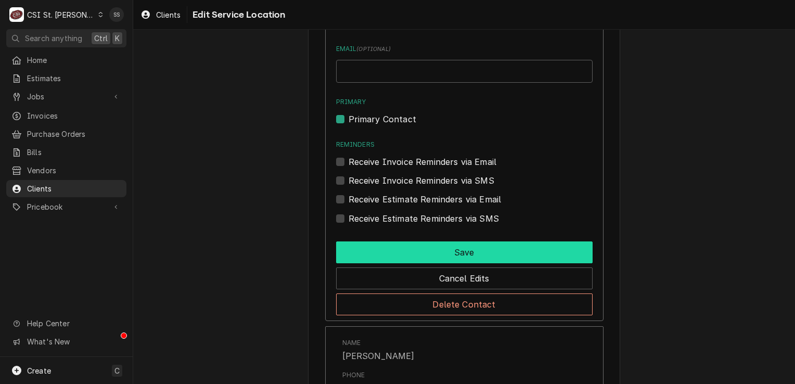
click at [458, 253] on button "Save" at bounding box center [464, 252] width 256 height 22
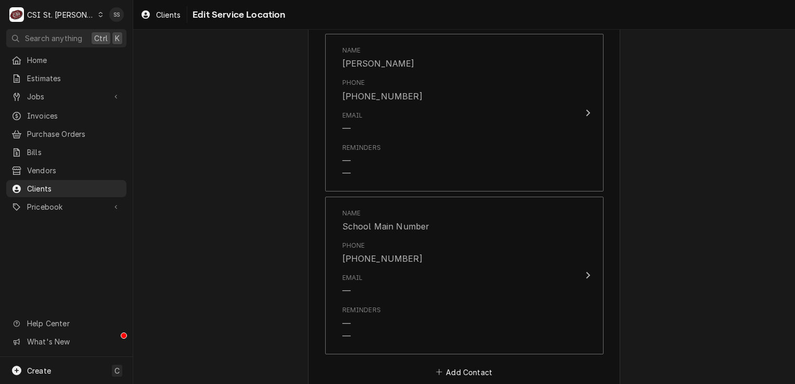
scroll to position [1304, 0]
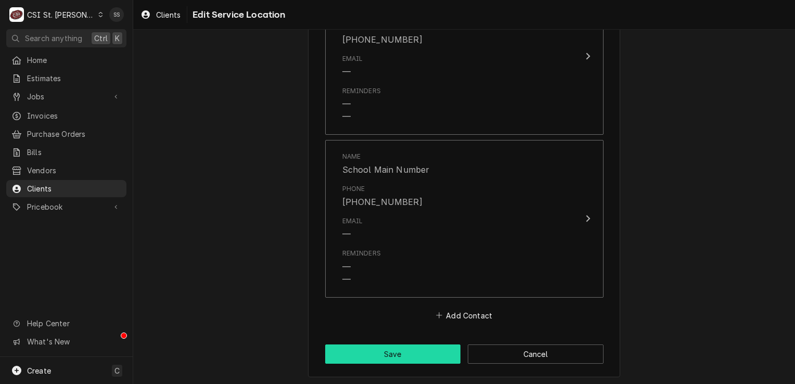
click at [400, 360] on button "Save" at bounding box center [393, 353] width 136 height 19
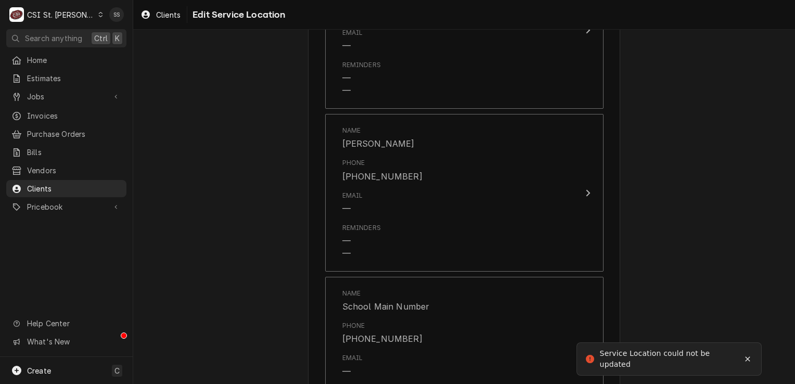
scroll to position [1355, 0]
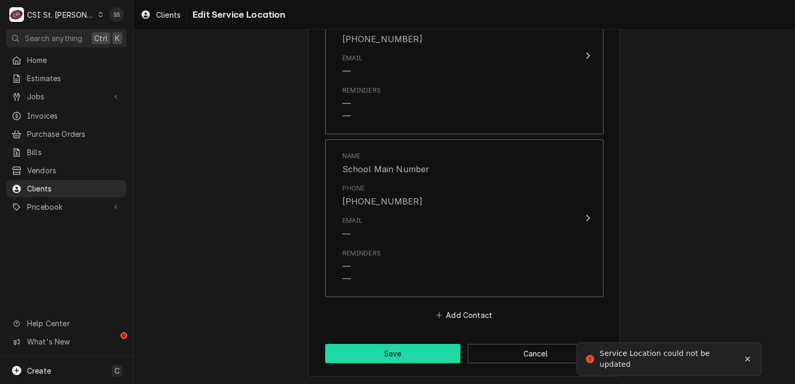
click at [411, 354] on button "Save" at bounding box center [393, 353] width 136 height 19
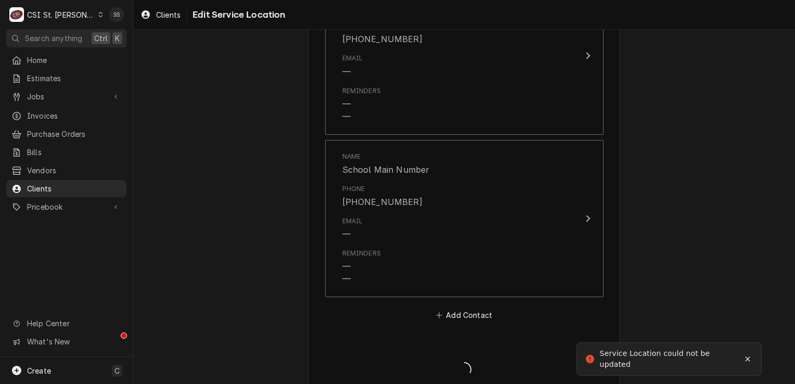
type textarea "x"
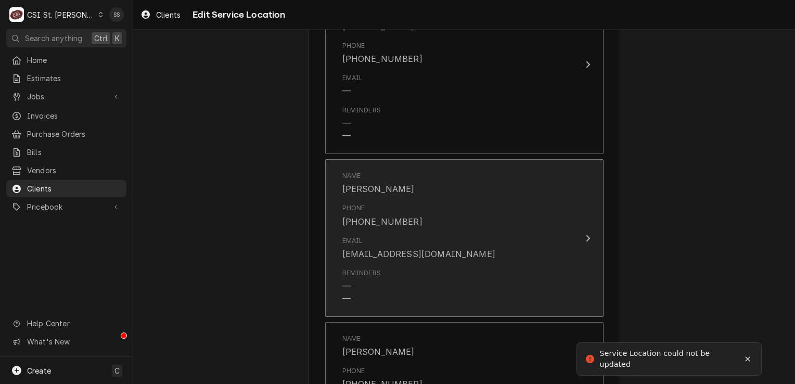
scroll to position [772, 0]
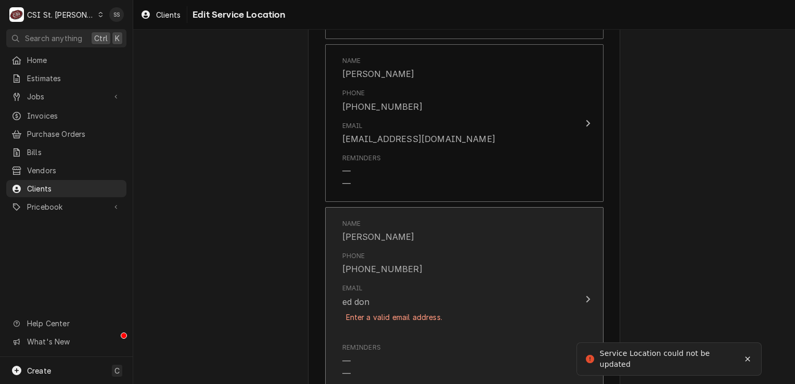
click at [418, 315] on div "Enter a valid email address." at bounding box center [394, 317] width 104 height 18
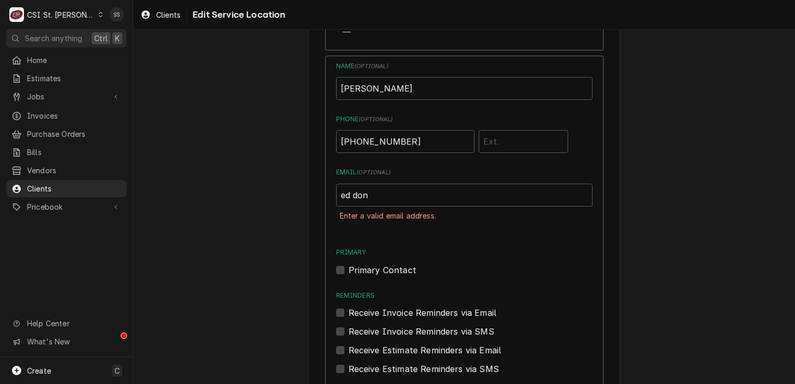
scroll to position [928, 0]
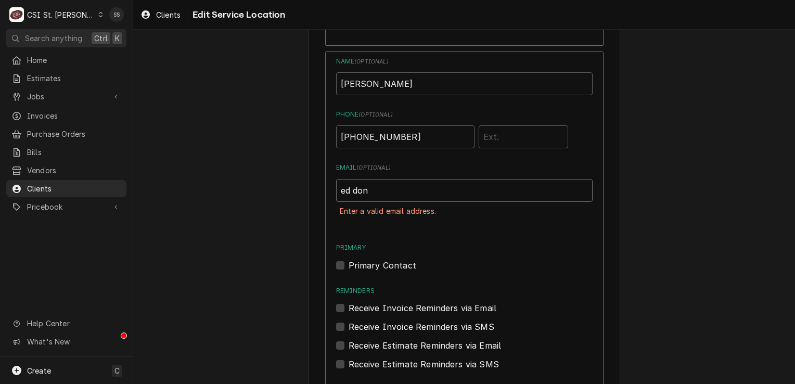
drag, startPoint x: 371, startPoint y: 187, endPoint x: 323, endPoint y: 189, distance: 48.4
click at [325, 189] on div "Name ( optional ) David Reynolds Phone ( optional ) (314) 313-9106 Email ( opti…" at bounding box center [464, 259] width 278 height 416
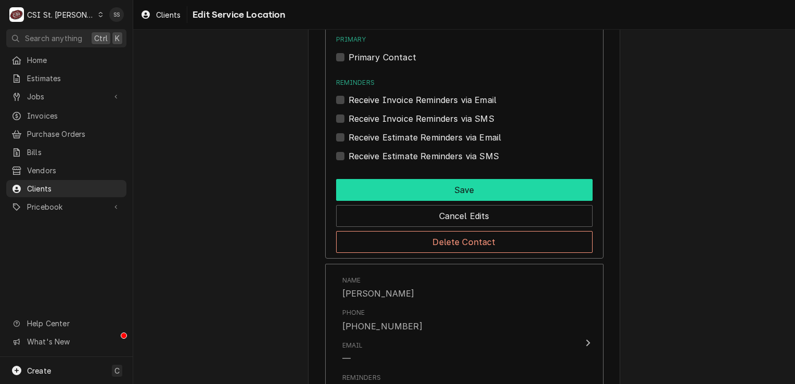
click at [408, 189] on button "Save" at bounding box center [464, 190] width 256 height 22
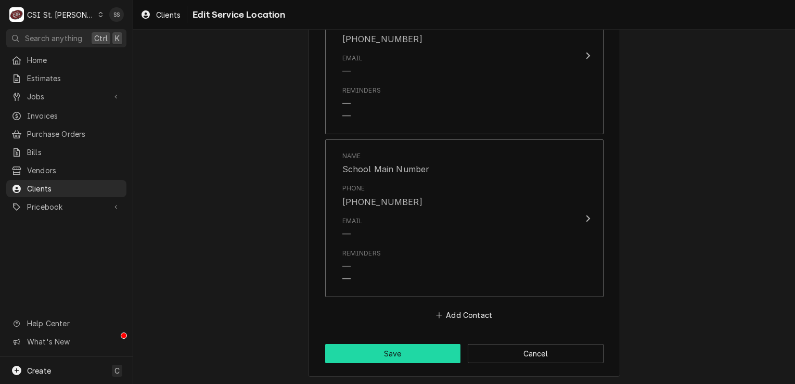
click at [414, 351] on button "Save" at bounding box center [393, 353] width 136 height 19
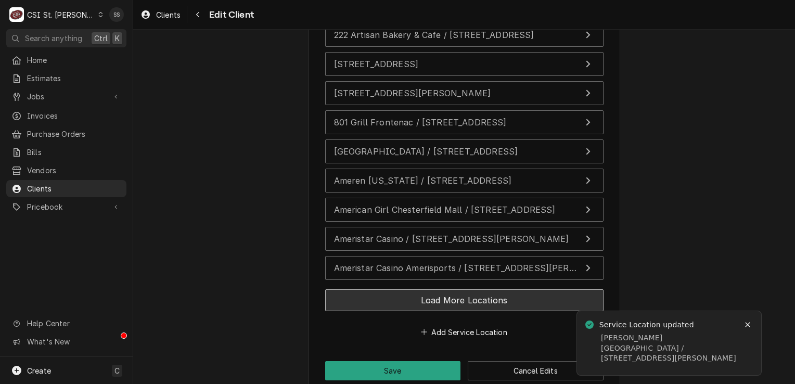
click at [449, 289] on button "Load More Locations" at bounding box center [464, 300] width 278 height 22
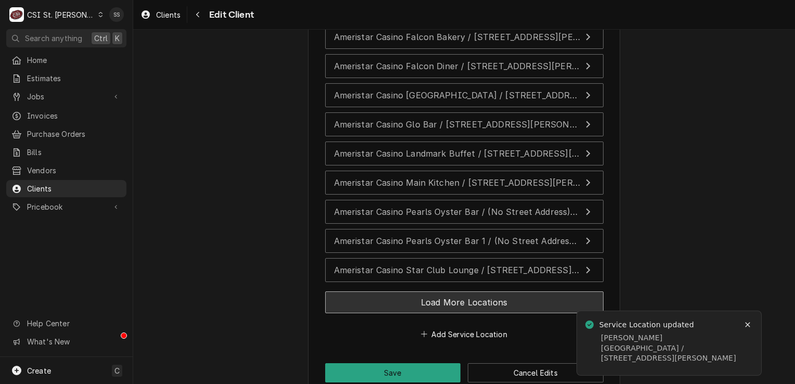
click at [449, 291] on button "Load More Locations" at bounding box center [464, 302] width 278 height 22
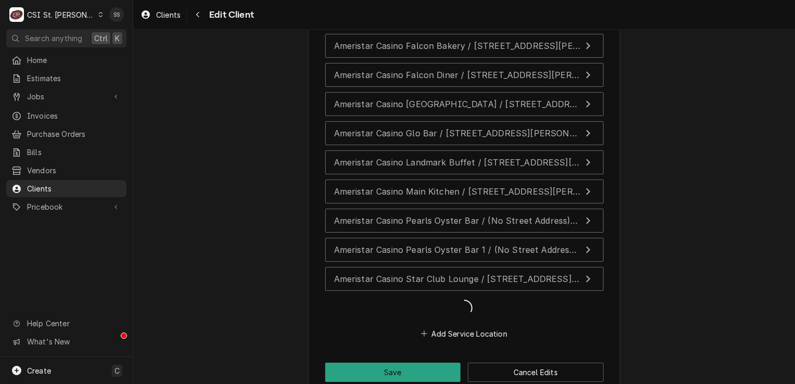
scroll to position [2391, 0]
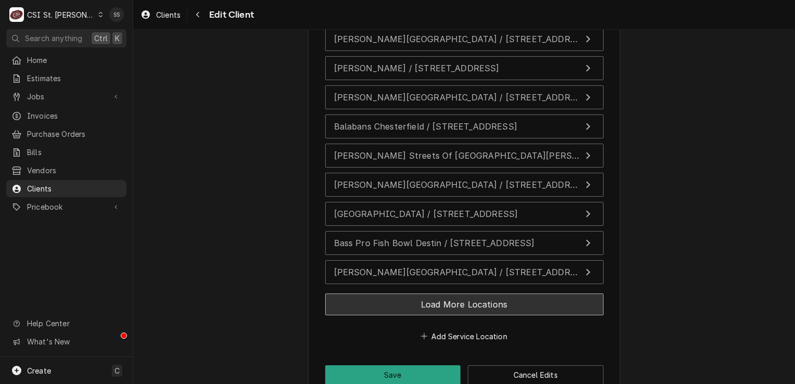
click at [455, 293] on button "Load More Locations" at bounding box center [464, 304] width 278 height 22
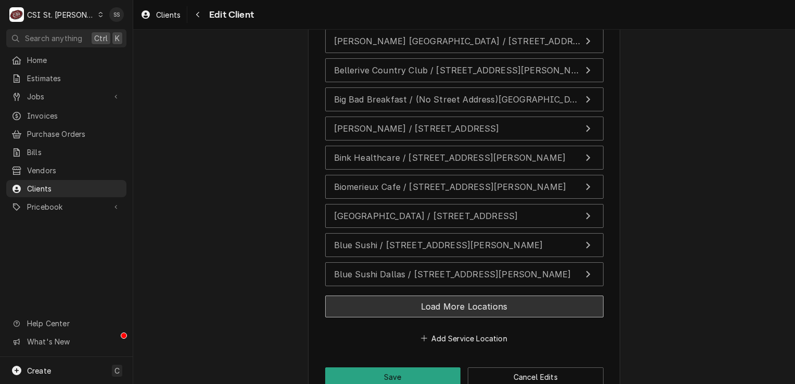
click at [455, 295] on button "Load More Locations" at bounding box center [464, 306] width 278 height 22
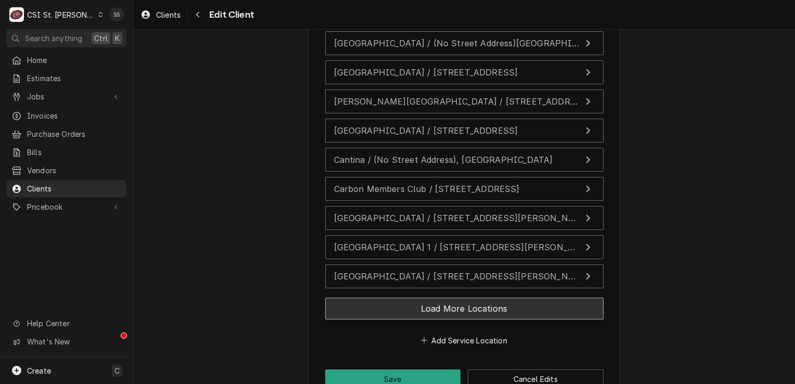
click at [455, 298] on button "Load More Locations" at bounding box center [464, 309] width 278 height 22
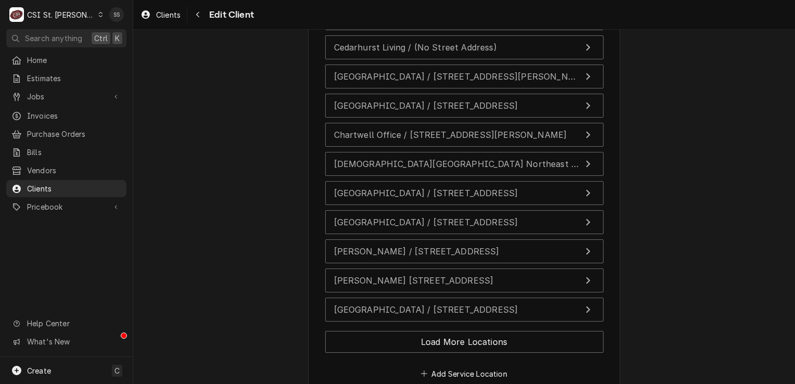
scroll to position [3519, 0]
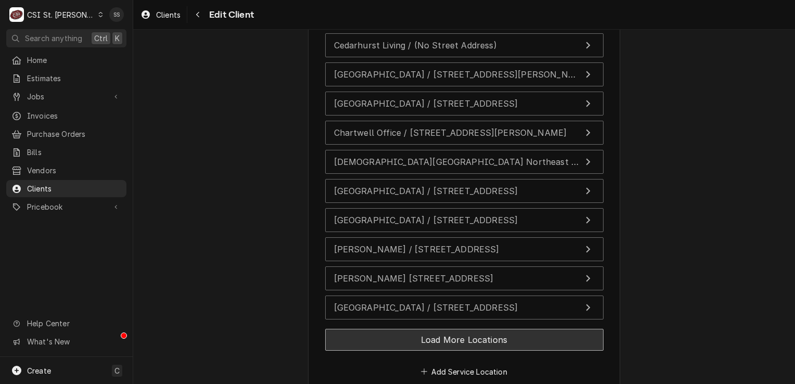
click at [452, 329] on button "Load More Locations" at bounding box center [464, 340] width 278 height 22
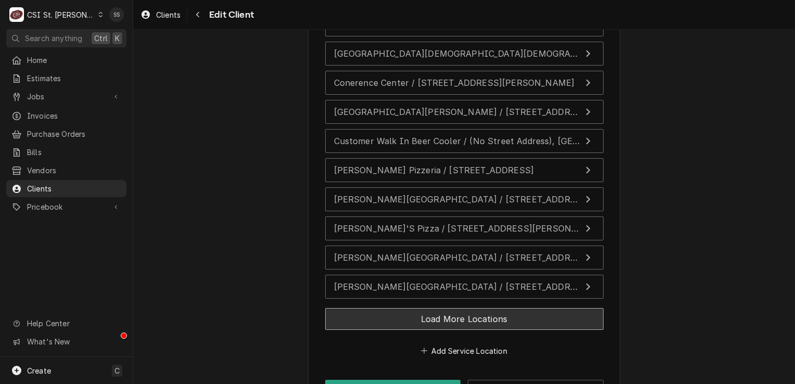
click at [457, 308] on button "Load More Locations" at bounding box center [464, 319] width 278 height 22
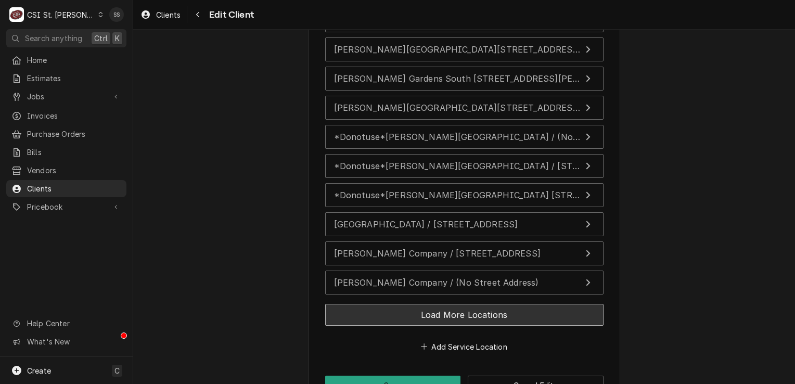
click at [458, 304] on button "Load More Locations" at bounding box center [464, 315] width 278 height 22
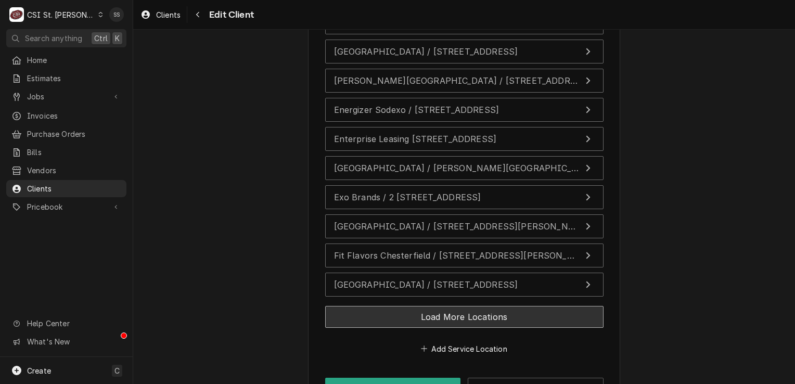
click at [458, 306] on button "Load More Locations" at bounding box center [464, 317] width 278 height 22
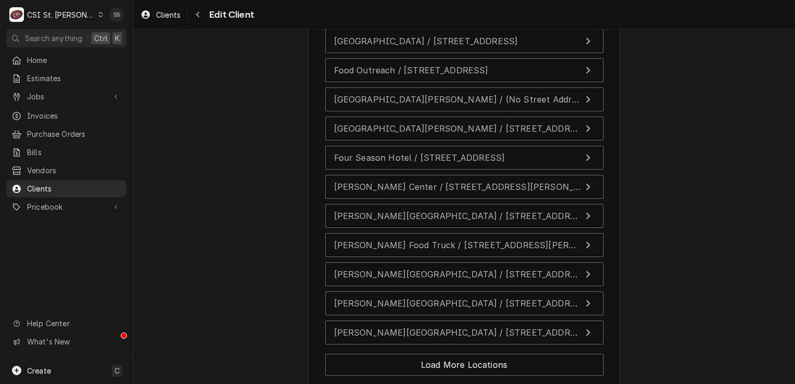
scroll to position [4676, 0]
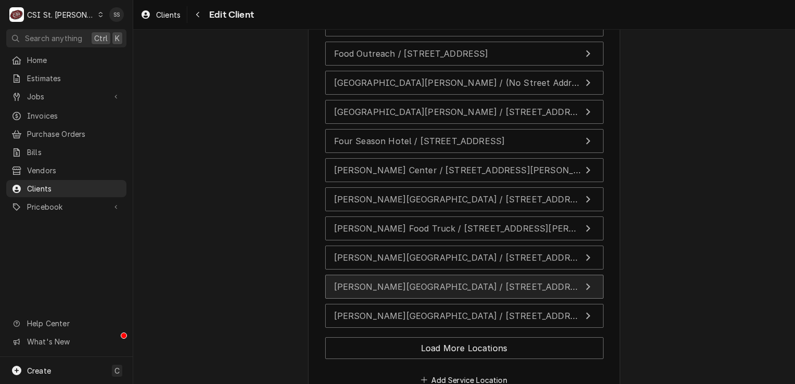
click at [447, 281] on span "Francis Howell Middle School / 825 Ofallon Road, Weldon Spring, MO 63304" at bounding box center [498, 286] width 329 height 10
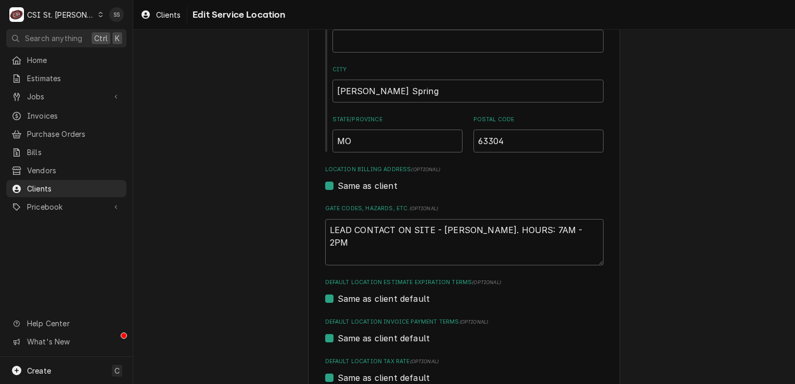
scroll to position [208, 0]
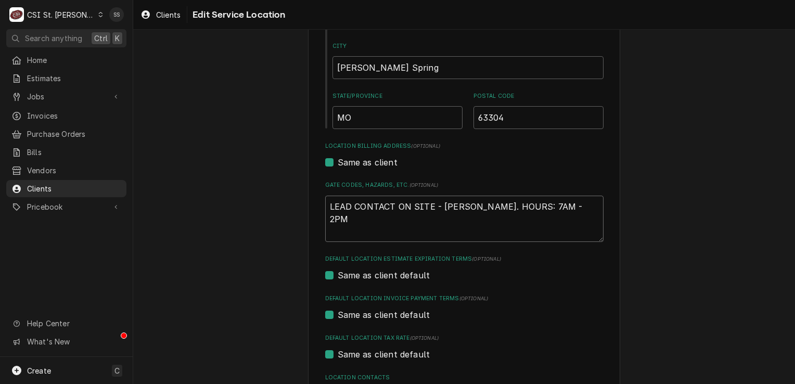
drag, startPoint x: 458, startPoint y: 208, endPoint x: 448, endPoint y: 209, distance: 9.4
click at [448, 209] on textarea "LEAD CONTACT ON SITE - JODI. HOURS: 7AM - 2PM" at bounding box center [464, 219] width 278 height 47
type textarea "x"
type textarea "LEAD CONTACT ON SITE - JOH. HOURS: 7AM - 2PM"
type textarea "x"
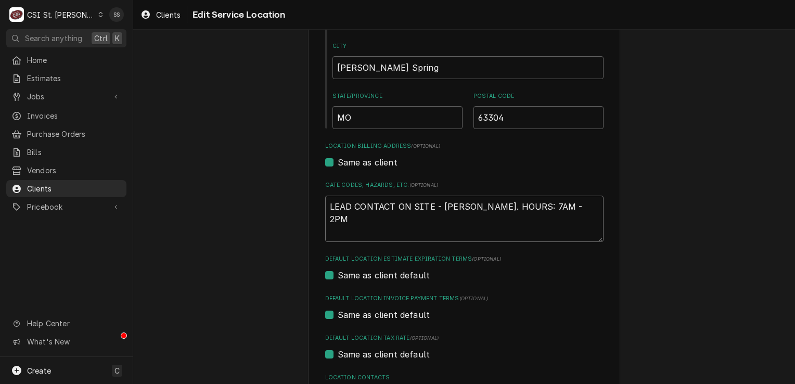
scroll to position [416, 0]
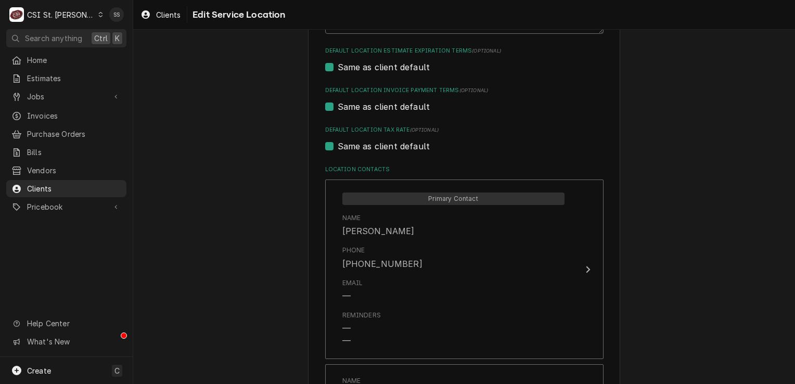
type textarea "LEAD CONTACT ON SITE - JOHN. HOURS: 7AM - 2PM"
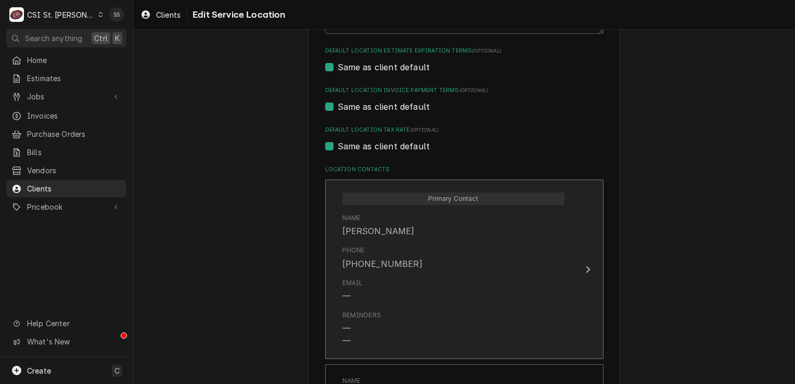
click at [479, 269] on div "Phone (636) 445-0056" at bounding box center [453, 257] width 222 height 32
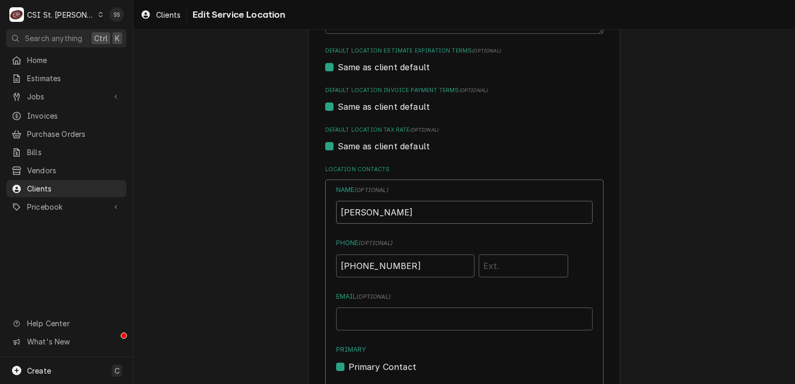
drag, startPoint x: 443, startPoint y: 218, endPoint x: 293, endPoint y: 219, distance: 149.3
click at [293, 219] on div "Use the fields below to edit this service location: Location Name ( optional ) …" at bounding box center [464, 303] width 662 height 1358
drag, startPoint x: 423, startPoint y: 270, endPoint x: 326, endPoint y: 270, distance: 96.8
click at [326, 270] on div "Name ( optional ) Phone ( optional ) (636) 445-0056 Email ( optional ) Primary …" at bounding box center [464, 373] width 278 height 389
click at [355, 215] on input "Location Name ( optional )" at bounding box center [464, 212] width 256 height 23
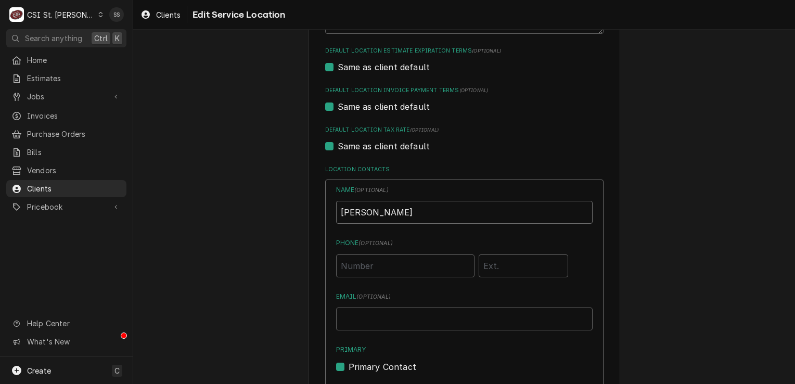
type input "JOHN KANNADY"
click at [389, 272] on input "Phone ( optional )" at bounding box center [405, 265] width 138 height 23
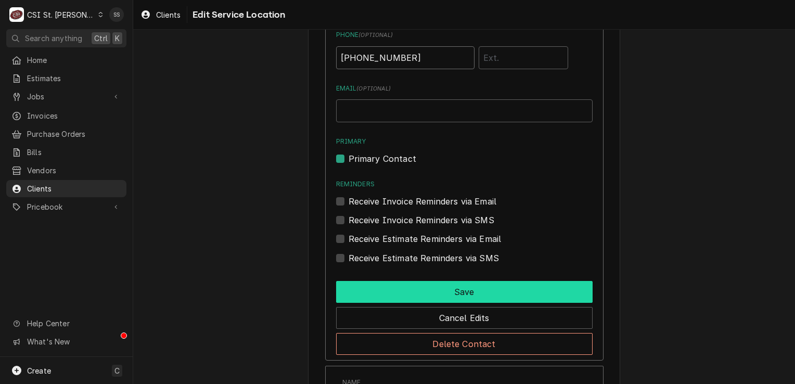
type input "(314) 540-3379"
click at [429, 292] on button "Save" at bounding box center [464, 292] width 256 height 22
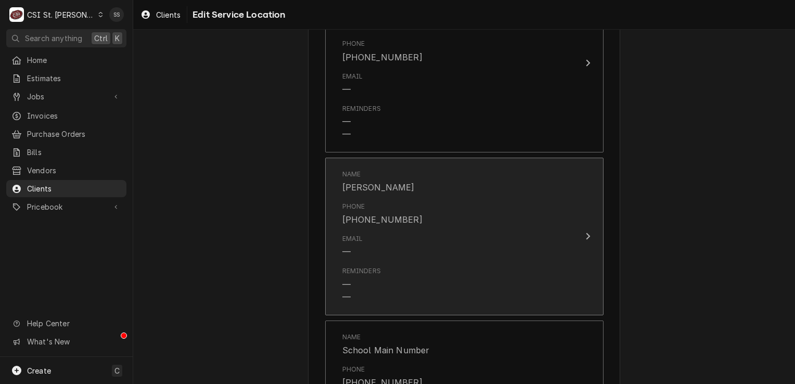
scroll to position [804, 0]
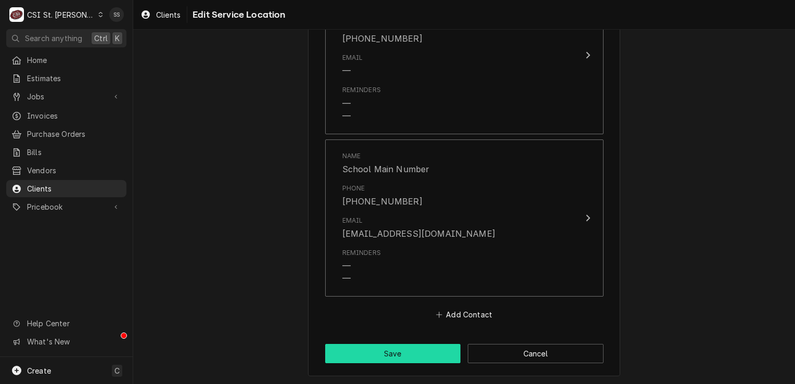
click at [397, 351] on button "Save" at bounding box center [393, 353] width 136 height 19
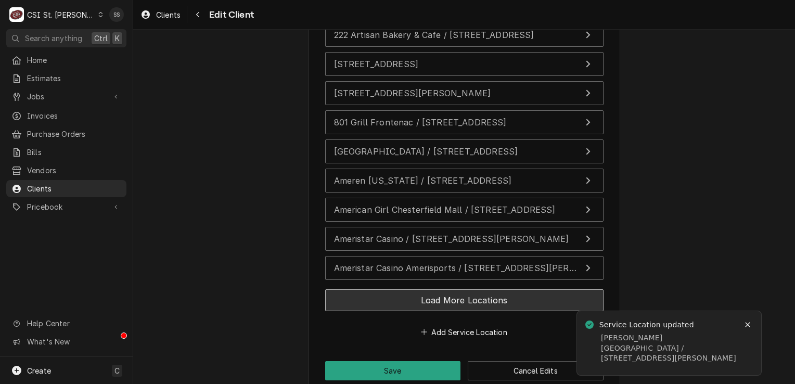
click at [455, 289] on button "Load More Locations" at bounding box center [464, 300] width 278 height 22
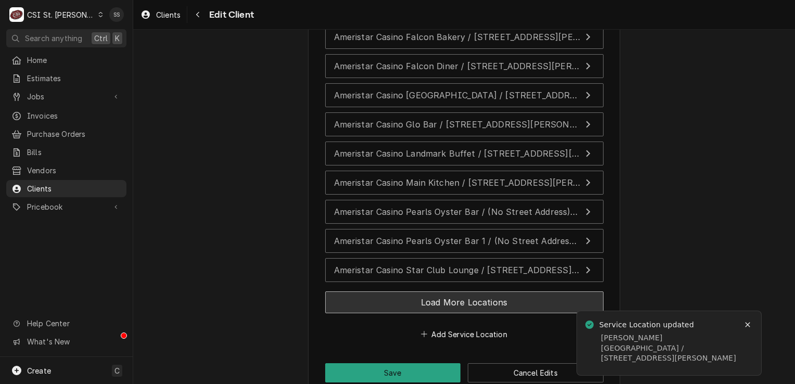
click at [455, 291] on button "Load More Locations" at bounding box center [464, 302] width 278 height 22
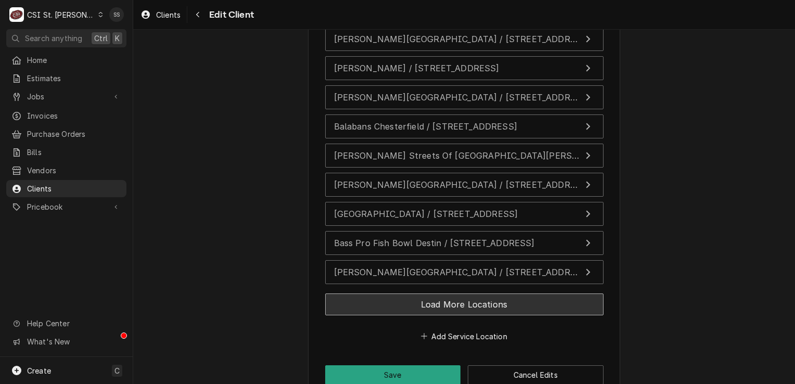
click at [455, 293] on button "Load More Locations" at bounding box center [464, 304] width 278 height 22
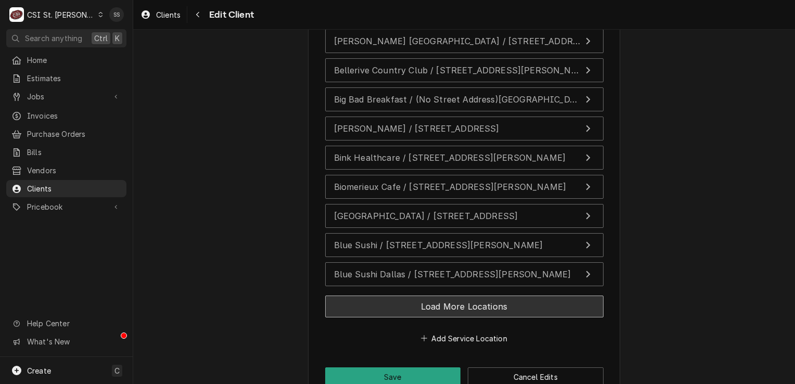
click at [455, 295] on button "Load More Locations" at bounding box center [464, 306] width 278 height 22
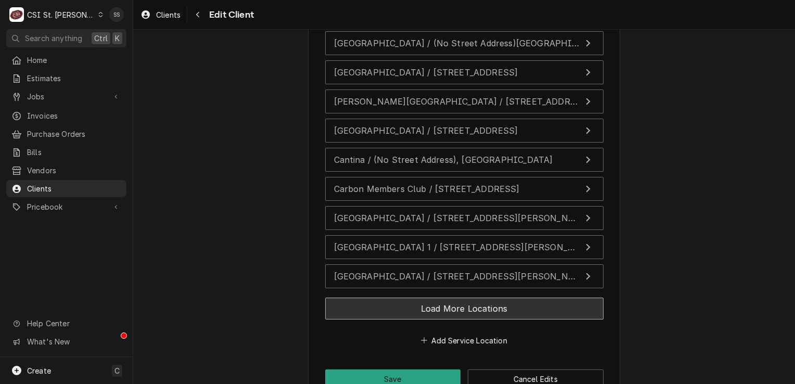
click at [455, 298] on button "Load More Locations" at bounding box center [464, 309] width 278 height 22
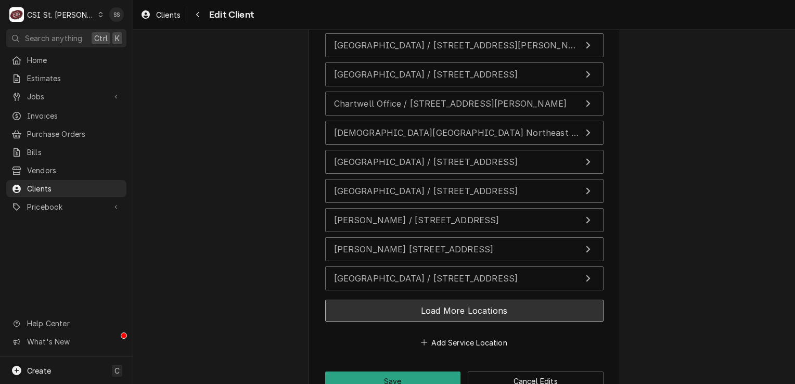
click at [455, 300] on button "Load More Locations" at bounding box center [464, 311] width 278 height 22
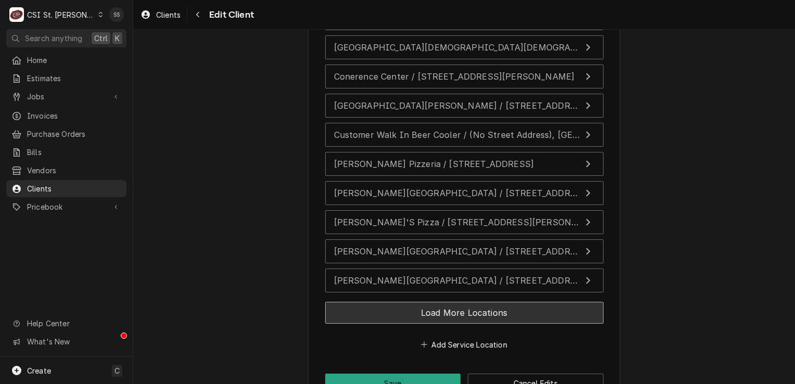
click at [455, 302] on button "Load More Locations" at bounding box center [464, 313] width 278 height 22
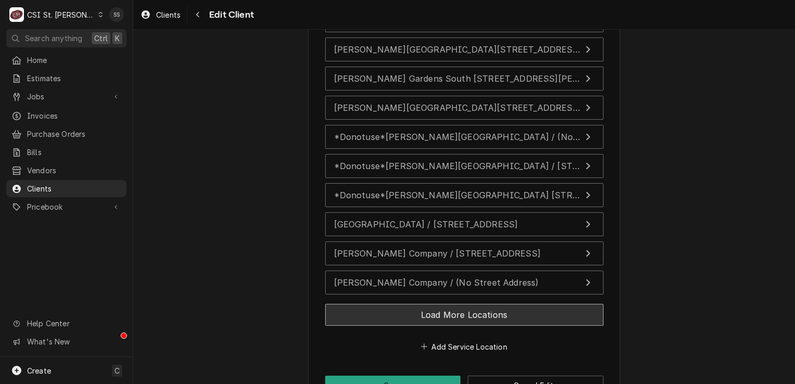
click at [455, 304] on button "Load More Locations" at bounding box center [464, 315] width 278 height 22
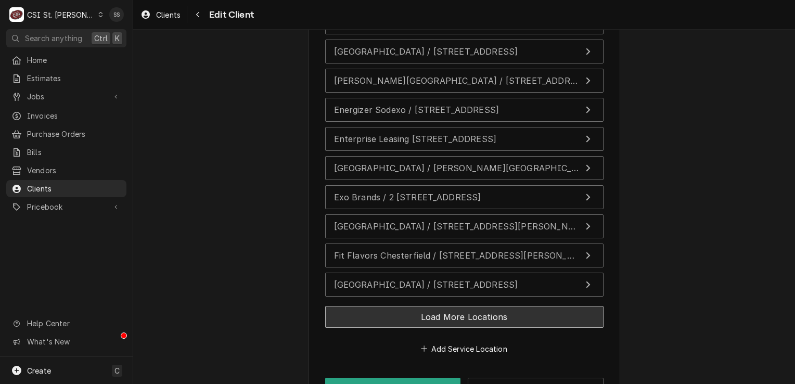
click at [455, 306] on button "Load More Locations" at bounding box center [464, 317] width 278 height 22
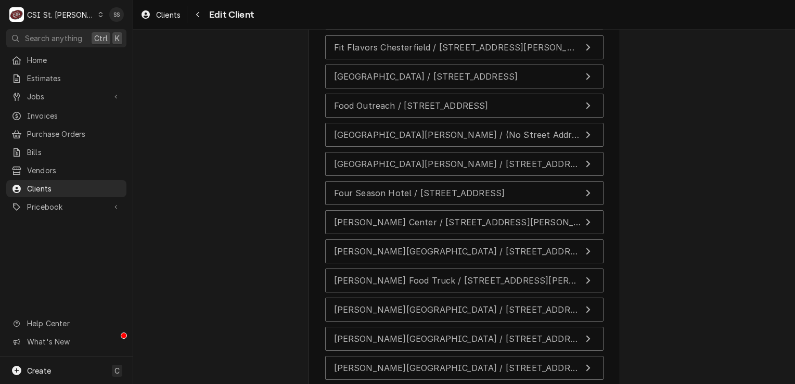
scroll to position [4676, 0]
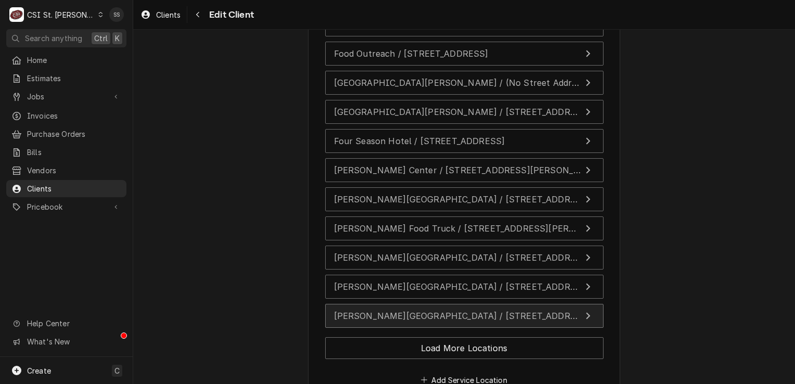
click at [455, 311] on span "Francis Howell North High School / 2549 Hackmann Road, St Charles, MO 63303" at bounding box center [534, 316] width 401 height 10
type textarea "x"
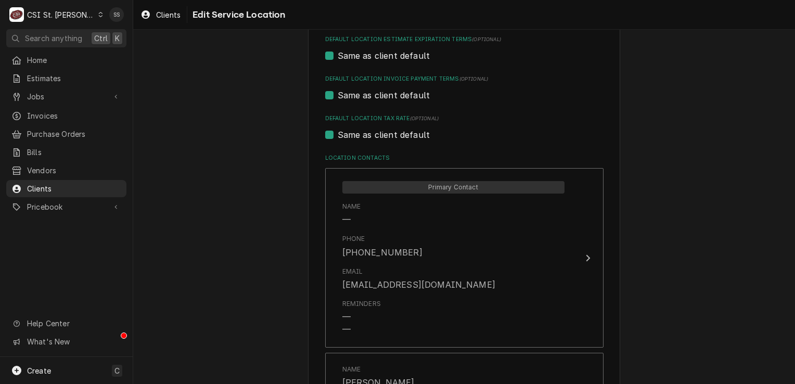
scroll to position [468, 0]
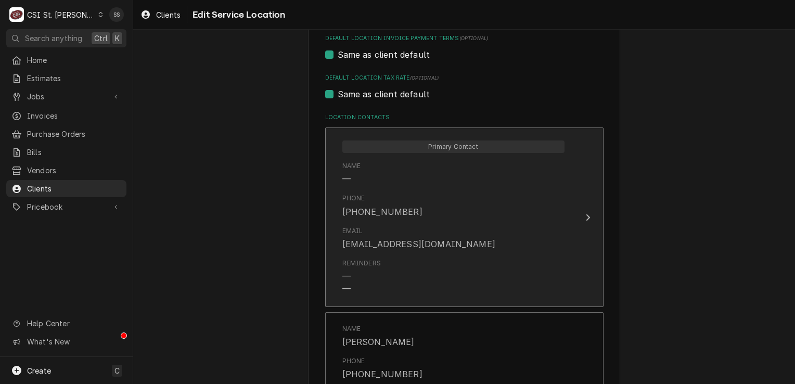
click at [459, 239] on div "Email davidreynolds@don.com" at bounding box center [453, 238] width 222 height 32
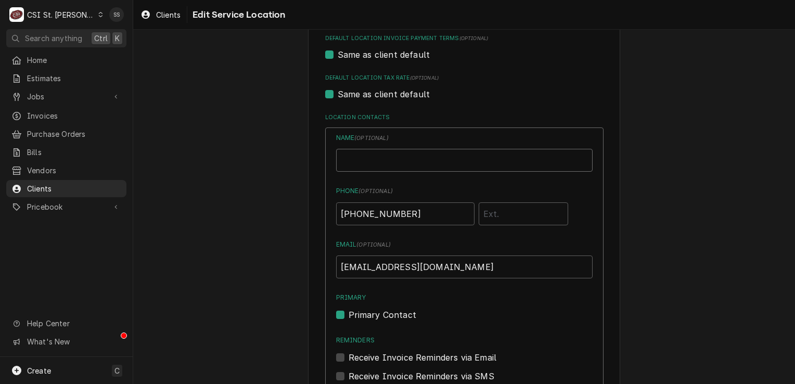
click at [377, 161] on input "Location Name ( optional )" at bounding box center [464, 160] width 256 height 23
type input "JOHN KANNADY"
drag, startPoint x: 411, startPoint y: 212, endPoint x: 295, endPoint y: 213, distance: 116.5
click at [295, 213] on div "Use the fields below to edit this service location: Location Name ( optional ) …" at bounding box center [464, 332] width 662 height 1520
click at [355, 214] on input "Phone ( optional )" at bounding box center [405, 213] width 138 height 23
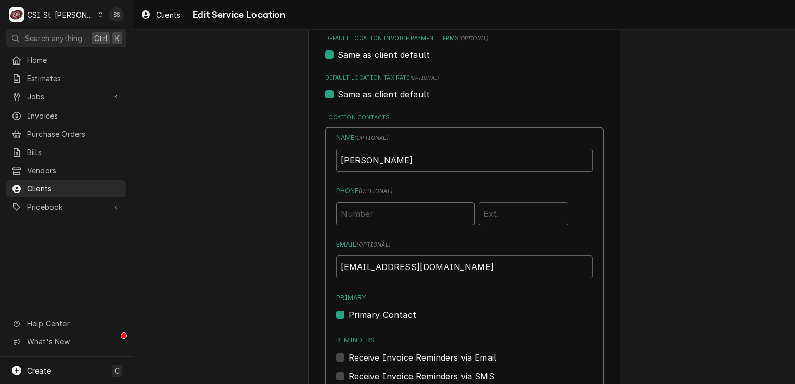
type input "(314) 540-3379"
drag, startPoint x: 454, startPoint y: 265, endPoint x: 289, endPoint y: 270, distance: 164.4
click at [289, 270] on div "Use the fields below to edit this service location: Location Name ( optional ) …" at bounding box center [464, 332] width 662 height 1520
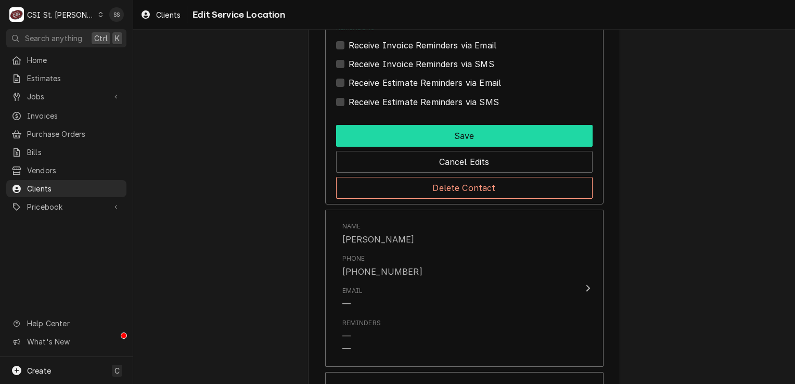
click at [412, 138] on button "Save" at bounding box center [464, 136] width 256 height 22
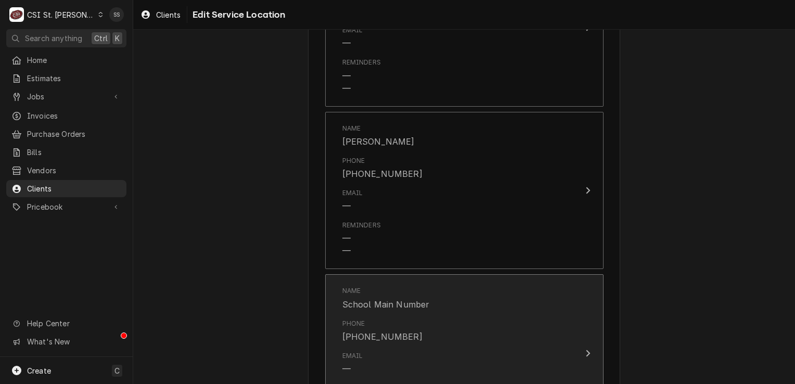
scroll to position [966, 0]
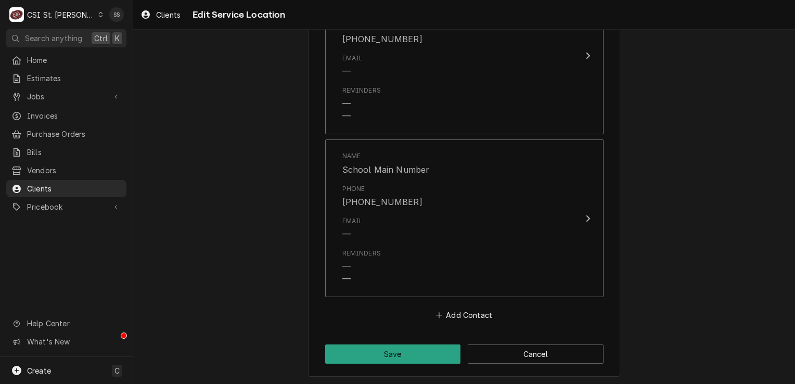
click at [395, 358] on button "Save" at bounding box center [393, 353] width 136 height 19
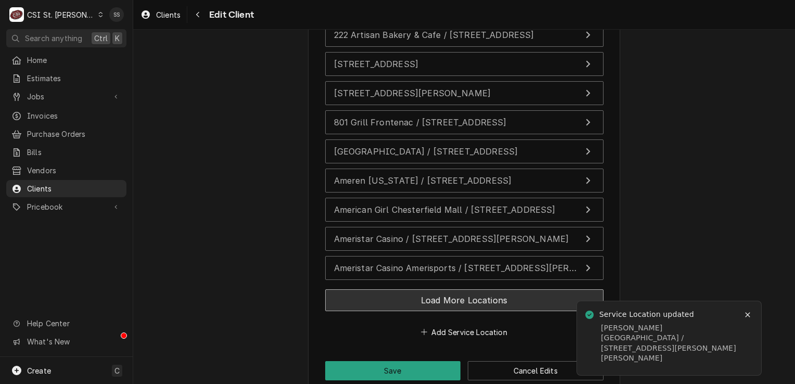
click at [429, 289] on button "Load More Locations" at bounding box center [464, 300] width 278 height 22
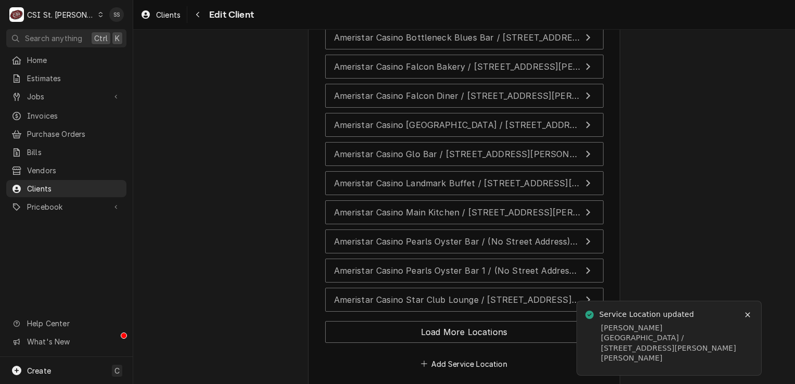
scroll to position [2362, 0]
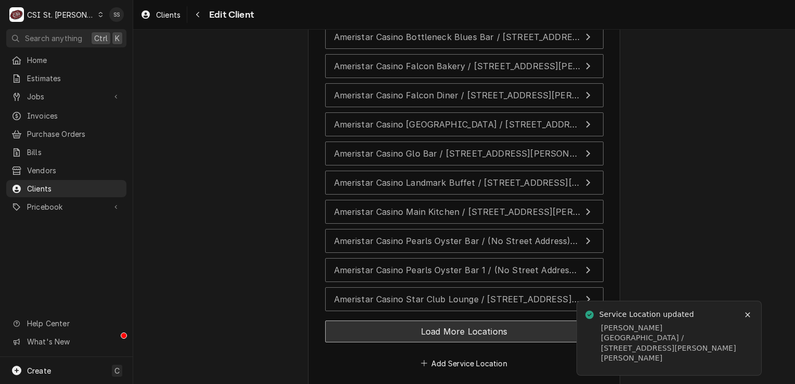
click at [427, 320] on button "Load More Locations" at bounding box center [464, 331] width 278 height 22
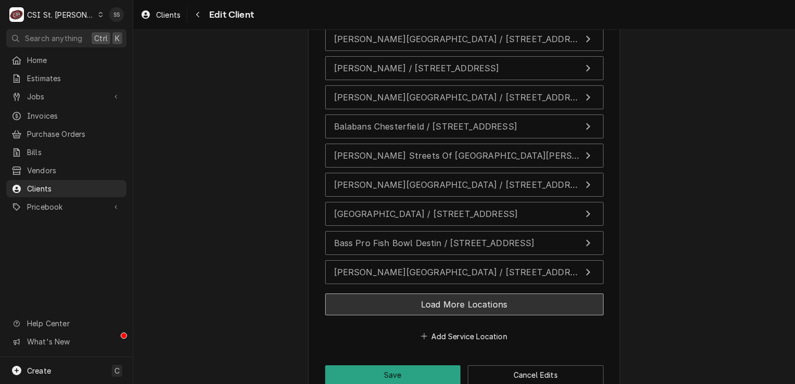
click at [429, 293] on button "Load More Locations" at bounding box center [464, 304] width 278 height 22
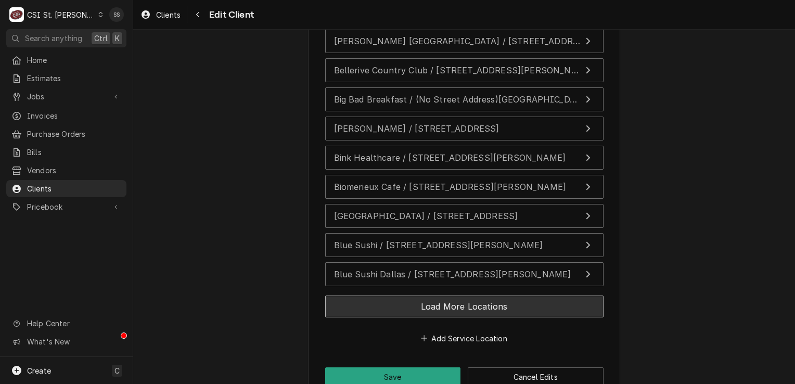
click at [429, 295] on button "Load More Locations" at bounding box center [464, 306] width 278 height 22
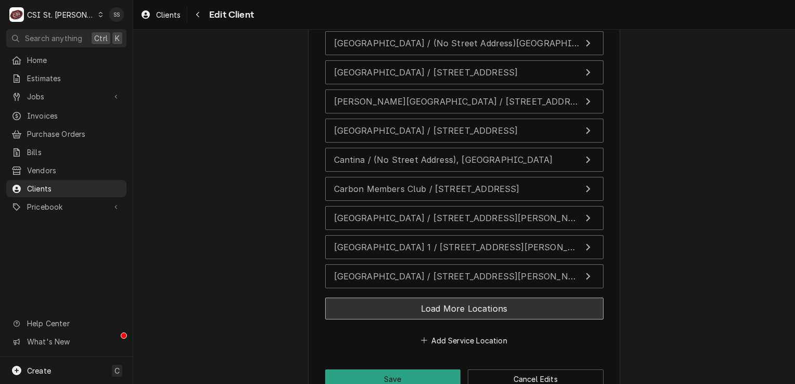
click at [429, 298] on button "Load More Locations" at bounding box center [464, 309] width 278 height 22
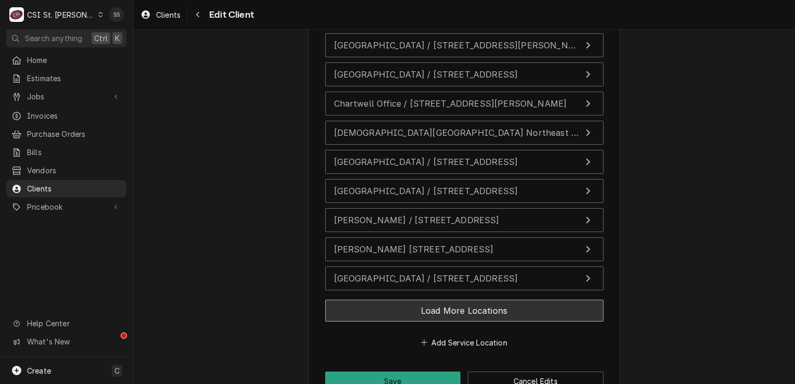
click at [429, 300] on button "Load More Locations" at bounding box center [464, 311] width 278 height 22
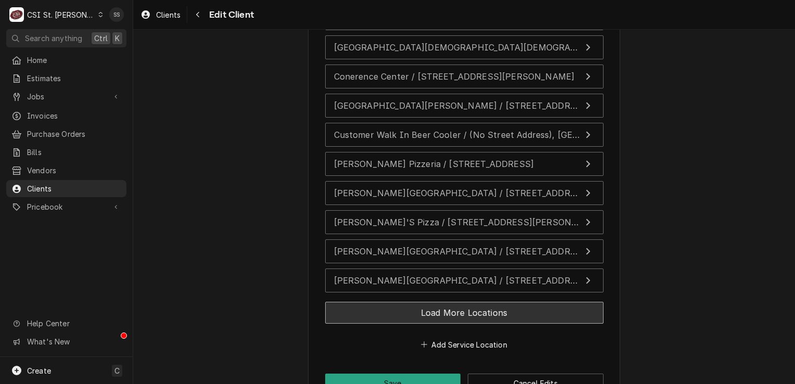
click at [429, 302] on button "Load More Locations" at bounding box center [464, 313] width 278 height 22
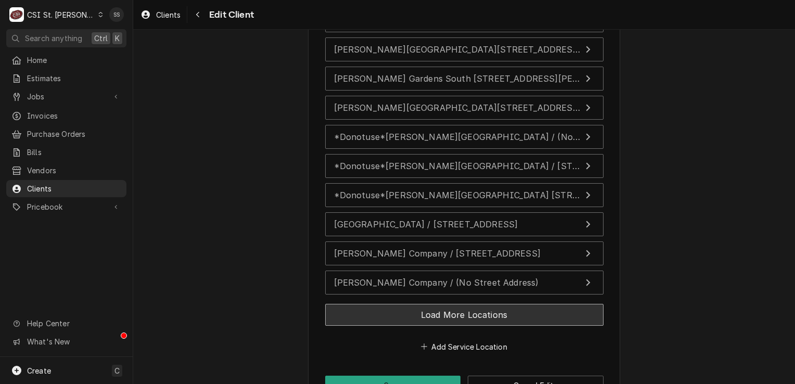
click at [429, 304] on button "Load More Locations" at bounding box center [464, 315] width 278 height 22
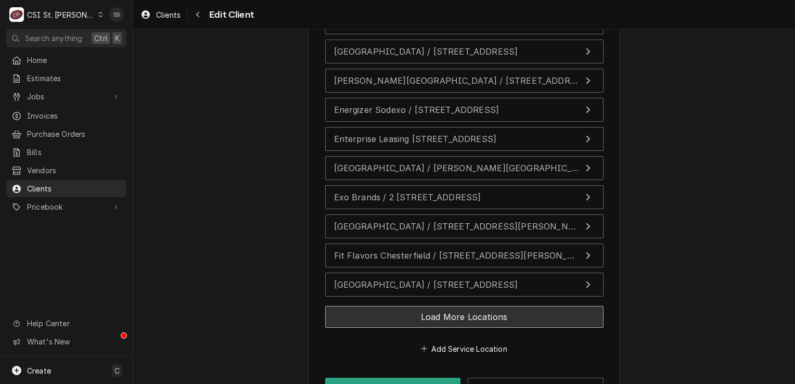
click at [429, 306] on button "Load More Locations" at bounding box center [464, 317] width 278 height 22
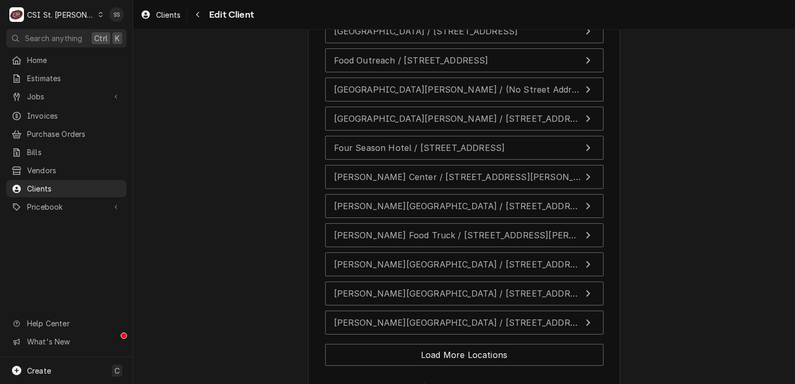
scroll to position [4676, 0]
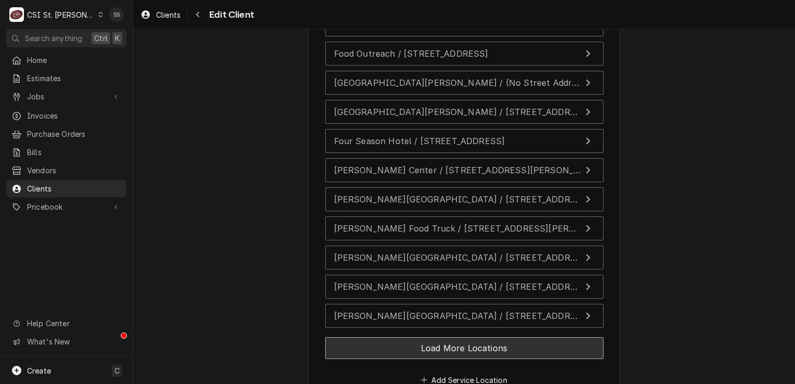
click at [435, 337] on button "Load More Locations" at bounding box center [464, 348] width 278 height 22
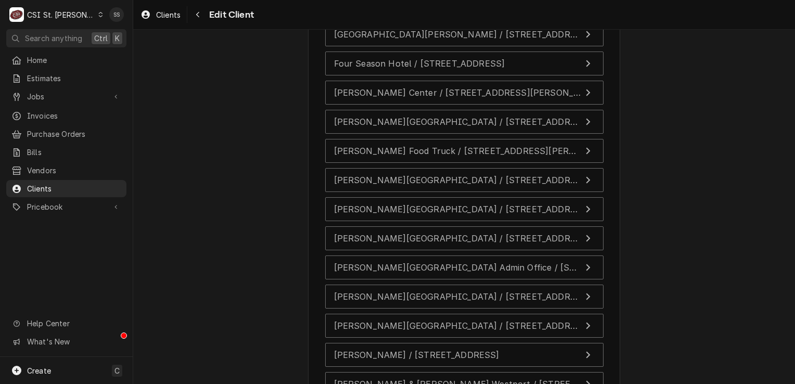
scroll to position [4780, 0]
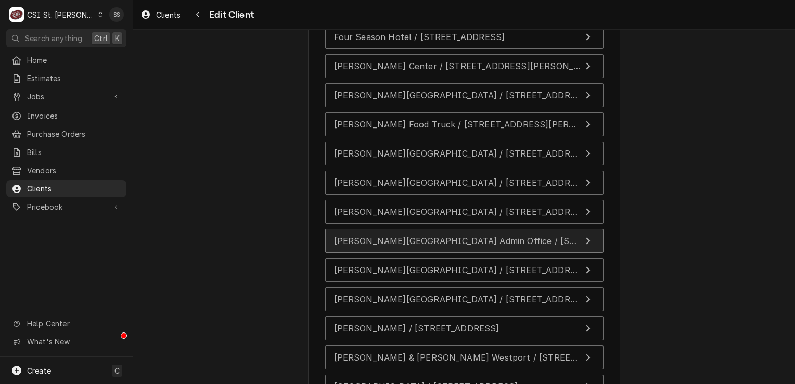
click at [432, 235] on div "Francis Howell School Admin Office / 4545 Central School Rd, St Peters, MO 63304" at bounding box center [457, 241] width 247 height 12
type textarea "x"
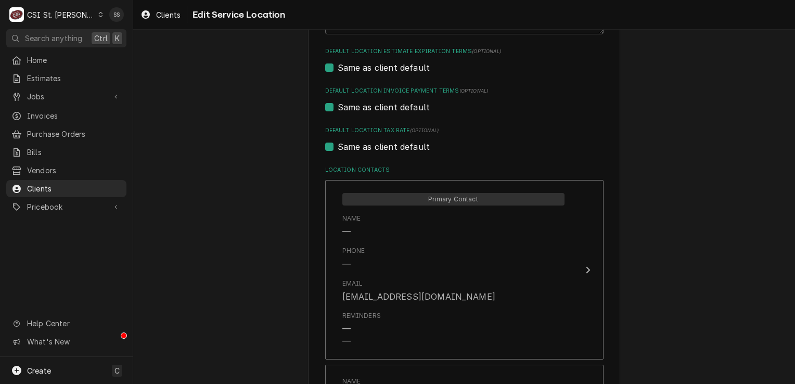
scroll to position [416, 0]
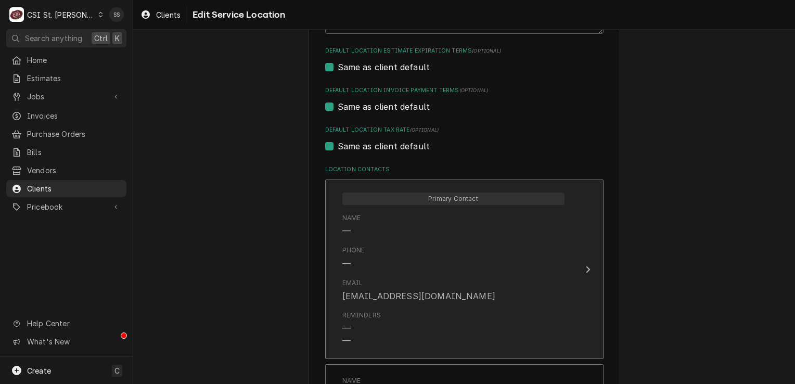
click at [428, 235] on div "Name —" at bounding box center [453, 225] width 222 height 32
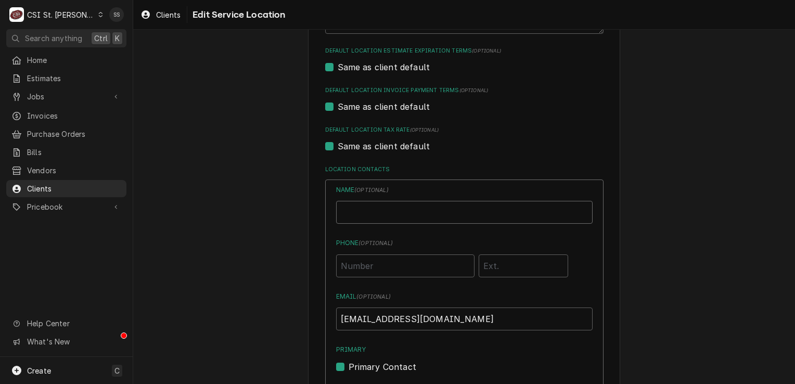
click at [405, 211] on input "Location Name ( optional )" at bounding box center [464, 212] width 256 height 23
type input "JOHN KANNADY"
type input "(314) 540-3379"
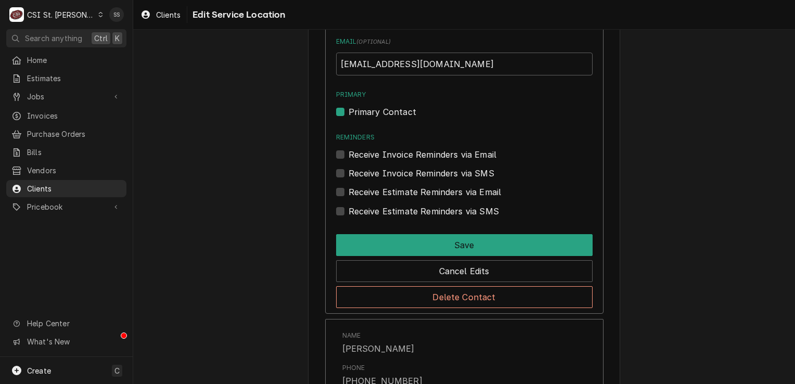
scroll to position [676, 0]
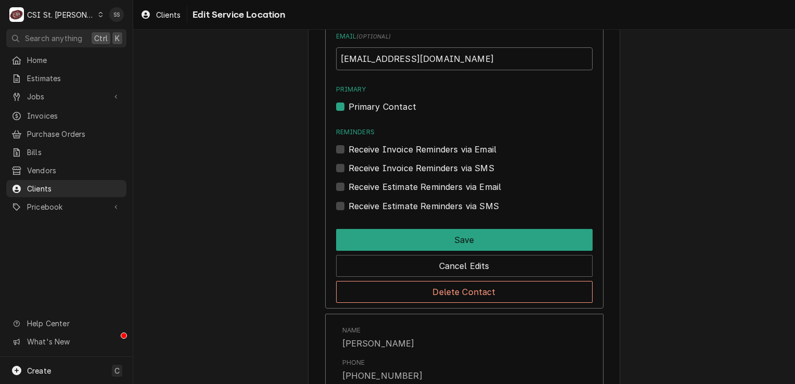
drag, startPoint x: 452, startPoint y: 57, endPoint x: 333, endPoint y: 57, distance: 118.1
click at [333, 57] on div "Name ( optional ) JOHN KANNADY Phone ( optional ) (314) 540-3379 Email ( option…" at bounding box center [464, 113] width 278 height 389
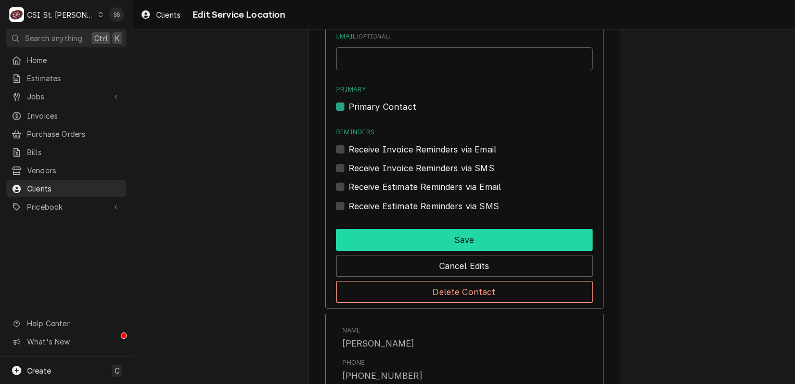
click at [450, 238] on button "Save" at bounding box center [464, 240] width 256 height 22
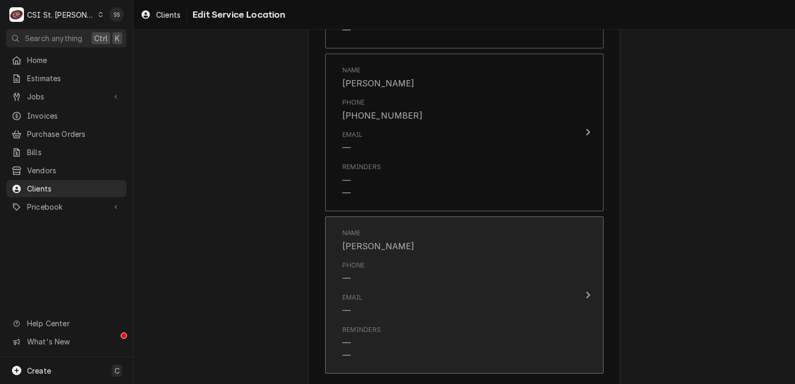
scroll to position [804, 0]
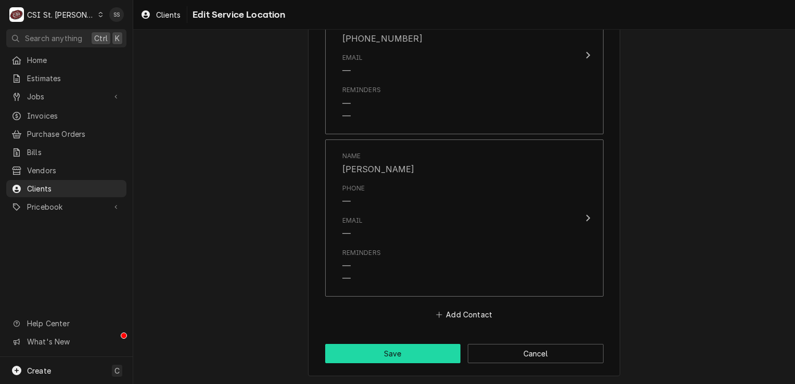
click at [388, 346] on button "Save" at bounding box center [393, 353] width 136 height 19
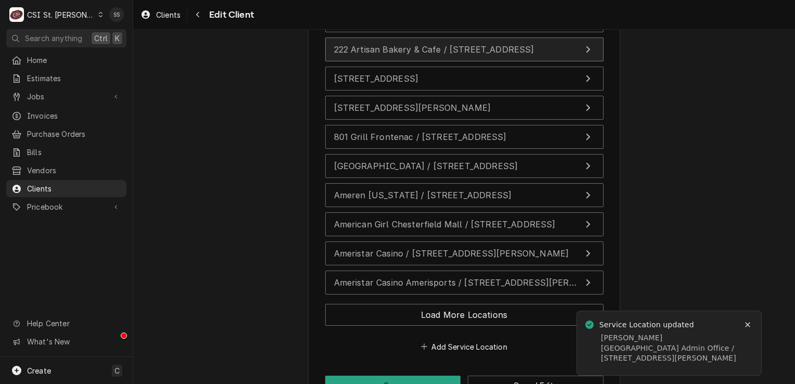
scroll to position [2102, 0]
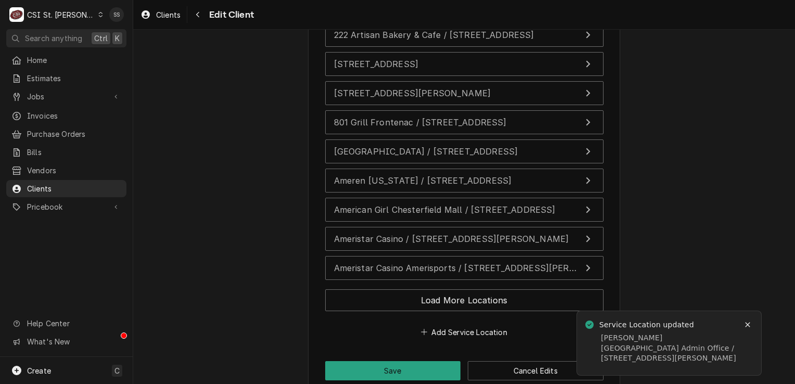
click at [415, 285] on div "Load More Locations" at bounding box center [464, 302] width 278 height 34
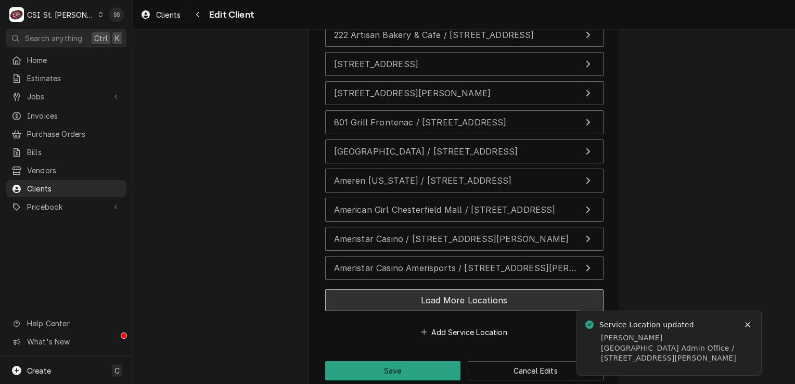
click at [418, 289] on button "Load More Locations" at bounding box center [464, 300] width 278 height 22
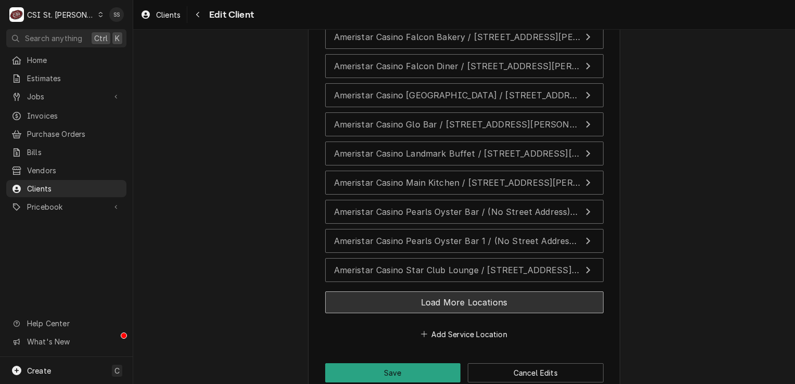
click at [421, 291] on button "Load More Locations" at bounding box center [464, 302] width 278 height 22
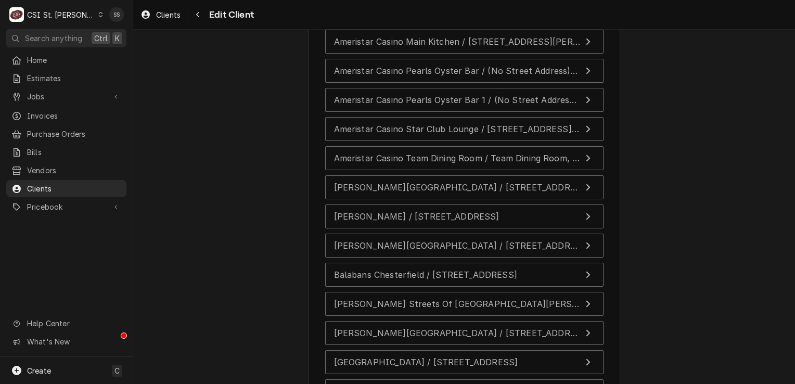
scroll to position [2651, 0]
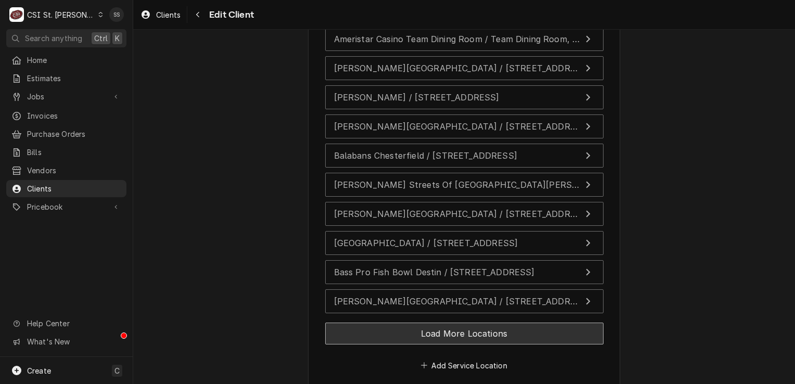
click at [465, 323] on button "Load More Locations" at bounding box center [464, 334] width 278 height 22
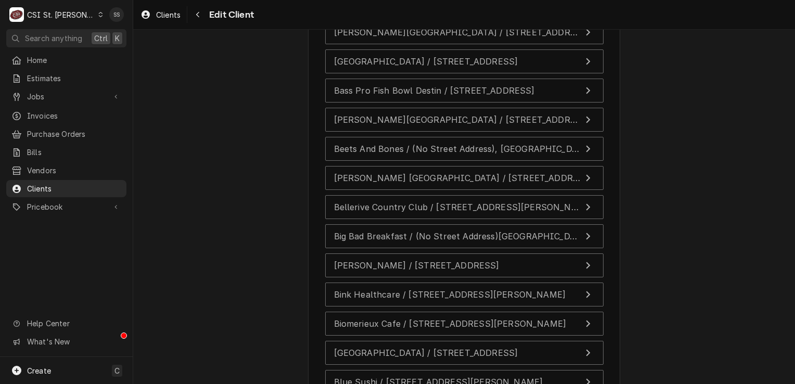
scroll to position [2970, 0]
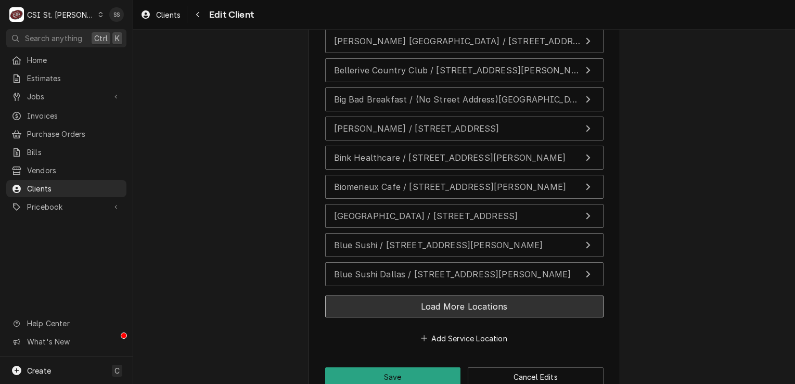
click at [465, 295] on button "Load More Locations" at bounding box center [464, 306] width 278 height 22
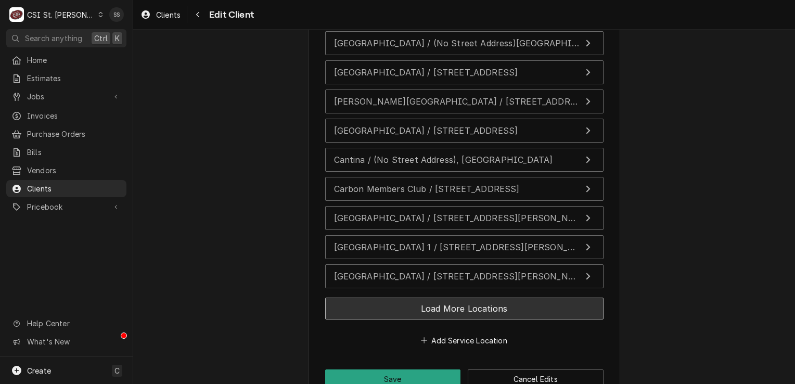
click at [465, 298] on button "Load More Locations" at bounding box center [464, 309] width 278 height 22
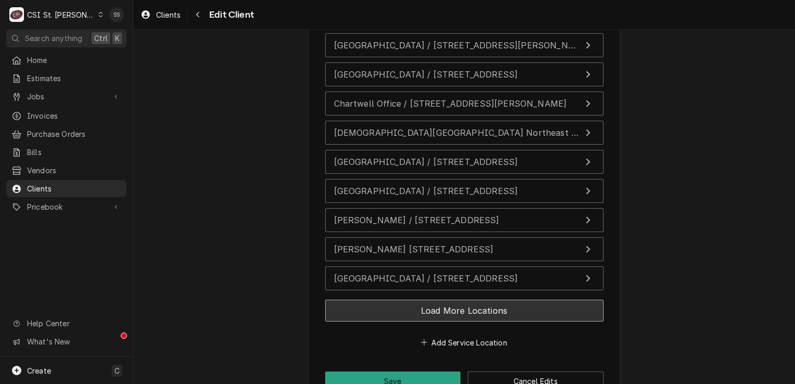
click at [465, 300] on button "Load More Locations" at bounding box center [464, 311] width 278 height 22
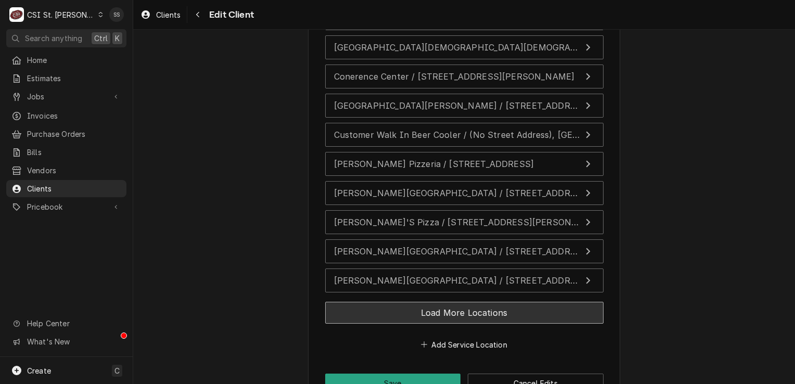
click at [465, 302] on button "Load More Locations" at bounding box center [464, 313] width 278 height 22
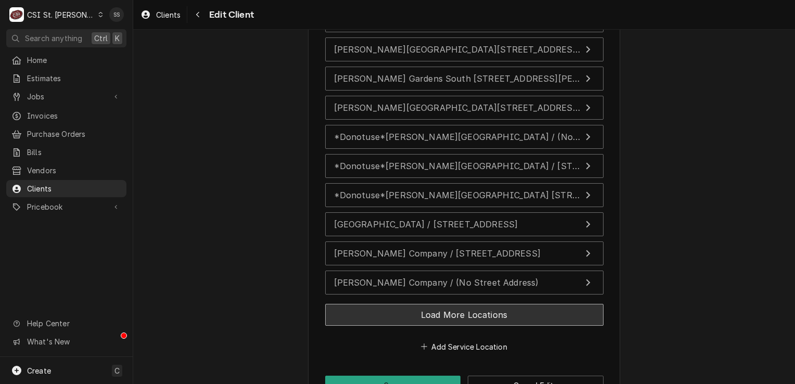
click at [465, 304] on button "Load More Locations" at bounding box center [464, 315] width 278 height 22
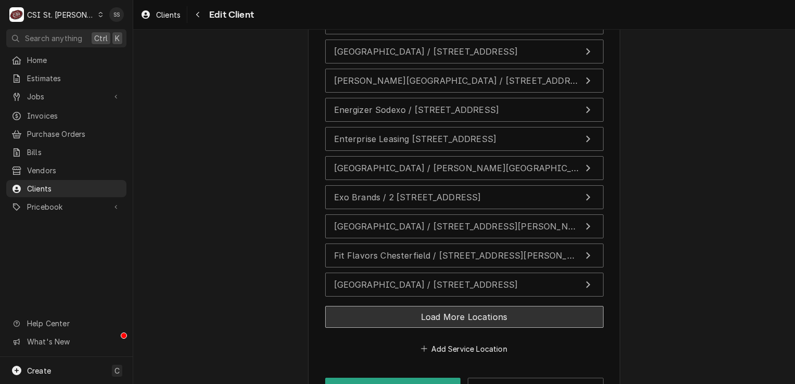
click at [465, 306] on button "Load More Locations" at bounding box center [464, 317] width 278 height 22
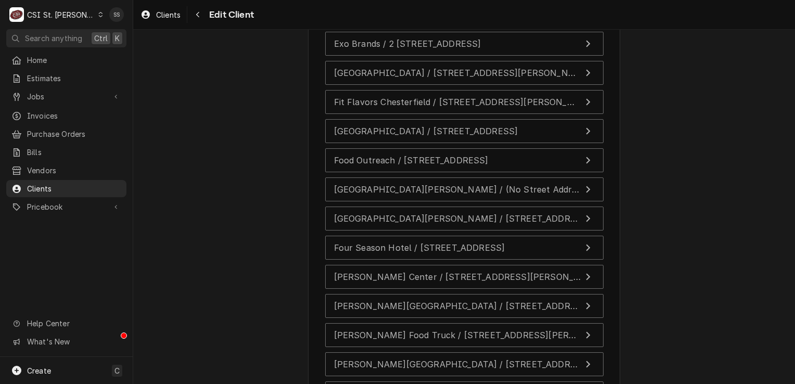
scroll to position [4624, 0]
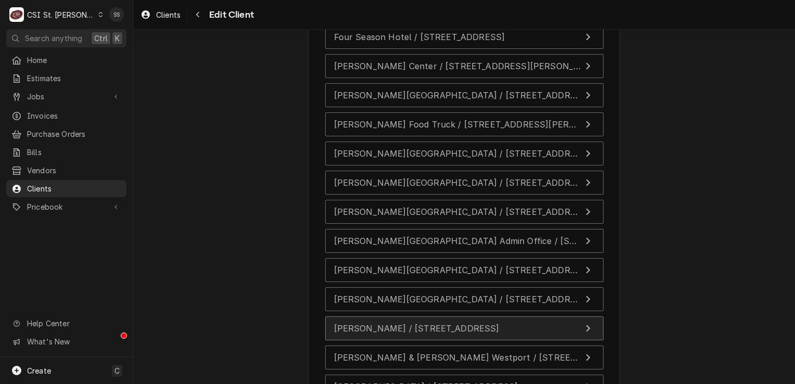
scroll to position [4832, 0]
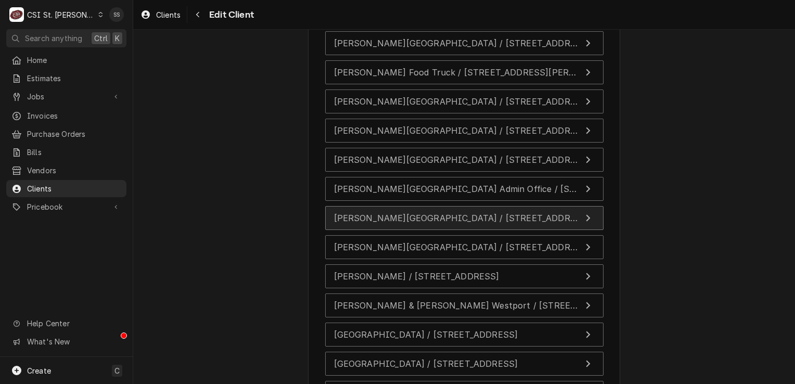
click at [439, 213] on span "Francis Howell Union High School / 1405 Highway D, St Charles, MO 63301" at bounding box center [498, 218] width 329 height 10
type textarea "x"
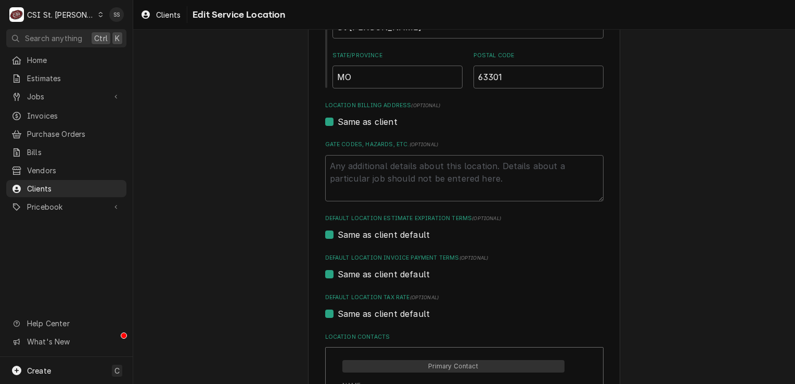
scroll to position [364, 0]
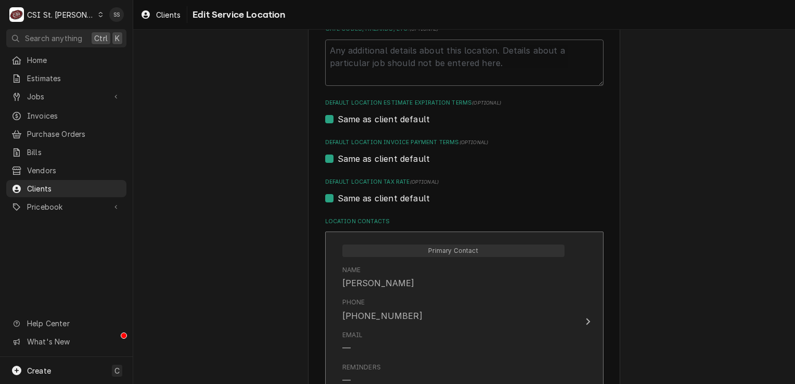
click at [460, 286] on div "Name Carl Ventimiglia" at bounding box center [453, 277] width 222 height 32
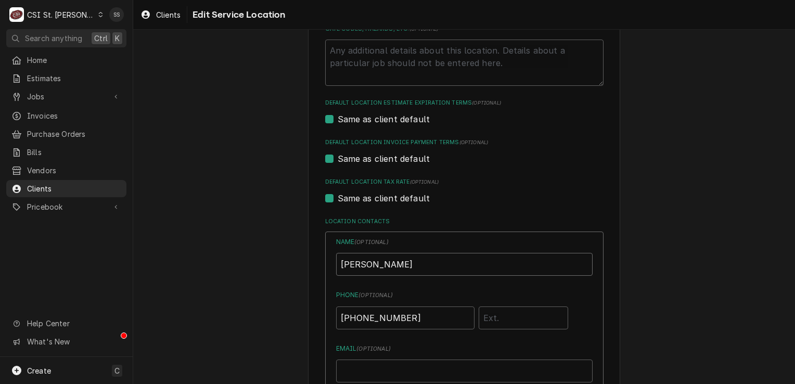
drag, startPoint x: 442, startPoint y: 261, endPoint x: 249, endPoint y: 267, distance: 192.5
click at [249, 267] on div "Use the fields below to edit this service location: Location Name ( optional ) …" at bounding box center [464, 355] width 662 height 1358
click at [351, 260] on input "Location Name ( optional )" at bounding box center [464, 264] width 256 height 23
type input "JOHN KANNADY"
drag, startPoint x: 409, startPoint y: 314, endPoint x: 316, endPoint y: 313, distance: 93.1
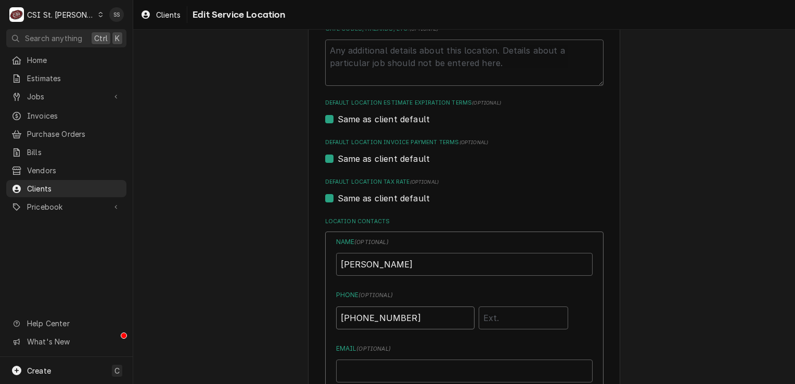
click at [316, 313] on div "Use the fields below to edit this service location: Location Name ( optional ) …" at bounding box center [464, 356] width 312 height 1340
click at [365, 314] on input "Phone ( optional )" at bounding box center [405, 317] width 138 height 23
type input "(314) 540-3379"
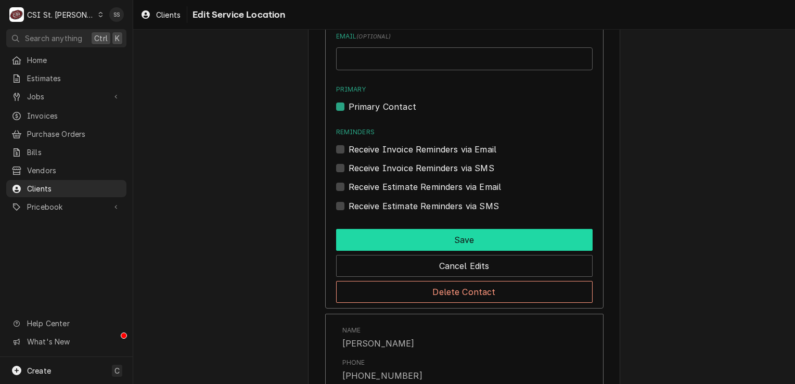
click at [431, 240] on button "Save" at bounding box center [464, 240] width 256 height 22
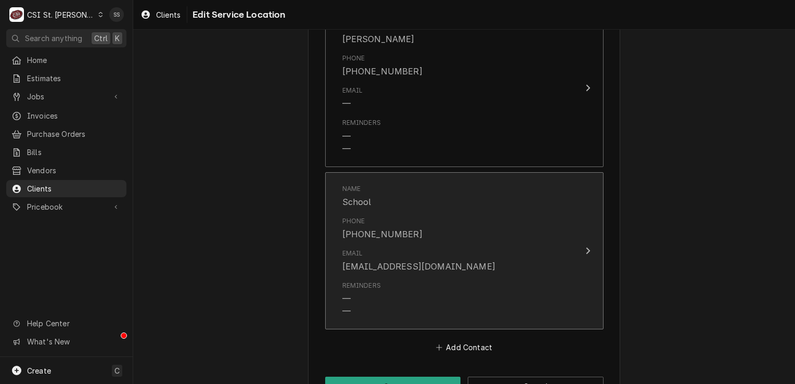
scroll to position [804, 0]
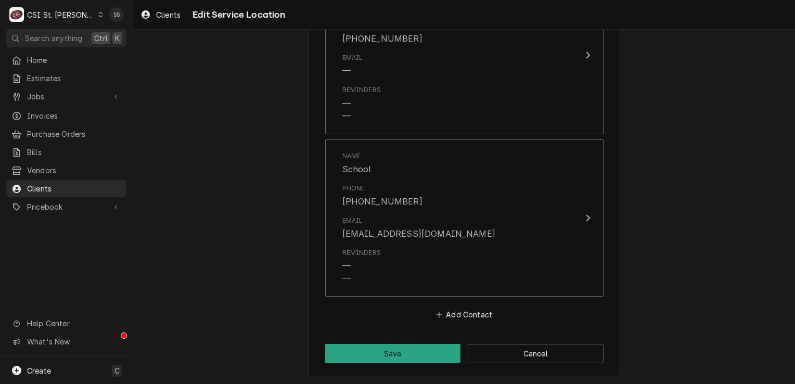
click at [401, 356] on button "Save" at bounding box center [393, 353] width 136 height 19
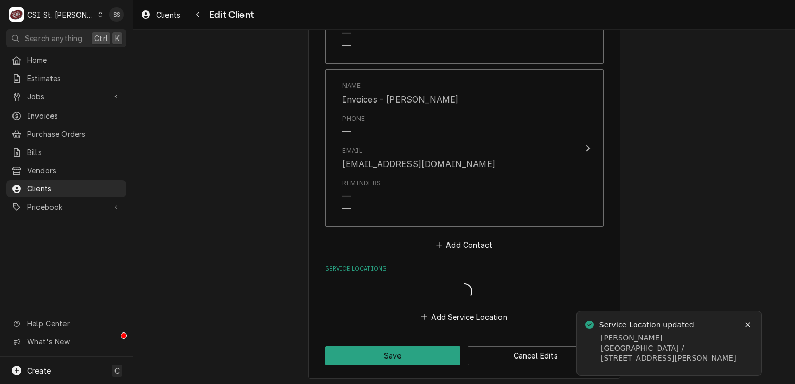
scroll to position [1804, 0]
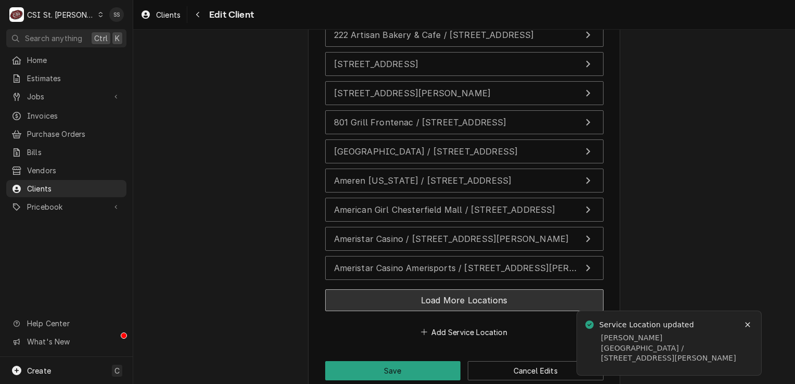
click at [418, 289] on button "Load More Locations" at bounding box center [464, 300] width 278 height 22
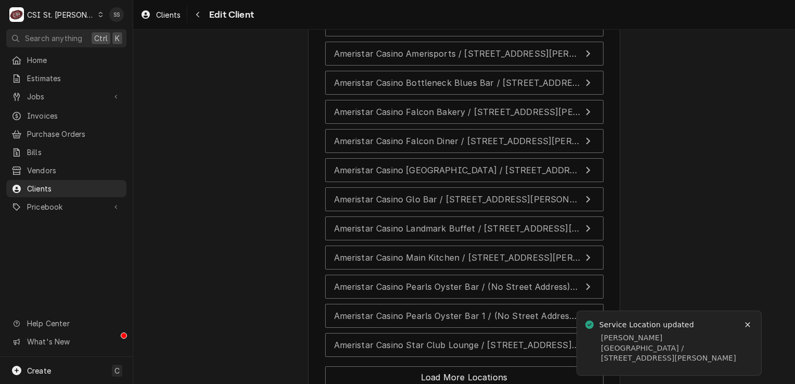
scroll to position [2362, 0]
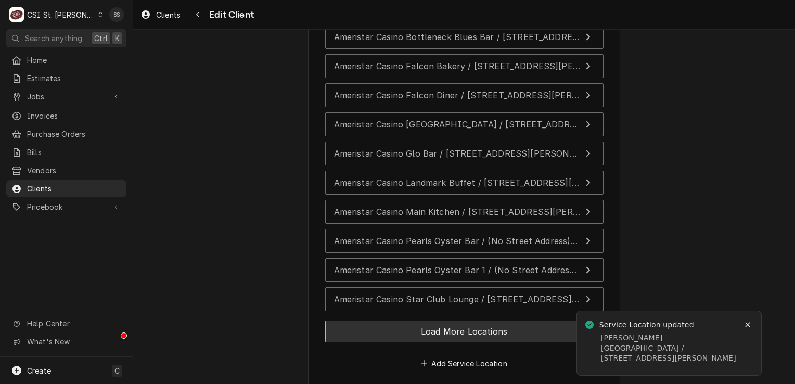
click at [422, 320] on button "Load More Locations" at bounding box center [464, 331] width 278 height 22
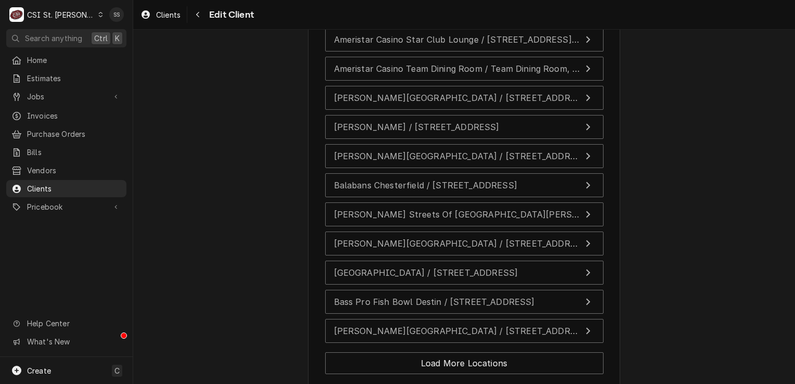
scroll to position [2622, 0]
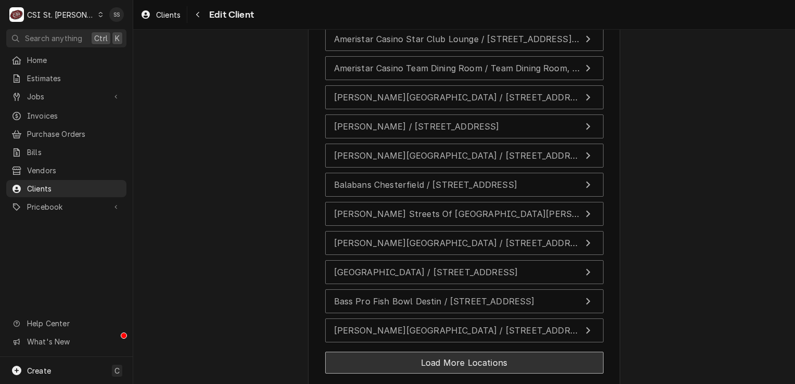
click at [423, 352] on button "Load More Locations" at bounding box center [464, 363] width 278 height 22
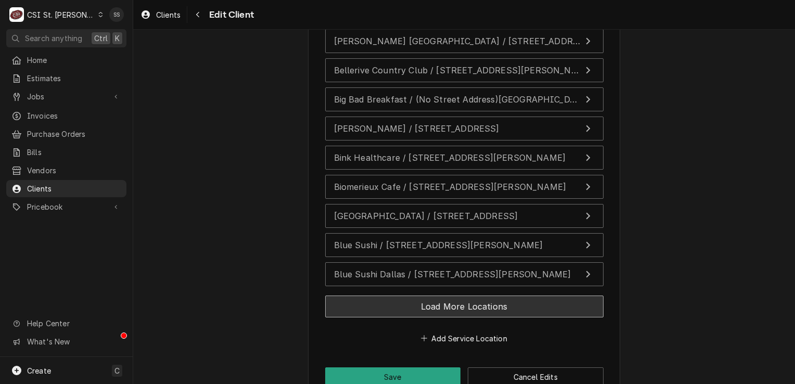
click at [424, 295] on button "Load More Locations" at bounding box center [464, 306] width 278 height 22
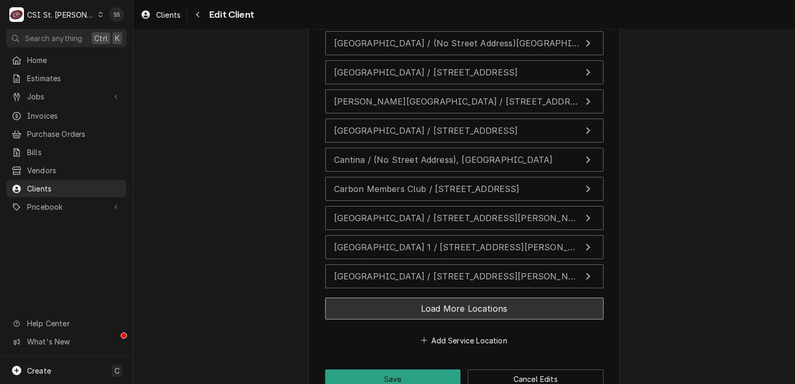
click at [424, 298] on button "Load More Locations" at bounding box center [464, 309] width 278 height 22
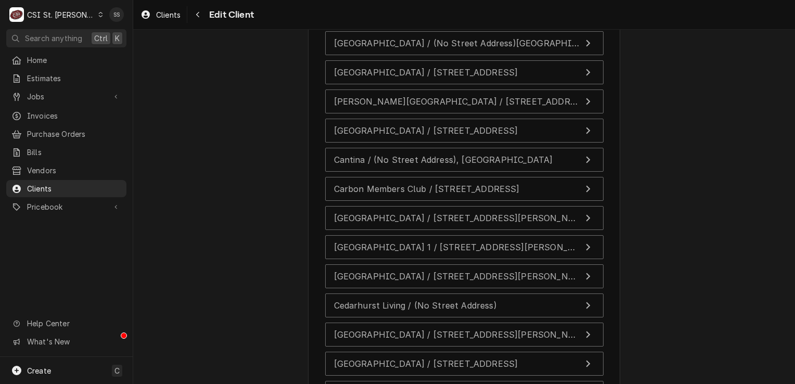
scroll to position [3467, 0]
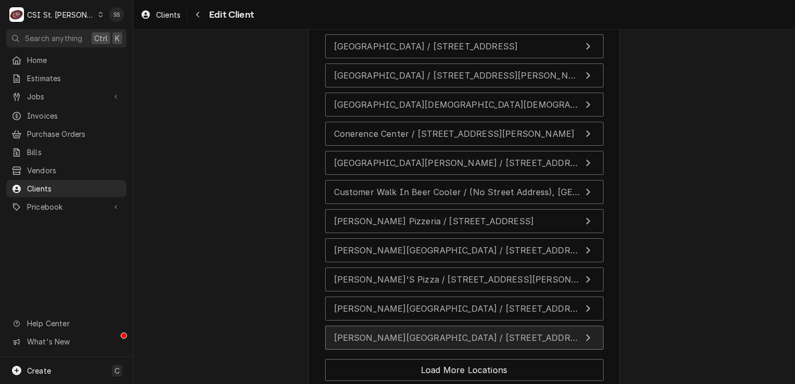
scroll to position [3837, 0]
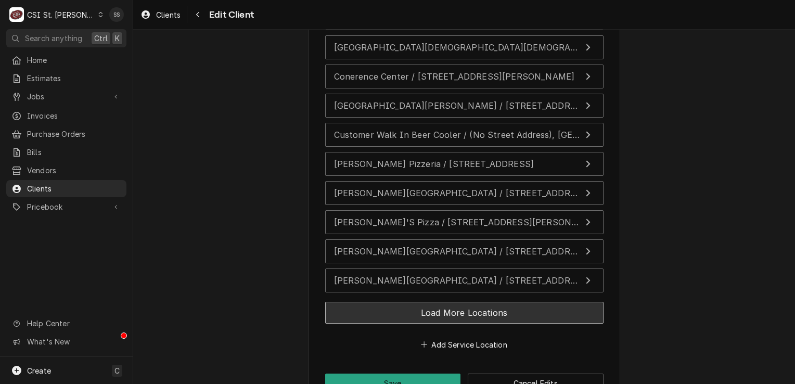
click at [437, 302] on button "Load More Locations" at bounding box center [464, 313] width 278 height 22
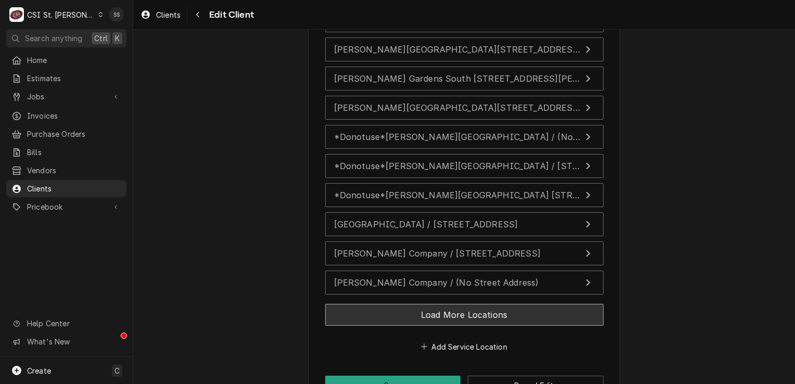
click at [437, 304] on button "Load More Locations" at bounding box center [464, 315] width 278 height 22
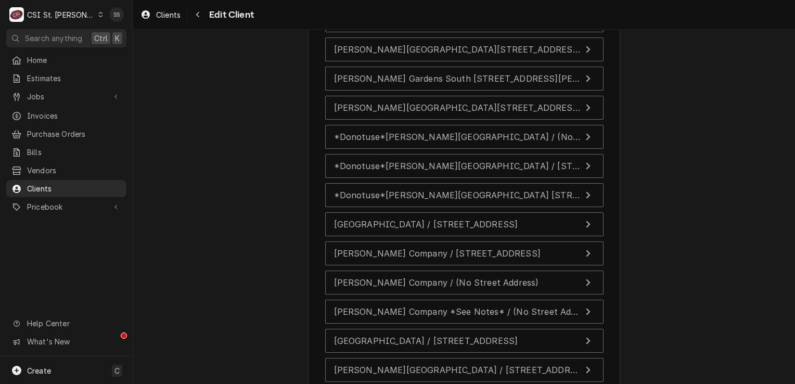
scroll to position [4387, 0]
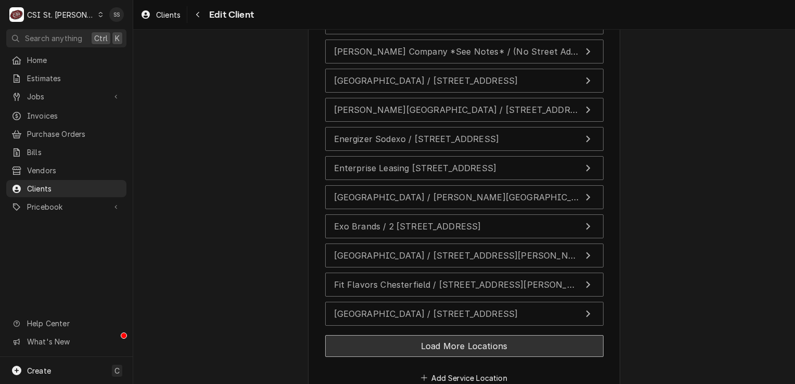
click at [443, 335] on button "Load More Locations" at bounding box center [464, 346] width 278 height 22
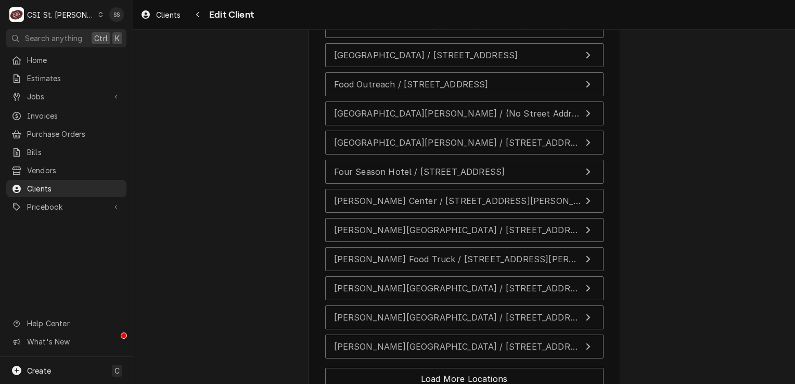
scroll to position [4647, 0]
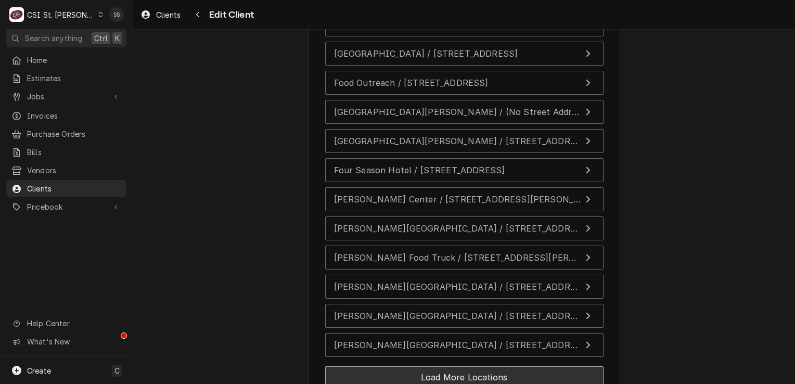
click at [440, 366] on button "Load More Locations" at bounding box center [464, 377] width 278 height 22
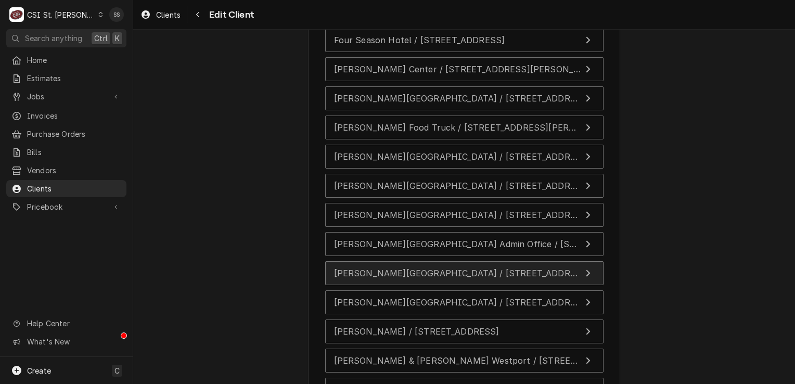
scroll to position [4803, 0]
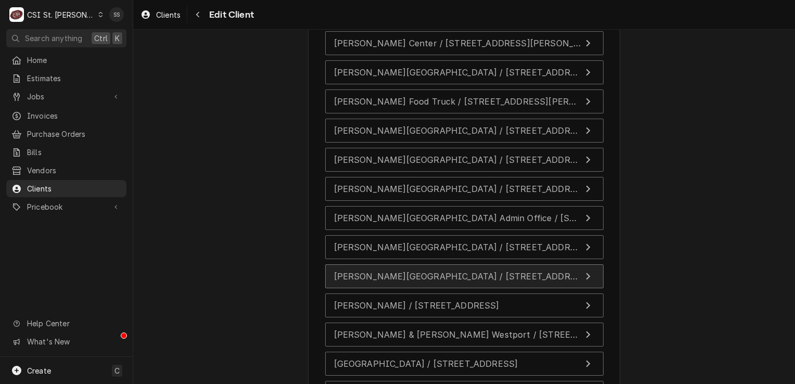
click at [439, 271] on span "Francis Howell Union High School / 801 Corporate Centre Dr, Ofallon, MO 63368" at bounding box center [462, 276] width 256 height 10
type textarea "x"
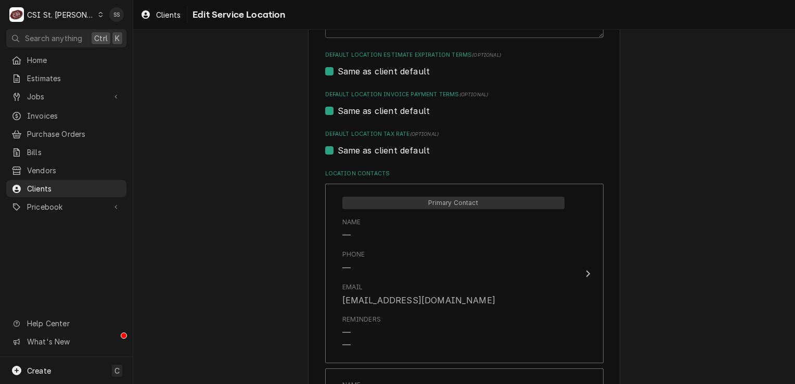
scroll to position [416, 0]
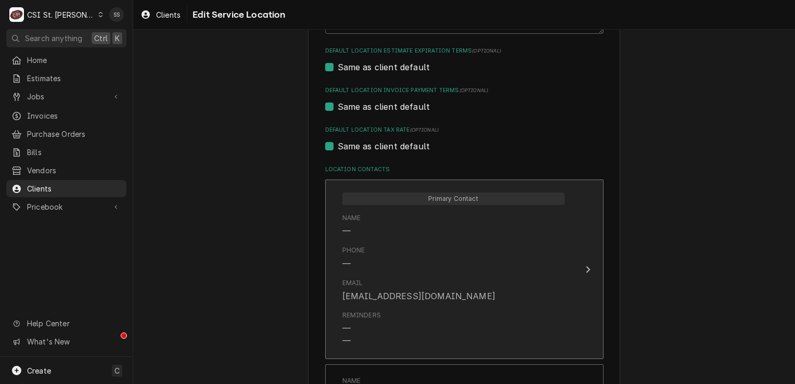
click at [406, 287] on div "Email davidreynolds@don.com" at bounding box center [418, 290] width 153 height 24
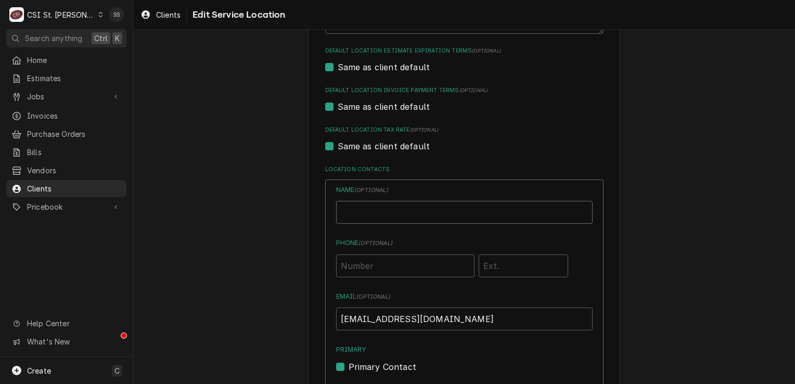
click at [377, 210] on input "Location Name ( optional )" at bounding box center [464, 212] width 256 height 23
type input "JOHN KANNADY"
type input "(314) 540-3379"
drag, startPoint x: 441, startPoint y: 322, endPoint x: 324, endPoint y: 327, distance: 117.1
click at [325, 327] on div "Name ( optional ) JOHN KANNADY Phone ( optional ) (314) 540-3379 Email ( option…" at bounding box center [464, 373] width 278 height 389
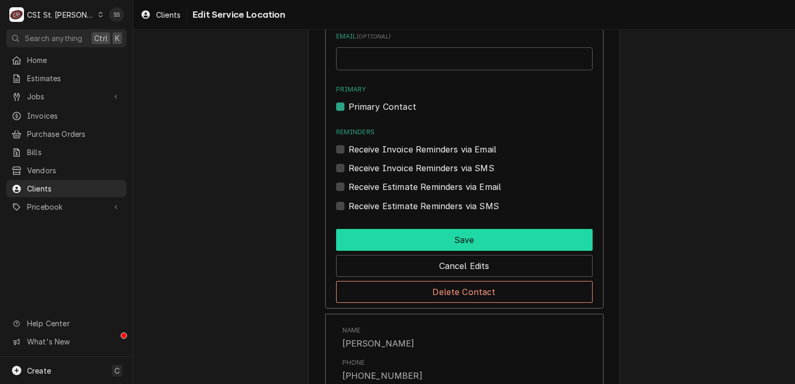
click at [408, 243] on button "Save" at bounding box center [464, 240] width 256 height 22
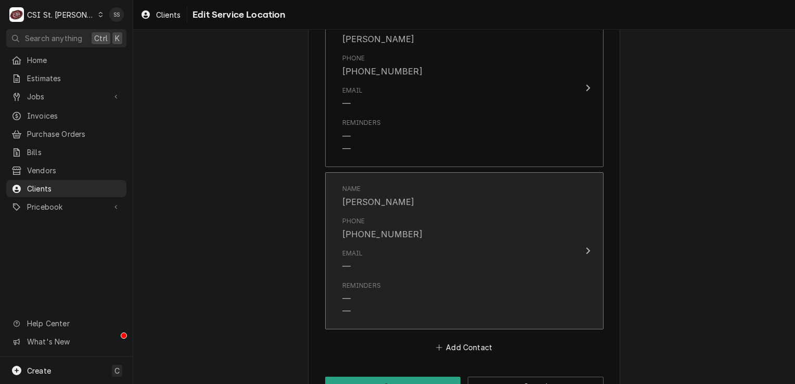
scroll to position [804, 0]
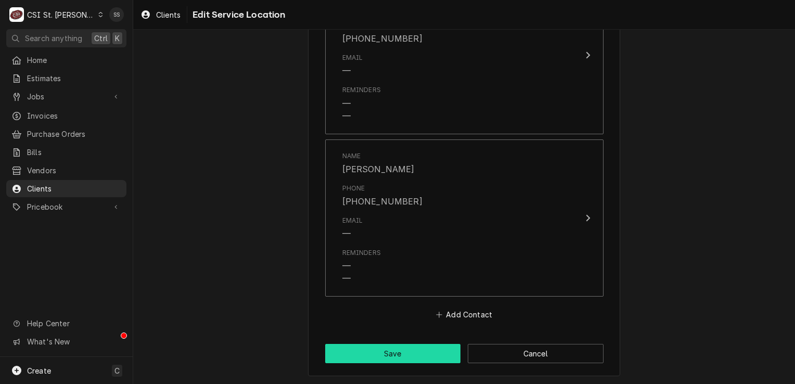
click at [408, 349] on button "Save" at bounding box center [393, 353] width 136 height 19
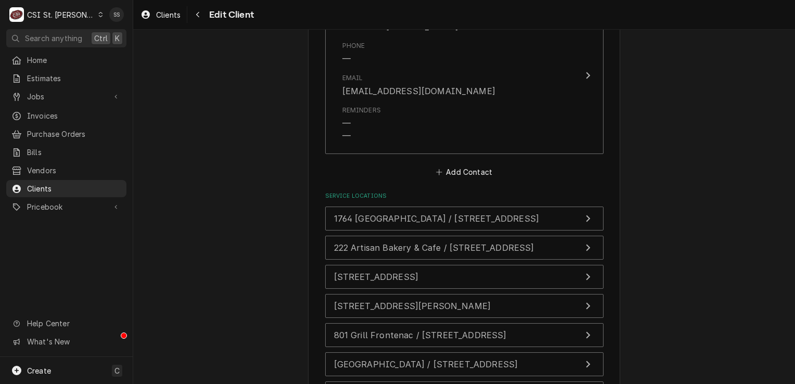
scroll to position [2102, 0]
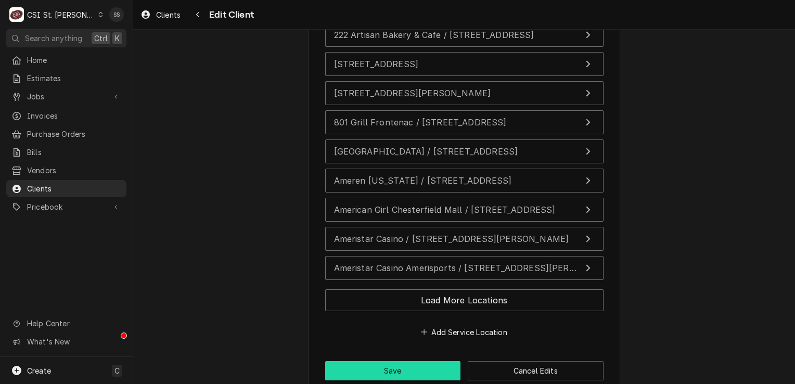
click at [415, 361] on button "Save" at bounding box center [393, 370] width 136 height 19
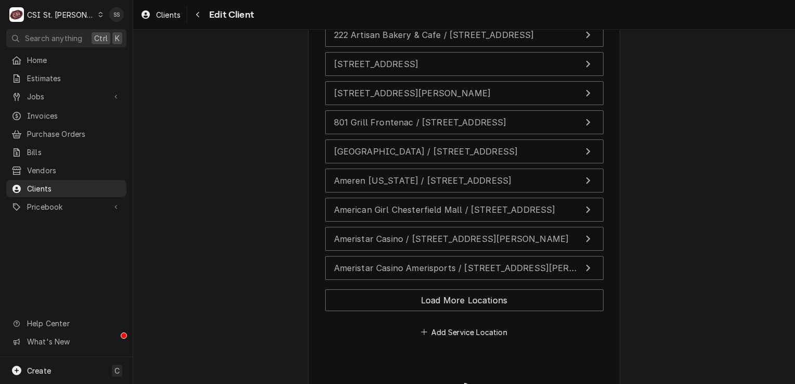
type textarea "x"
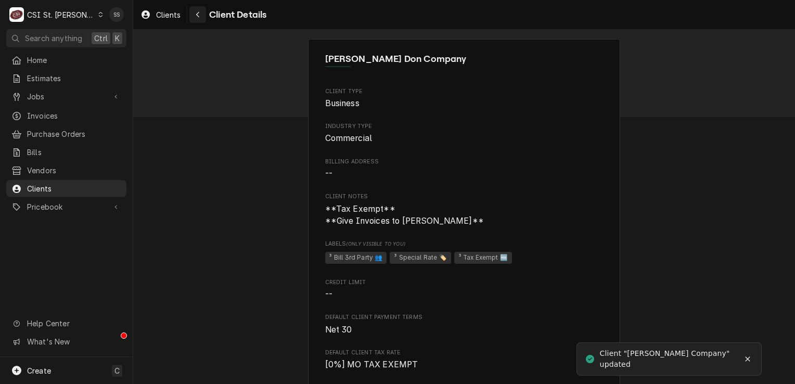
click at [194, 17] on div "Navigate back" at bounding box center [197, 14] width 10 height 10
